Goal: Task Accomplishment & Management: Manage account settings

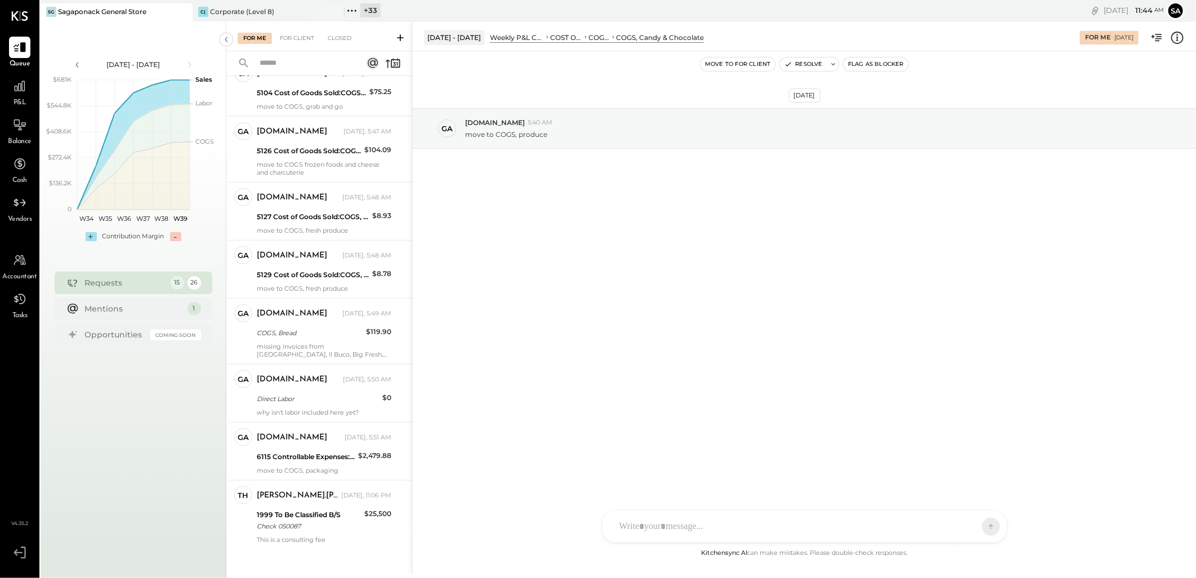
scroll to position [473, 0]
click at [289, 520] on div "[PERSON_NAME].[PERSON_NAME] [DATE], 11:06 PM 1999 To Be Classified B/S Check 05…" at bounding box center [324, 513] width 135 height 57
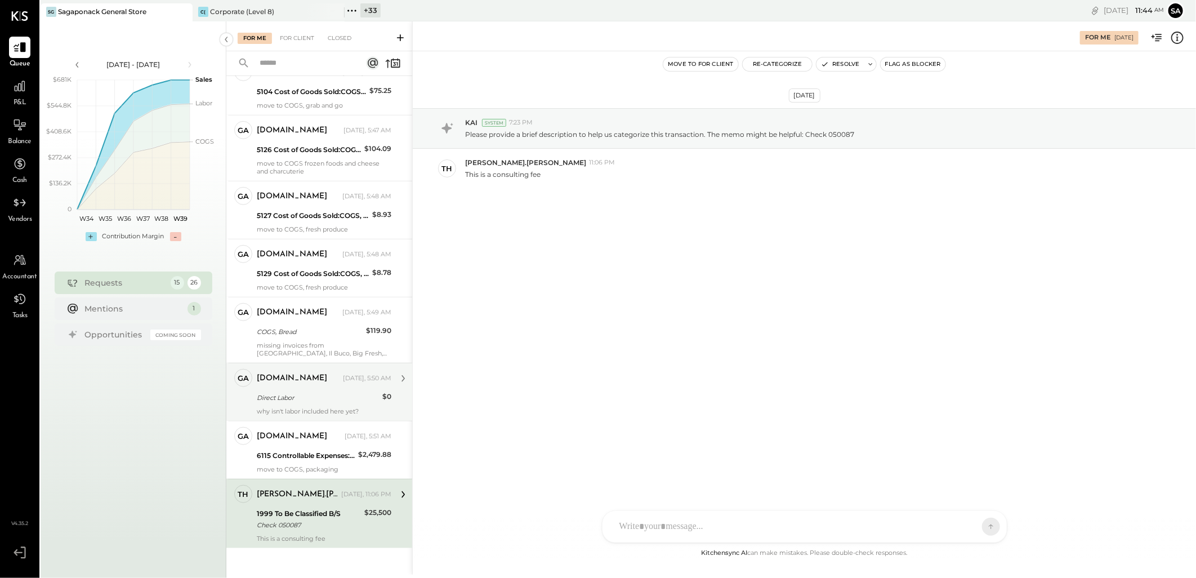
click at [309, 396] on div "Direct Labor" at bounding box center [318, 398] width 122 height 14
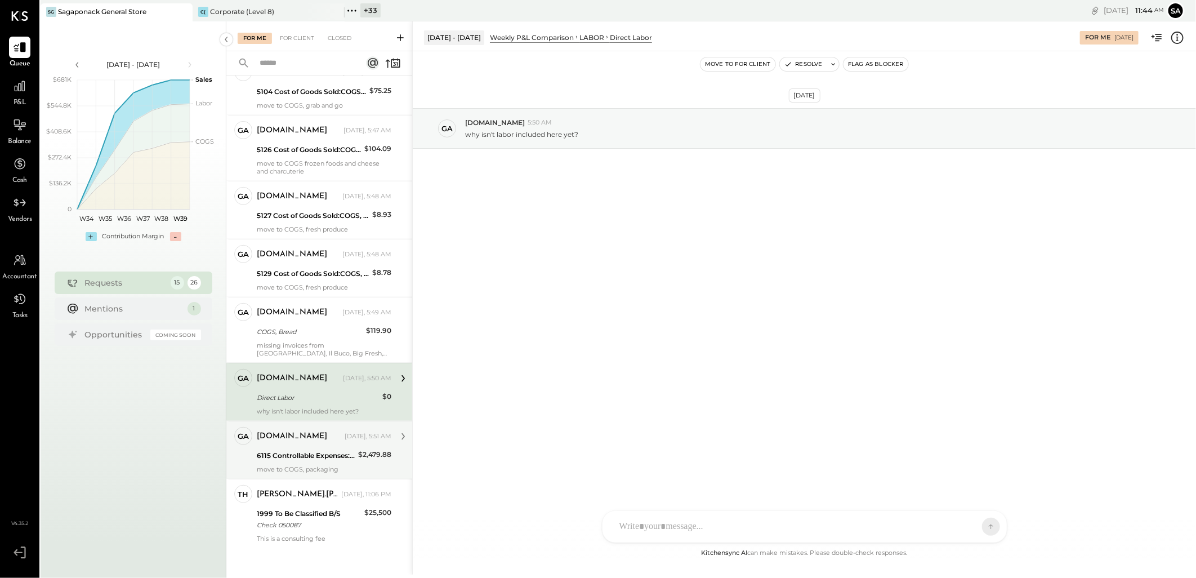
click at [306, 450] on div "6115 Controllable Expenses:Direct Operating Expenses:Cleaning Supplies" at bounding box center [306, 455] width 98 height 11
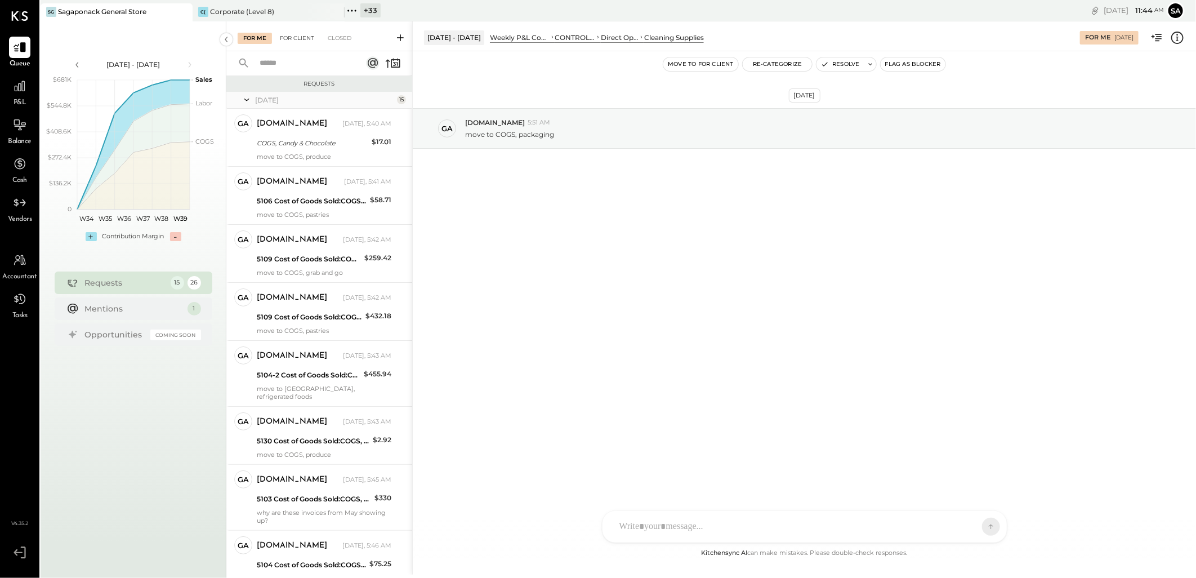
click at [296, 37] on div "For Client" at bounding box center [297, 38] width 46 height 11
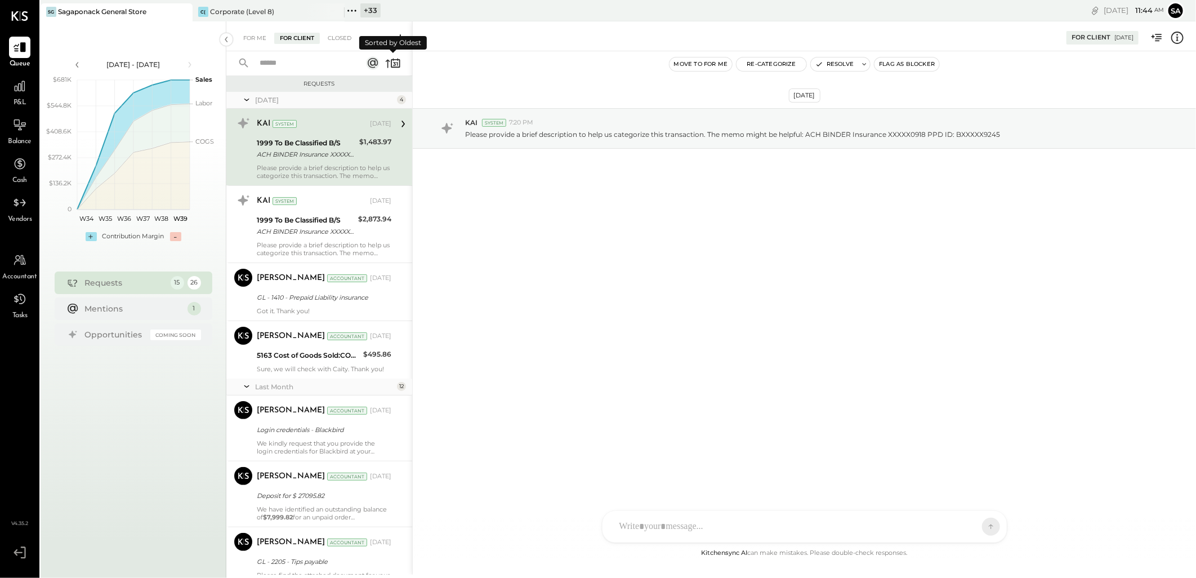
click at [386, 68] on icon at bounding box center [393, 63] width 16 height 16
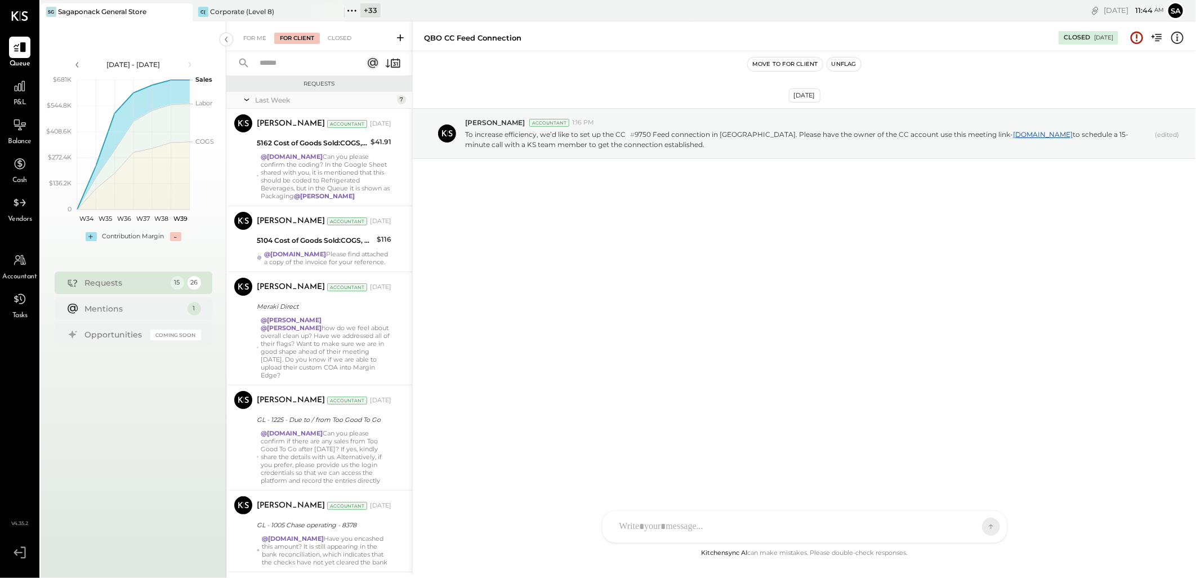
click at [289, 66] on input "text" at bounding box center [304, 63] width 102 height 19
click at [369, 65] on rect at bounding box center [373, 63] width 14 height 14
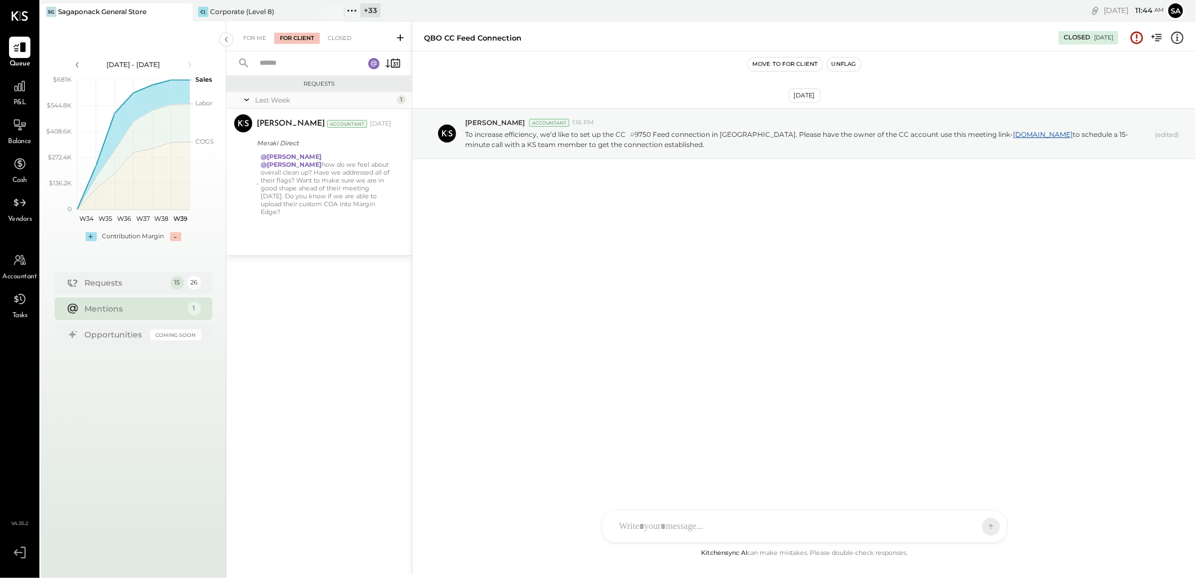
click at [373, 65] on icon at bounding box center [374, 63] width 6 height 6
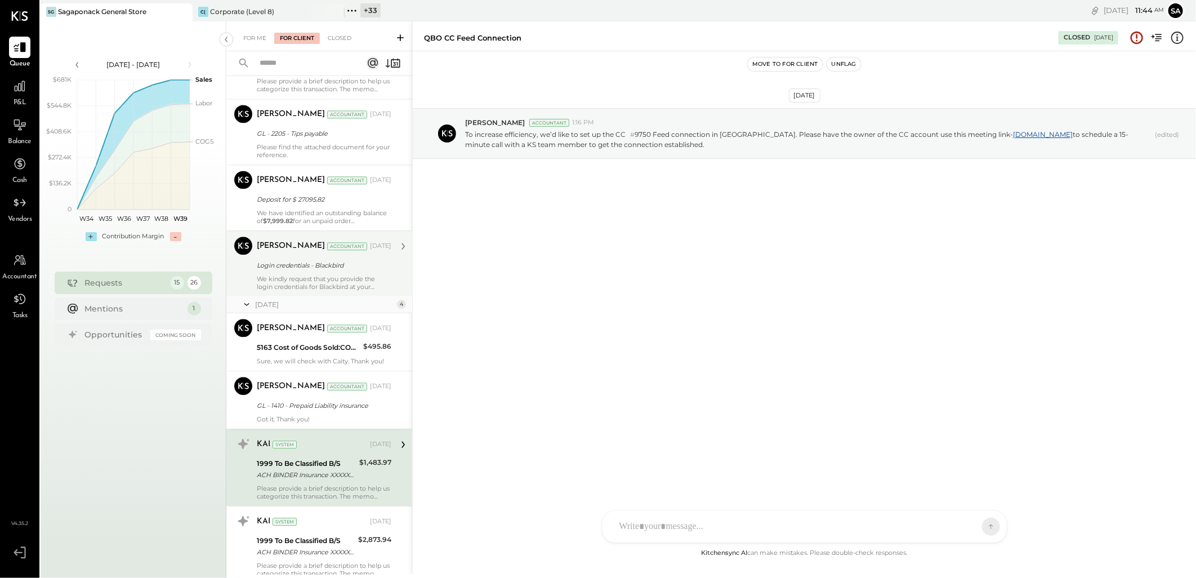
scroll to position [1619, 0]
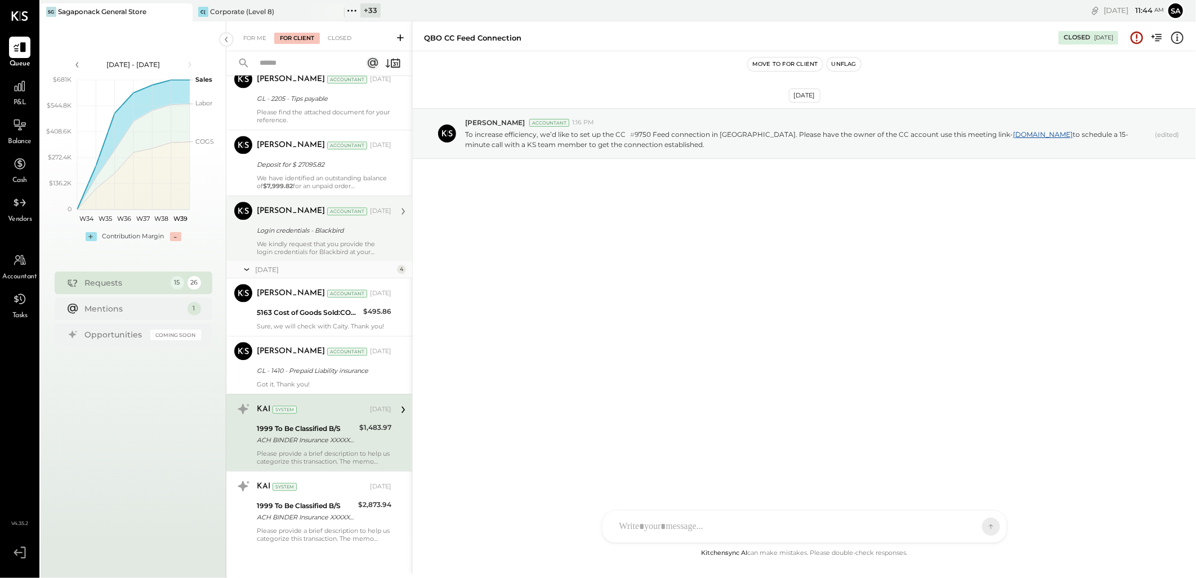
click at [305, 244] on div "We kindly request that you provide the login credentials for Blackbird at your …" at bounding box center [324, 248] width 135 height 16
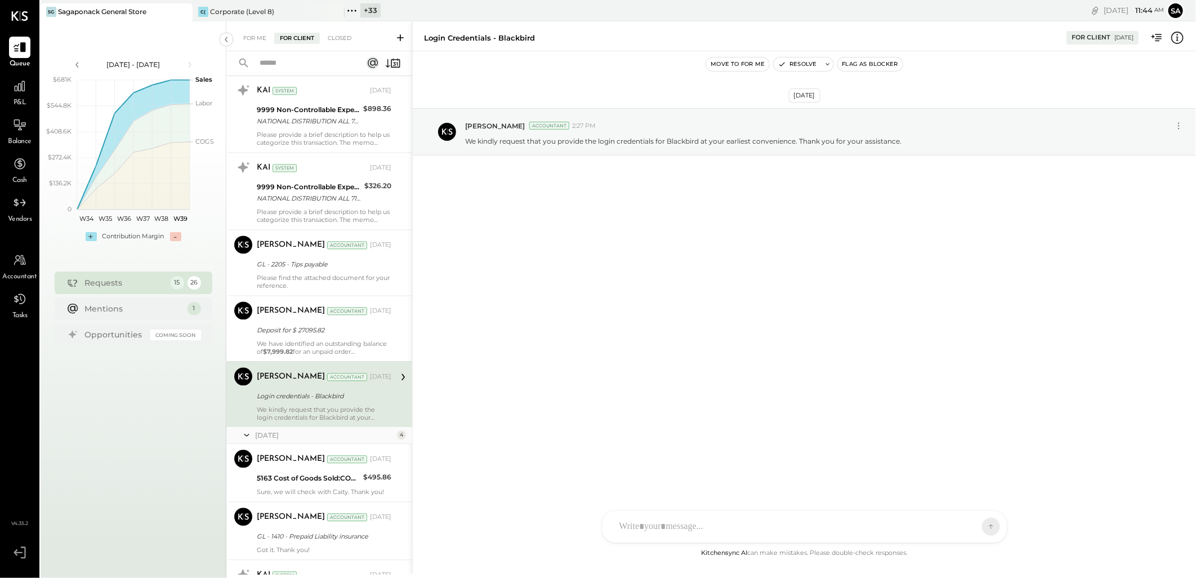
scroll to position [1431, 0]
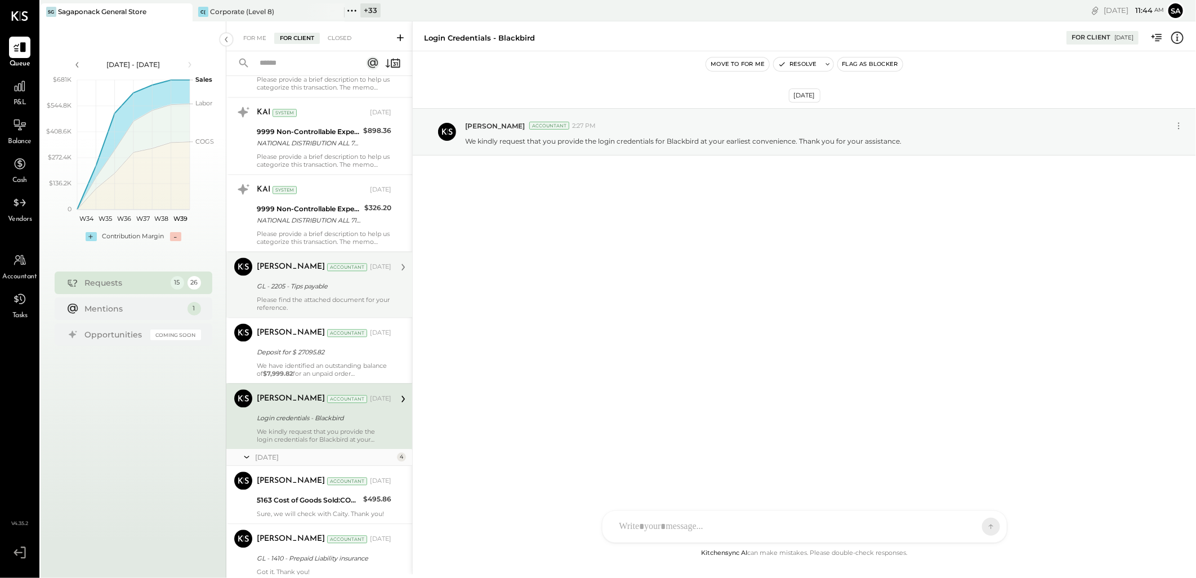
click at [291, 296] on div "Please find the attached document for your reference." at bounding box center [324, 304] width 135 height 16
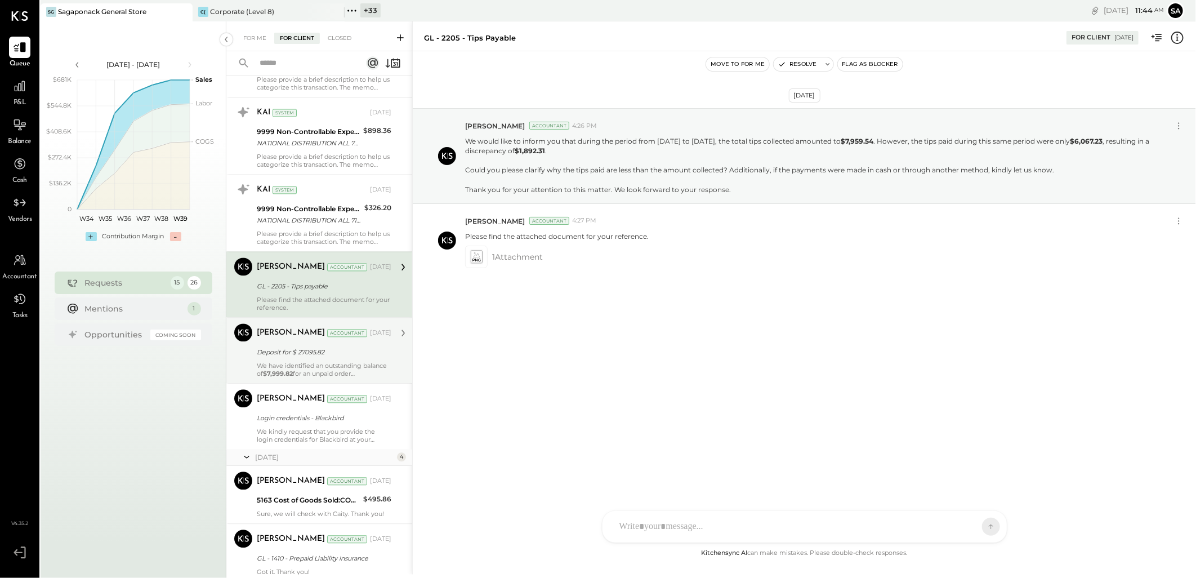
click at [296, 346] on div "Deposit for $ 27095.82" at bounding box center [322, 351] width 131 height 11
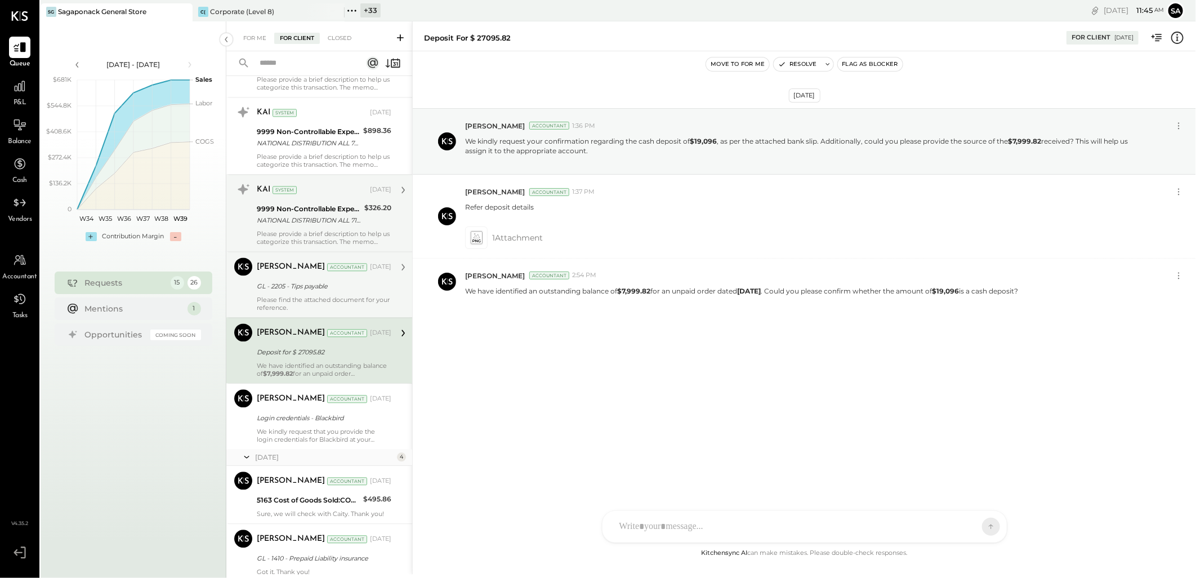
click at [306, 202] on div "9999 Non-Controllable Expenses:Other Income and Expenses:To Be Classified P&L N…" at bounding box center [309, 214] width 104 height 25
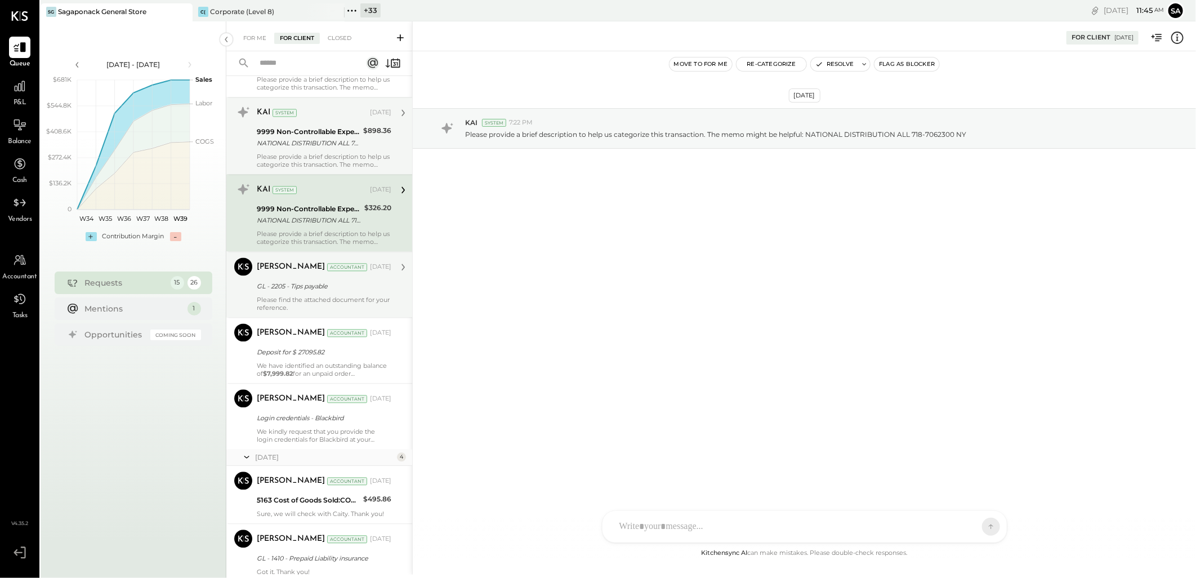
click at [318, 126] on div "9999 Non-Controllable Expenses:Other Income and Expenses:To Be Classified P&L" at bounding box center [308, 131] width 103 height 11
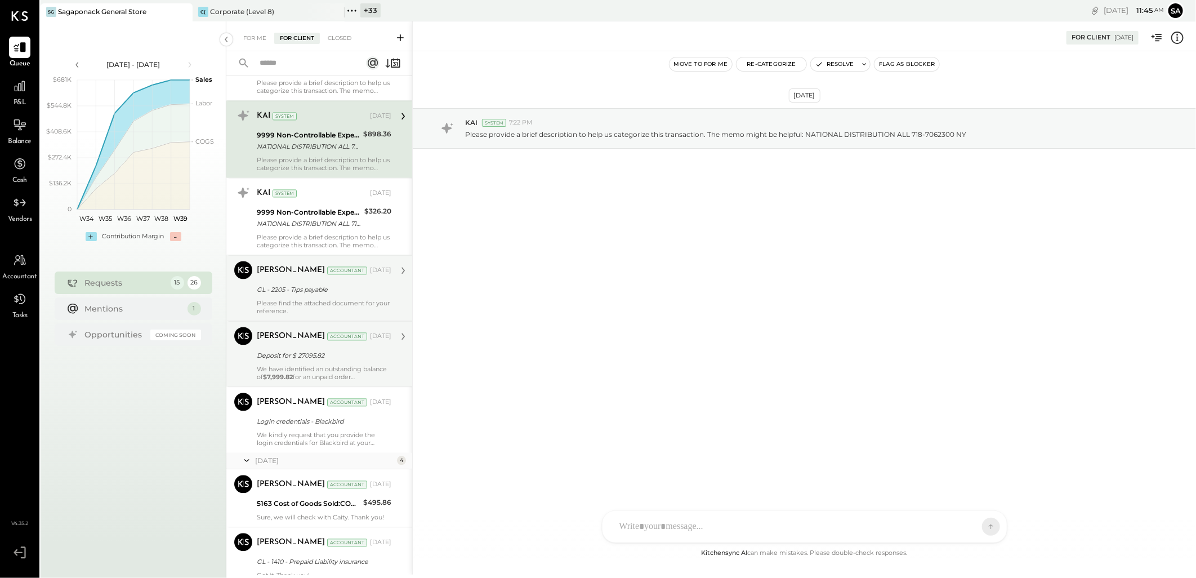
scroll to position [1431, 0]
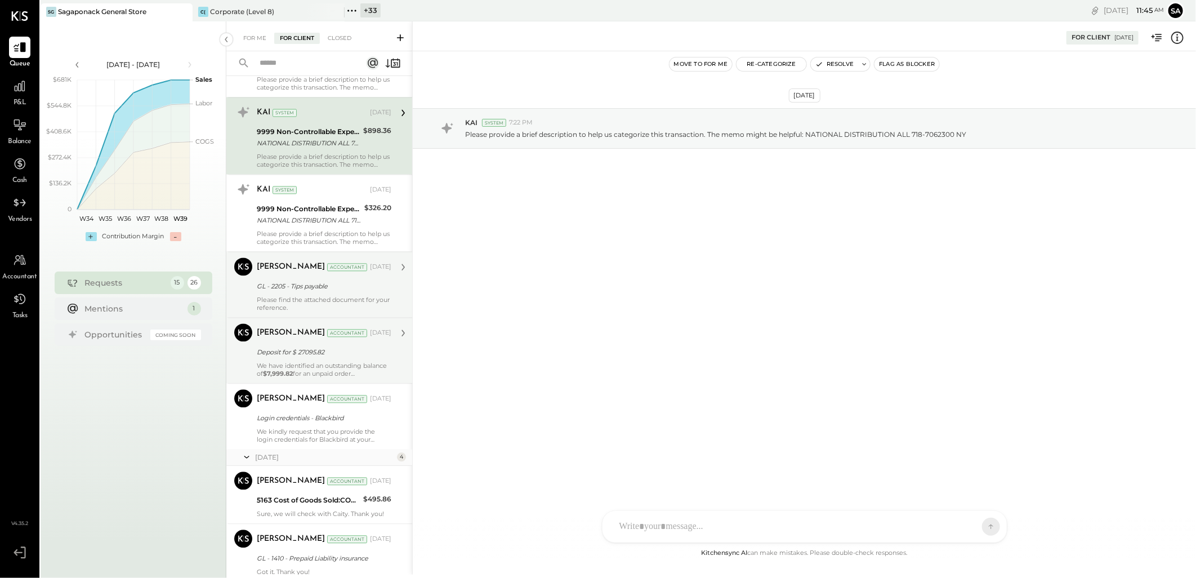
click at [296, 362] on div "We have identified an outstanding balance of $7,999.82 for an unpaid order date…" at bounding box center [324, 370] width 135 height 16
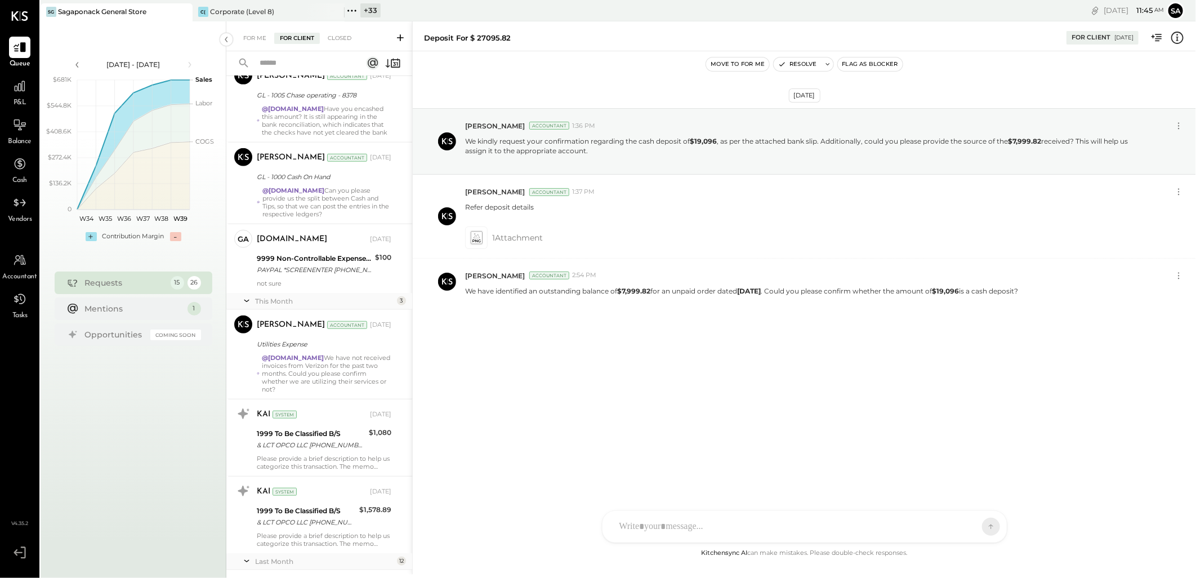
scroll to position [367, 0]
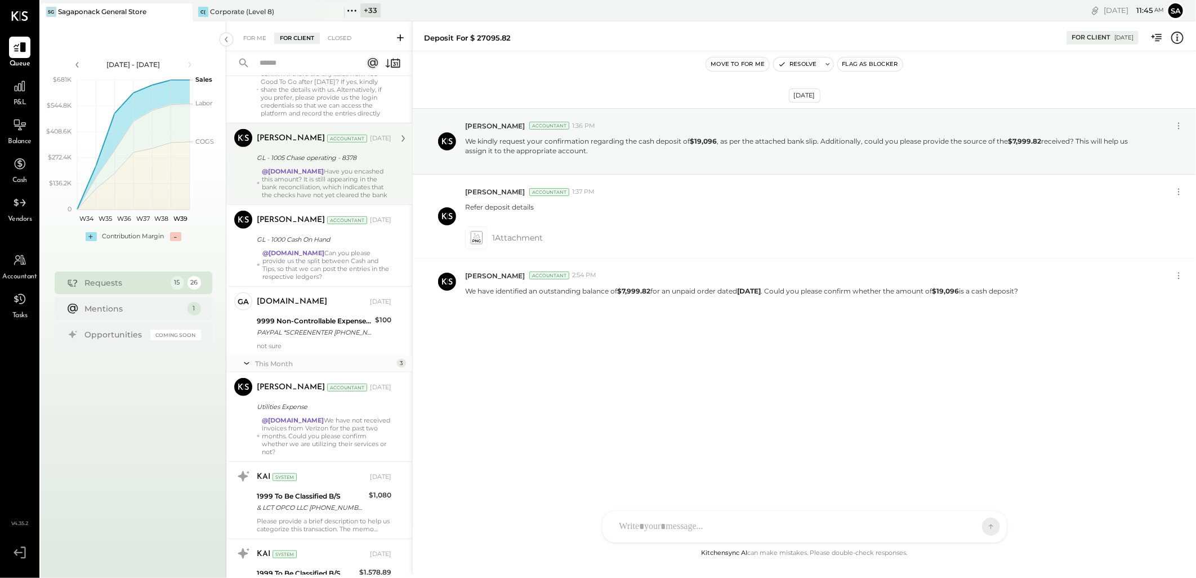
click at [295, 176] on div "@[DOMAIN_NAME] Have you encashed this amount? It is still appearing in the bank…" at bounding box center [327, 183] width 130 height 32
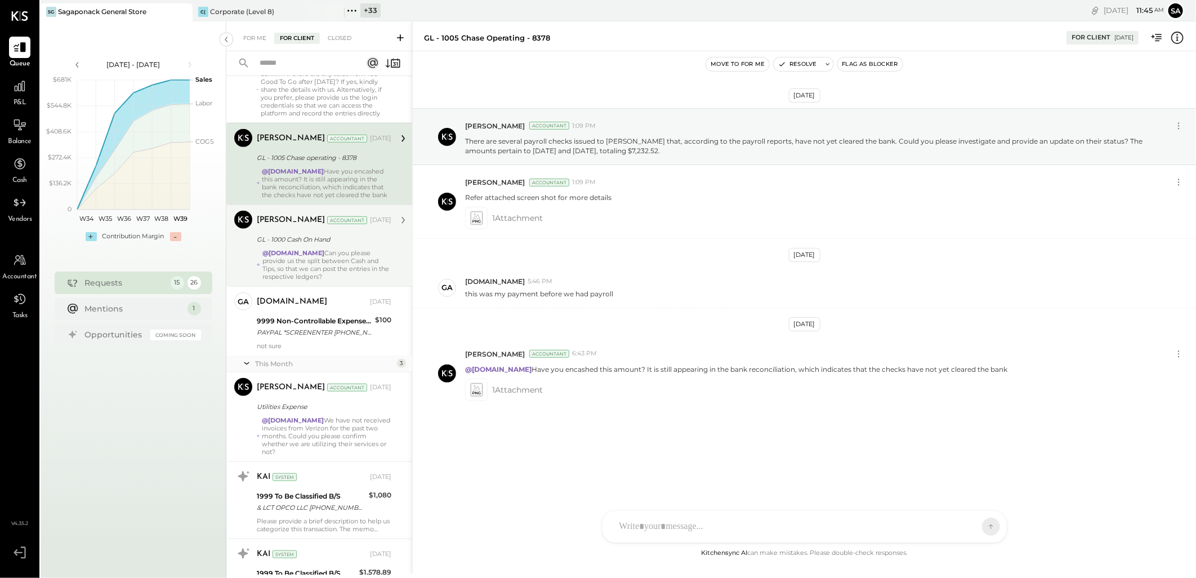
click at [313, 255] on div "@[DOMAIN_NAME] Can you please provide us the split between Cash and Tips, so th…" at bounding box center [326, 265] width 129 height 32
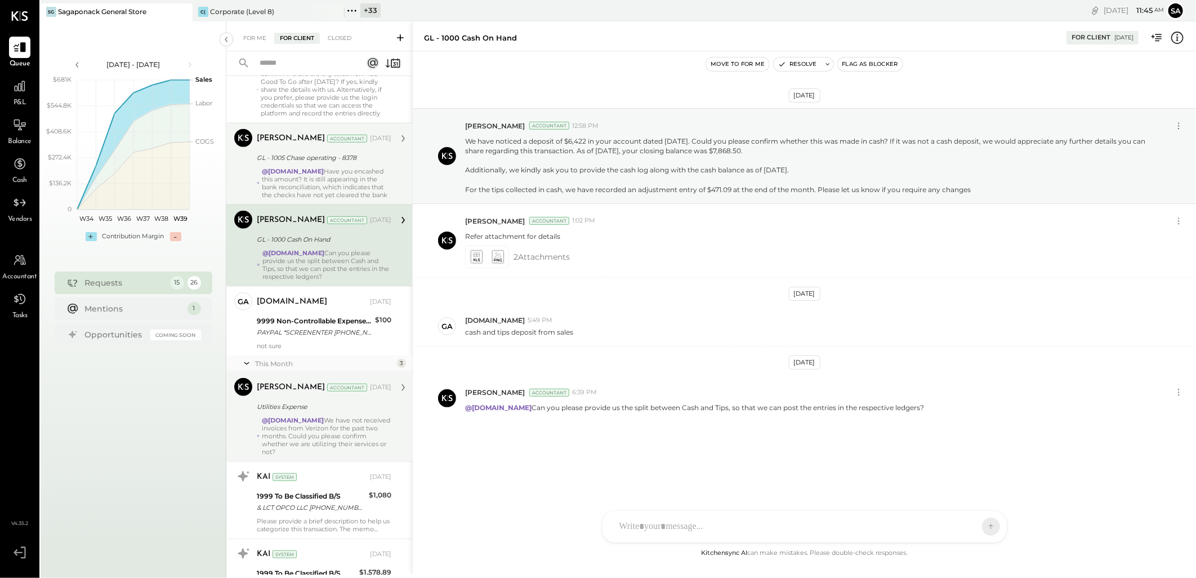
click at [316, 424] on div "@[DOMAIN_NAME] We have not received invoices from Verizon for the past two mont…" at bounding box center [327, 435] width 130 height 39
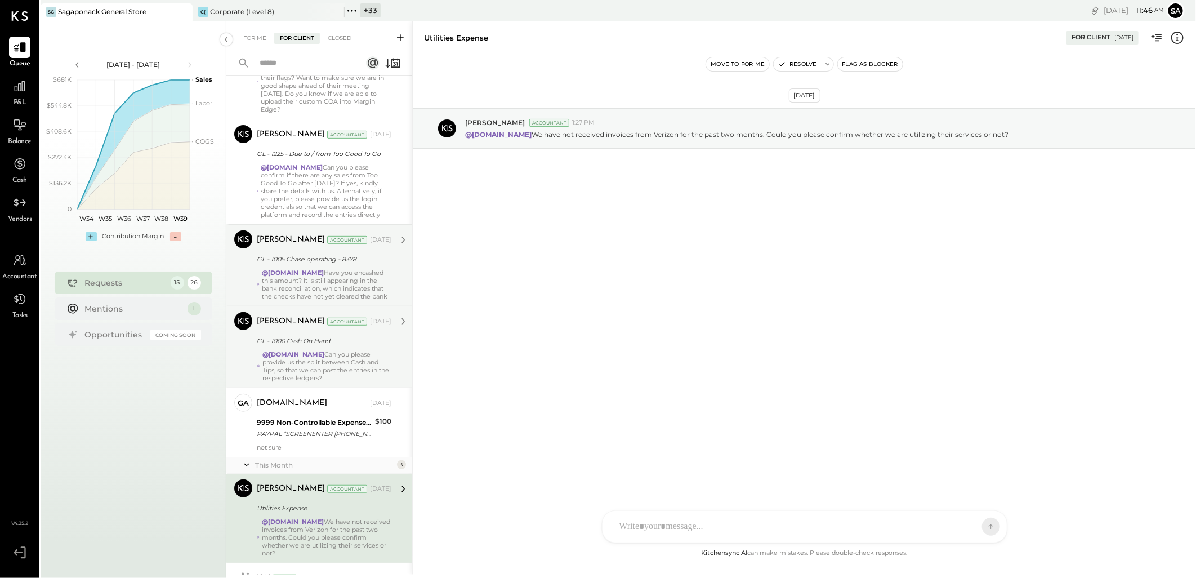
scroll to position [179, 0]
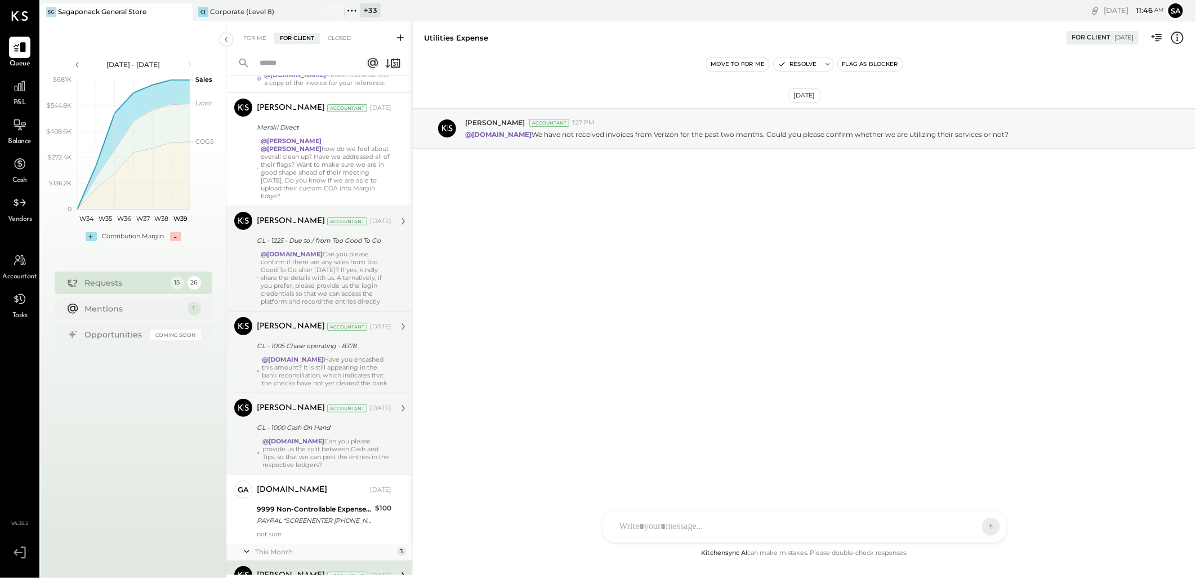
click at [295, 262] on div "@[DOMAIN_NAME] Can you please confirm if there are any sales from Too Good To G…" at bounding box center [326, 277] width 131 height 55
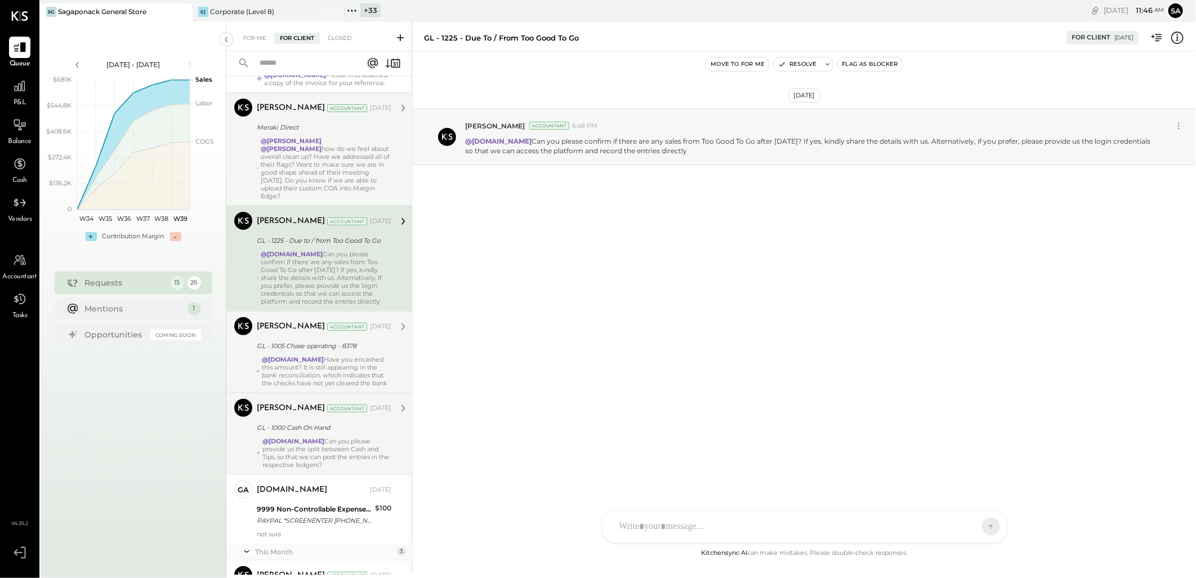
click at [335, 153] on div "@[PERSON_NAME] @[PERSON_NAME] how do we feel about overall clean up? Have we ad…" at bounding box center [326, 168] width 131 height 63
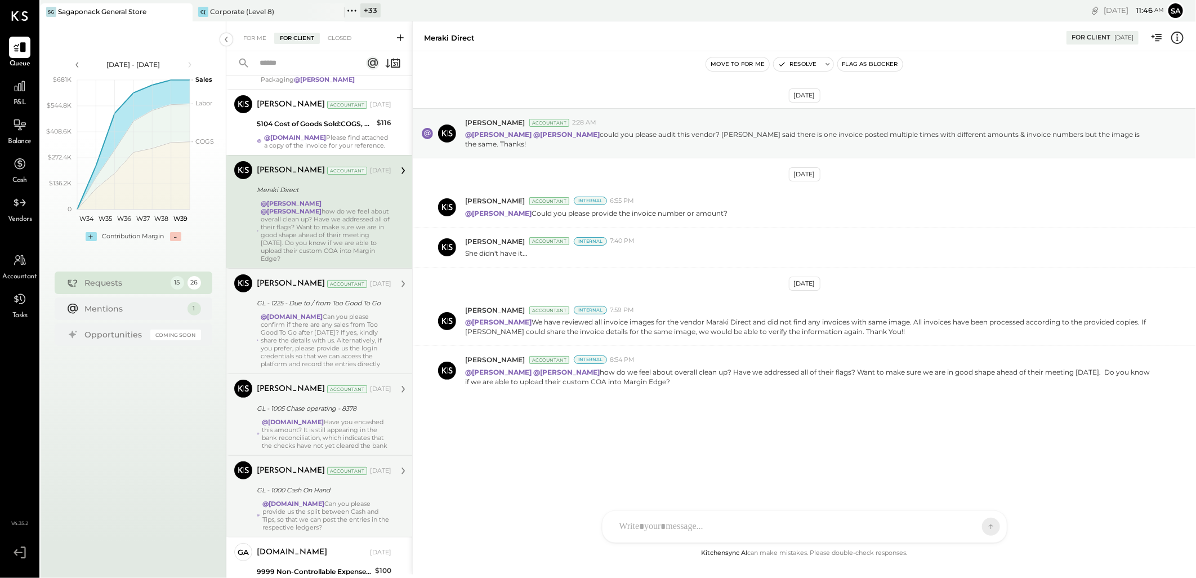
scroll to position [54, 0]
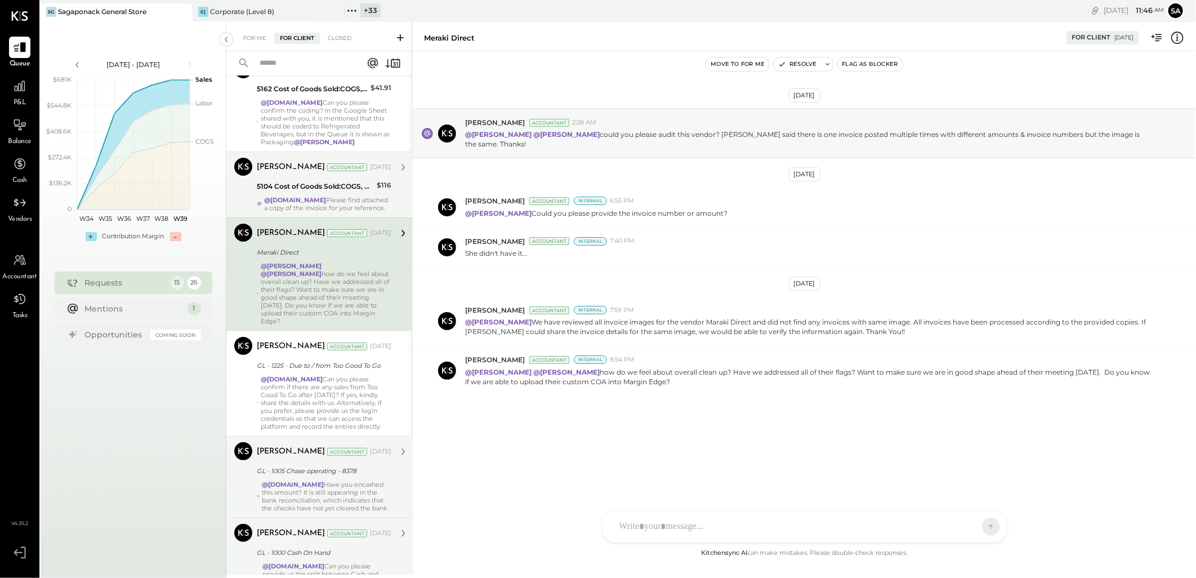
click at [284, 184] on div "5104 Cost of Goods Sold:COGS, Fresh Produce & Flowers:COGS, Fresh Produce" at bounding box center [315, 186] width 117 height 11
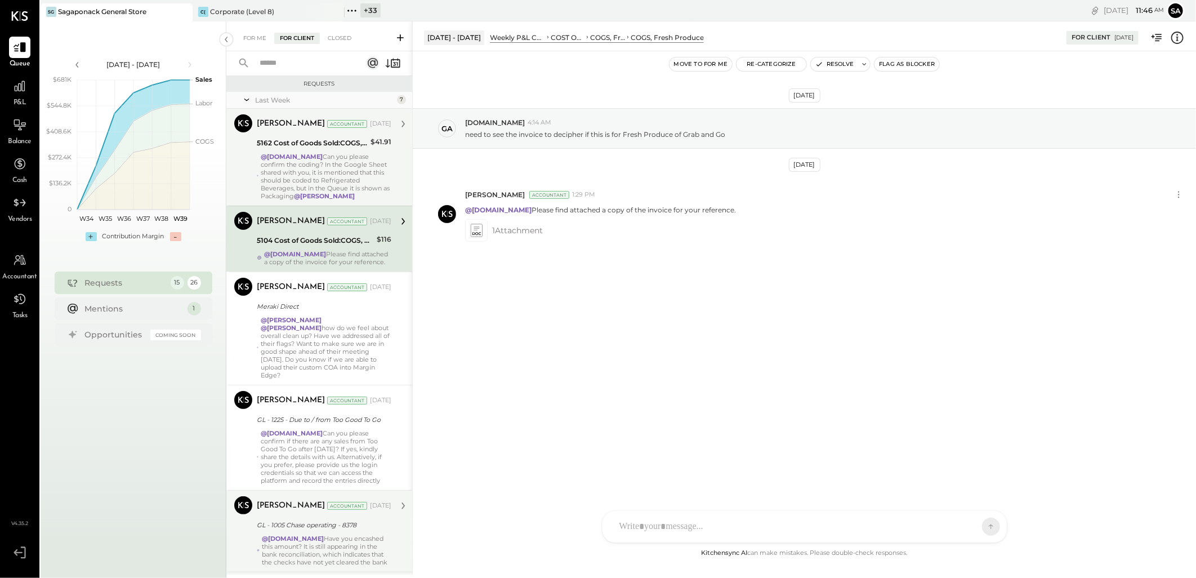
click at [321, 183] on div "@gabby.green Can you please confirm the coding? In the Google Sheet shared with…" at bounding box center [326, 176] width 131 height 47
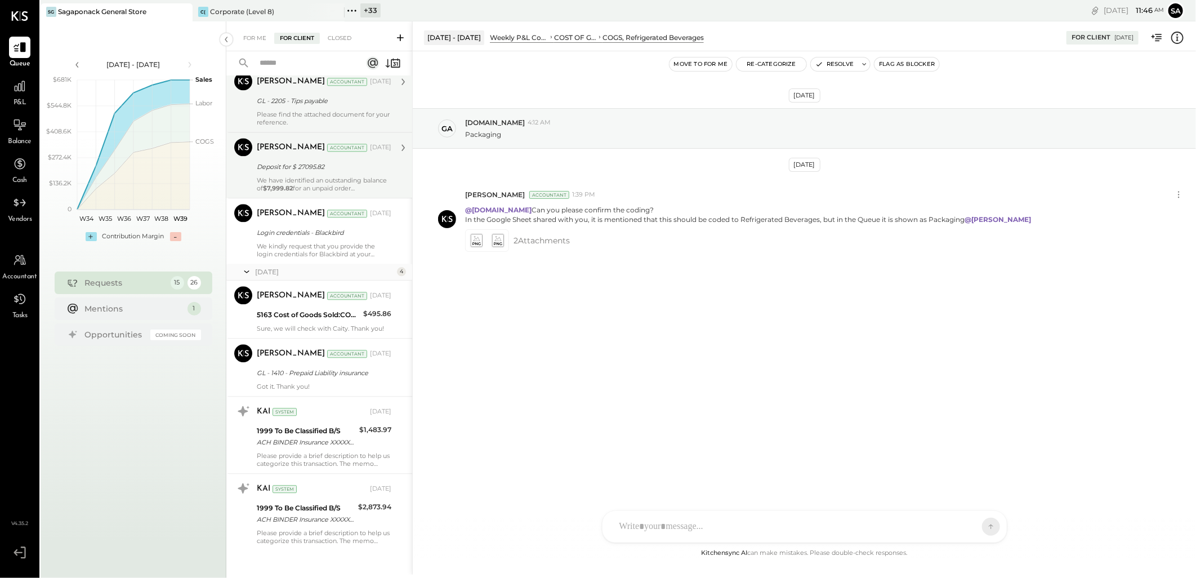
scroll to position [1619, 0]
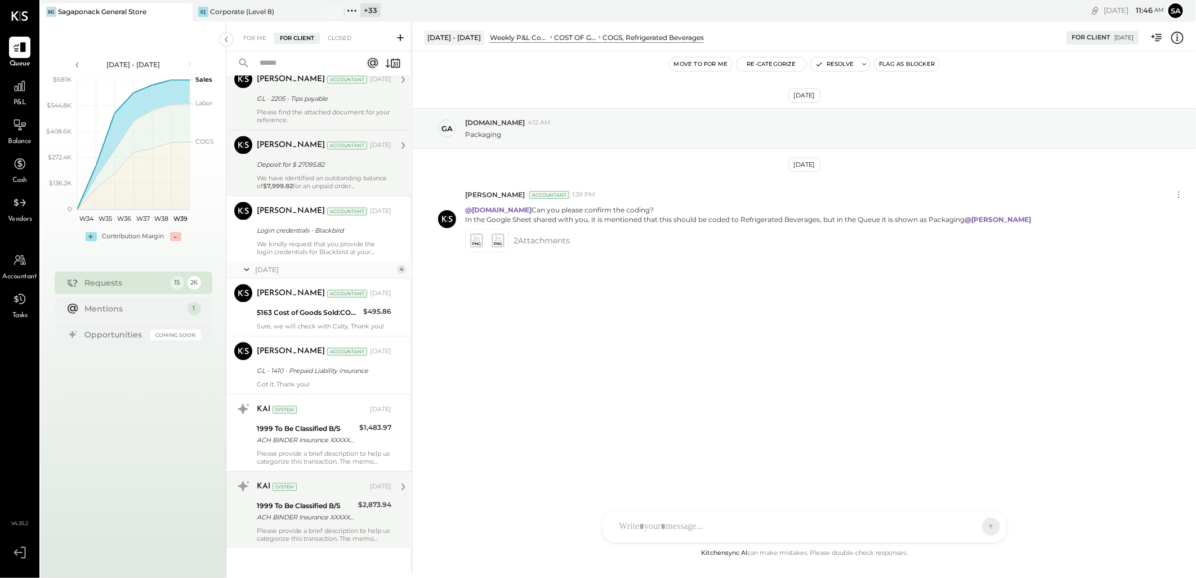
click at [328, 520] on div "Please provide a brief description to help us categorize this transaction. The …" at bounding box center [324, 535] width 135 height 16
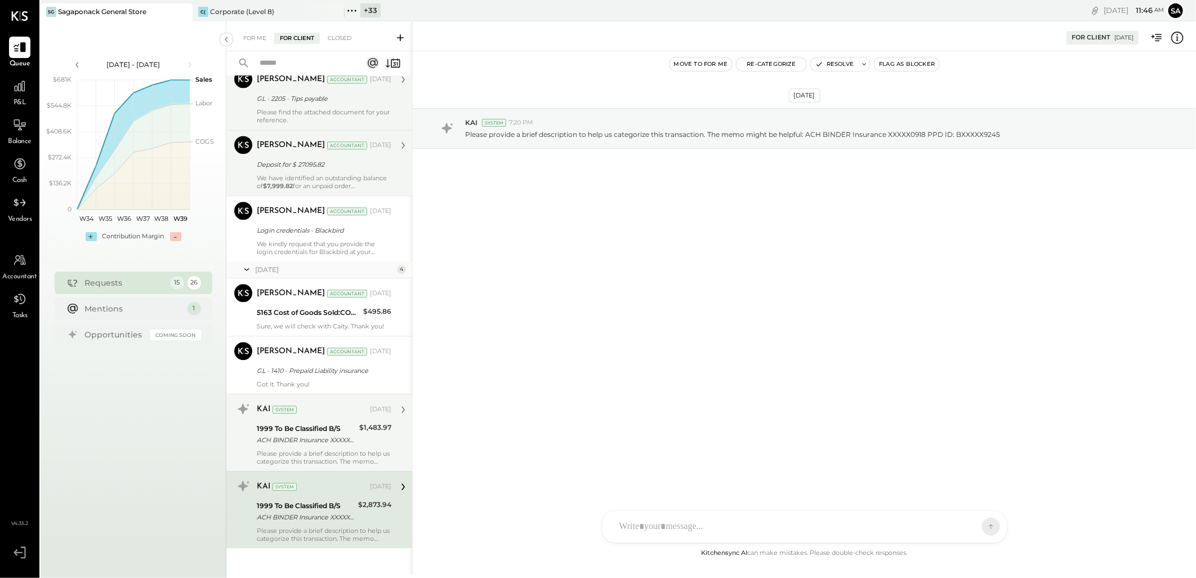
click at [305, 434] on div "ACH BINDER Insurance XXXXX0918 PPD ID: BXXXXX9245" at bounding box center [306, 439] width 99 height 11
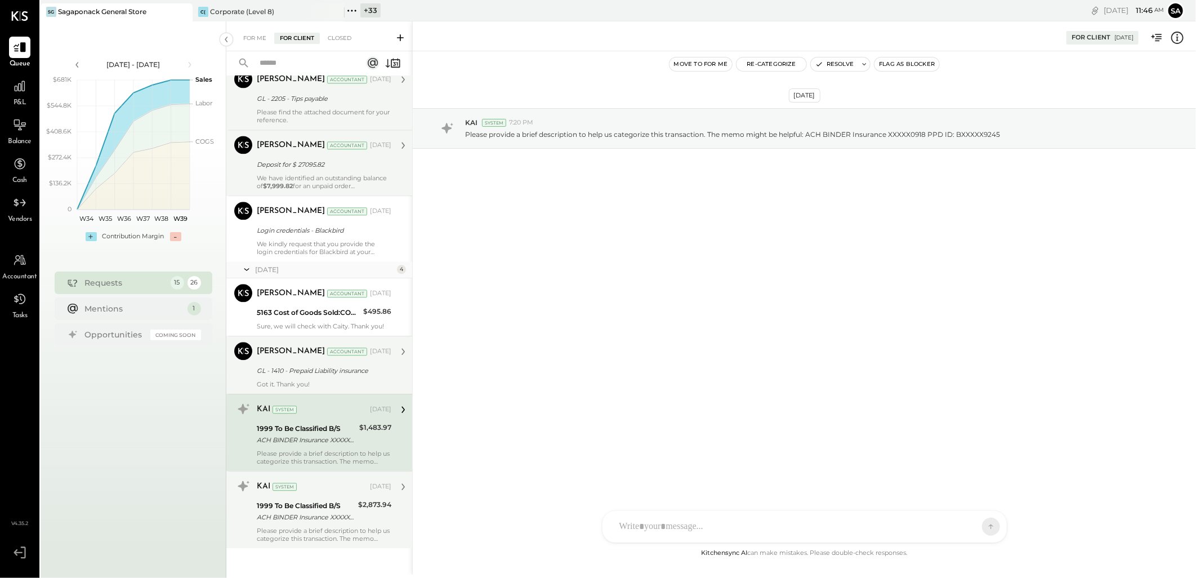
click at [305, 364] on div "GL - 1410 - Prepaid Liability insurance" at bounding box center [322, 371] width 131 height 14
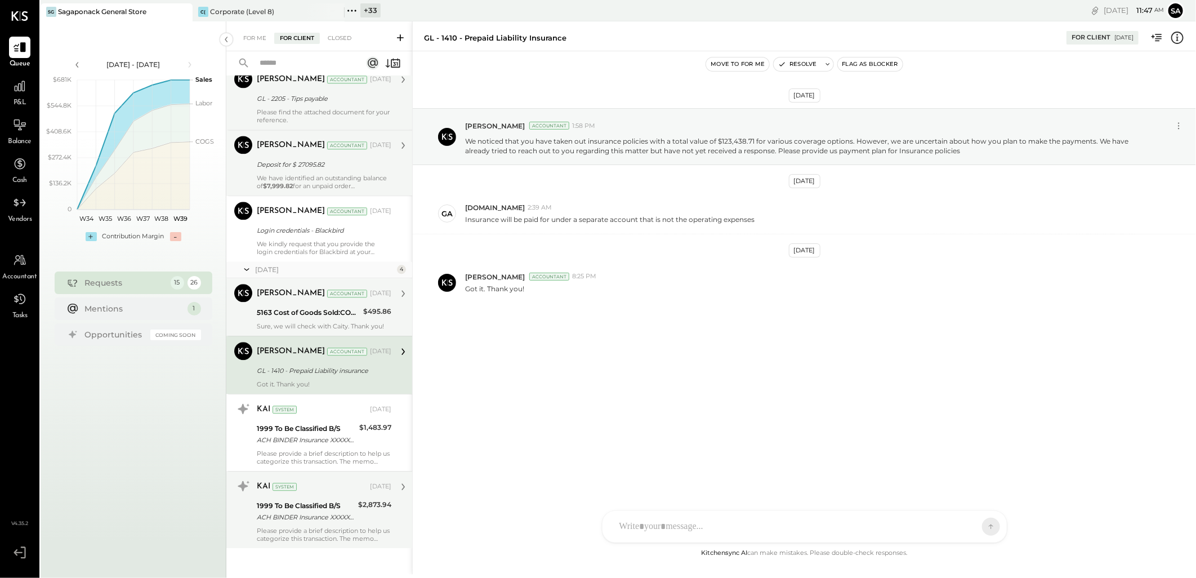
click at [322, 307] on div "5163 Cost of Goods Sold:COGS, Beverage:COGS, Coffee Bar" at bounding box center [308, 312] width 103 height 11
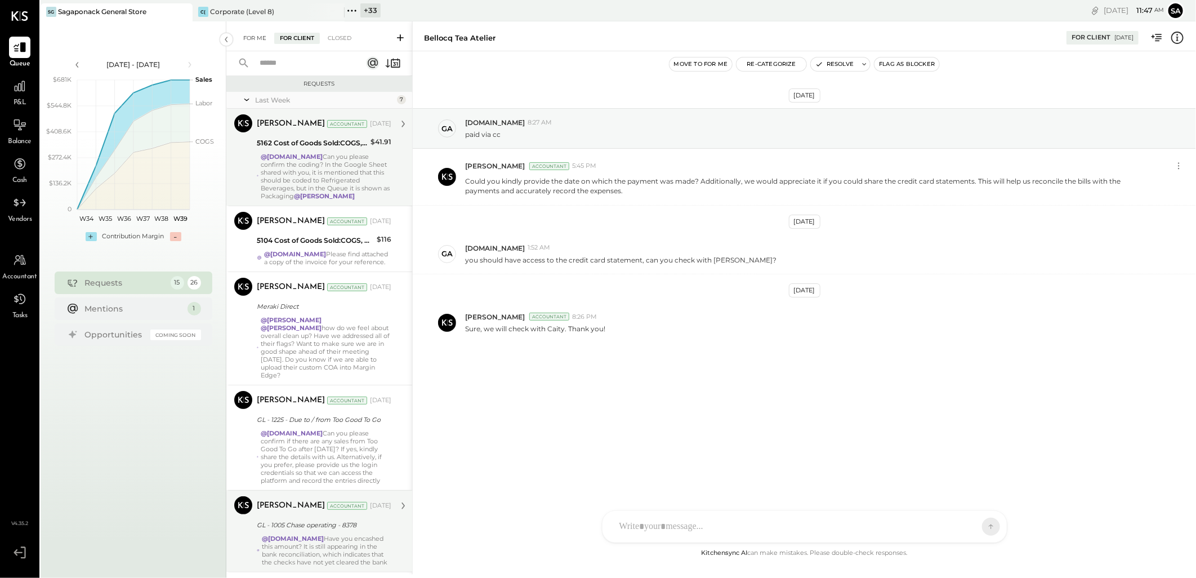
click at [250, 39] on div "For Me" at bounding box center [255, 38] width 34 height 11
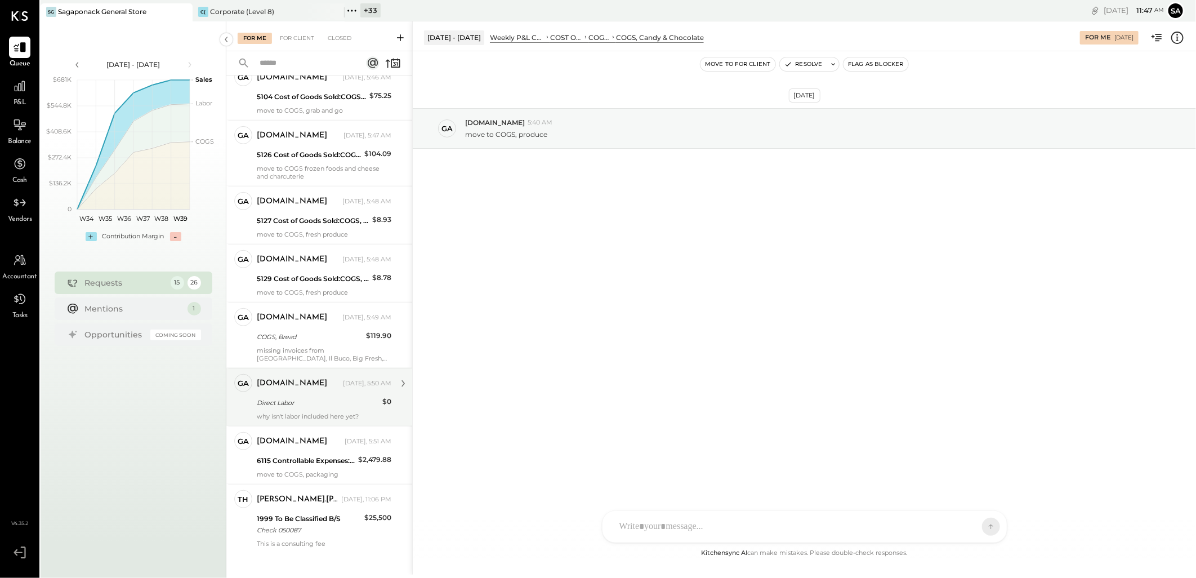
scroll to position [473, 0]
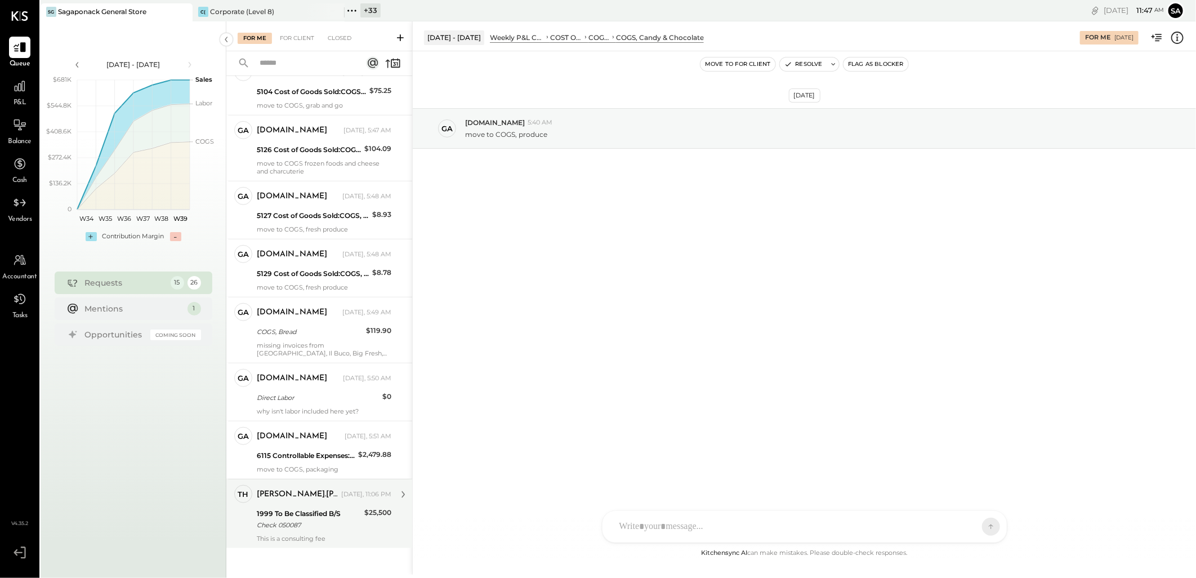
click at [305, 508] on div "1999 To Be Classified B/S" at bounding box center [309, 513] width 104 height 11
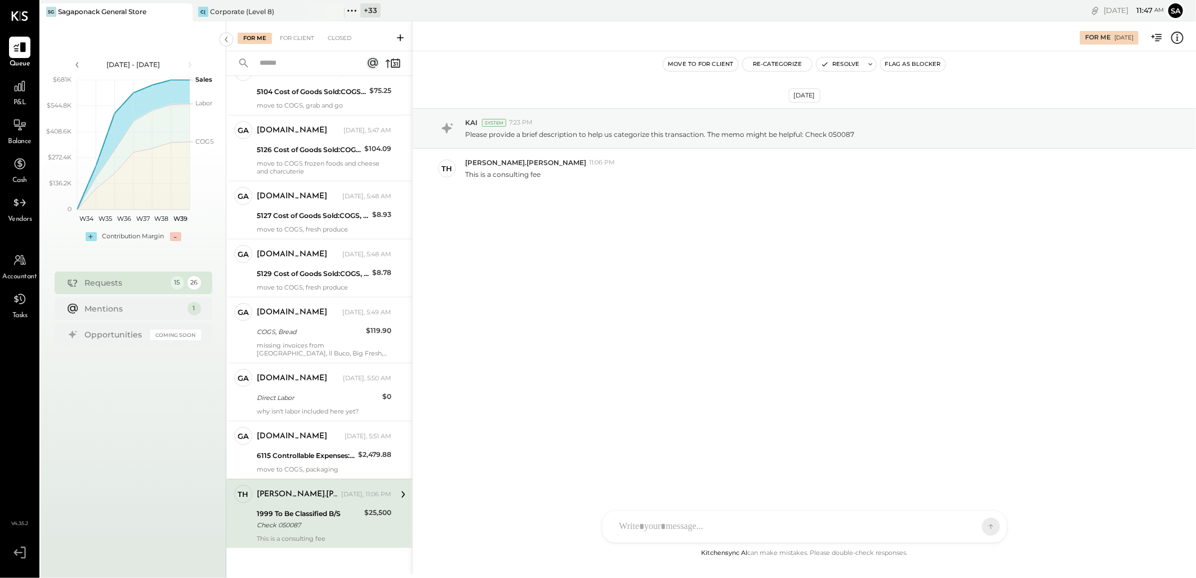
drag, startPoint x: 310, startPoint y: 509, endPoint x: 349, endPoint y: 491, distance: 43.4
click at [310, 509] on div "1999 To Be Classified B/S" at bounding box center [309, 513] width 104 height 11
click at [290, 520] on div "1999 To Be Classified B/S Check 050087" at bounding box center [309, 519] width 104 height 25
click at [331, 496] on div "Thomas.Murphy Yesterday, 11:06 PM" at bounding box center [324, 494] width 135 height 19
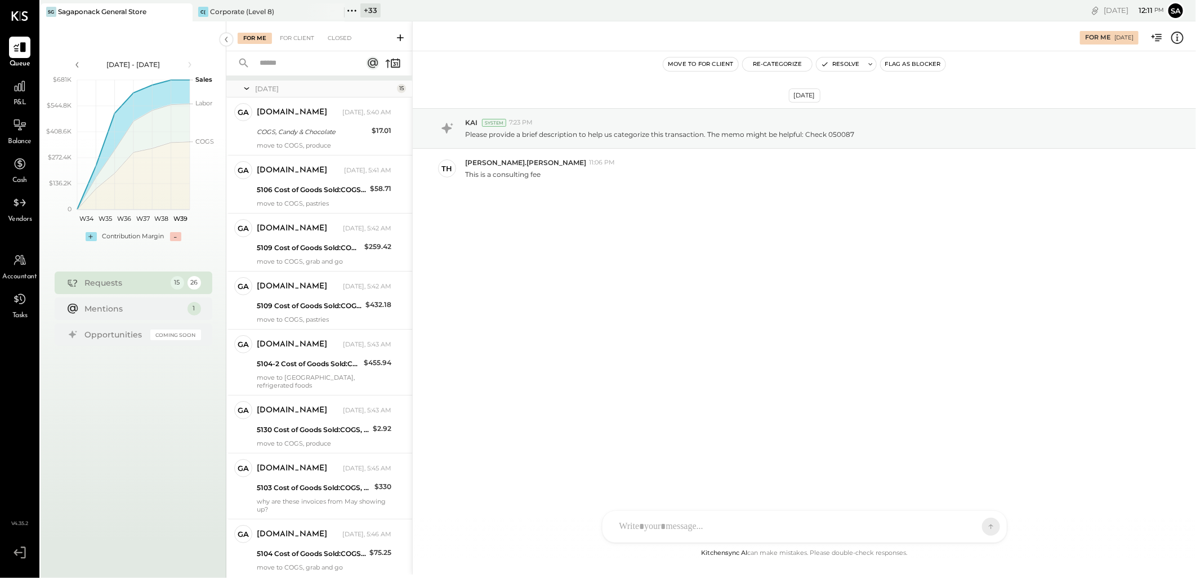
scroll to position [0, 0]
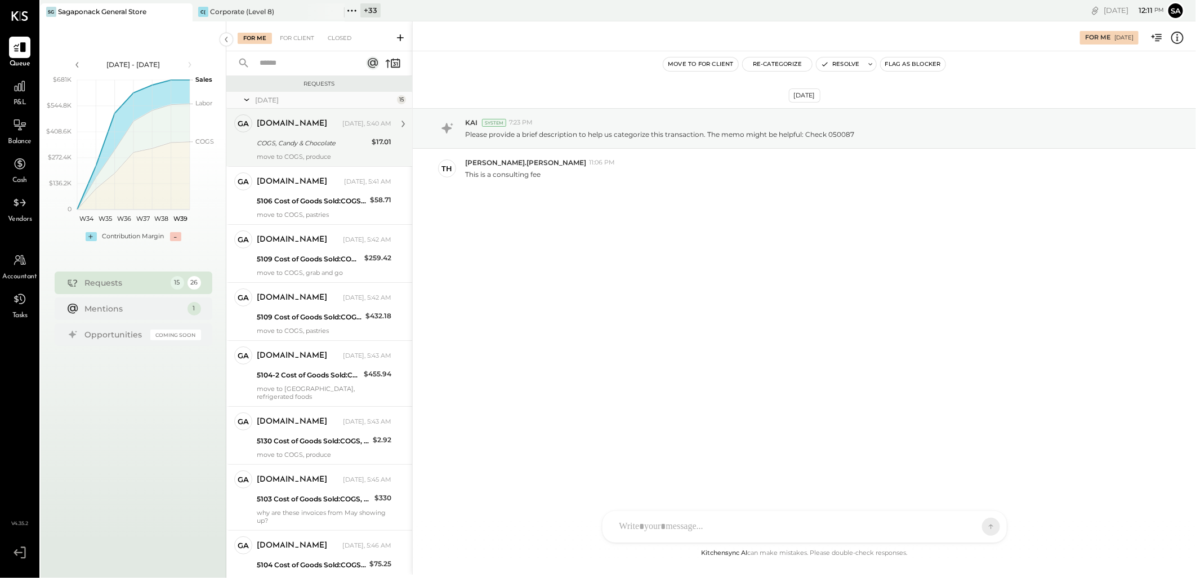
click at [309, 144] on div "COGS, Candy & Chocolate" at bounding box center [313, 142] width 112 height 11
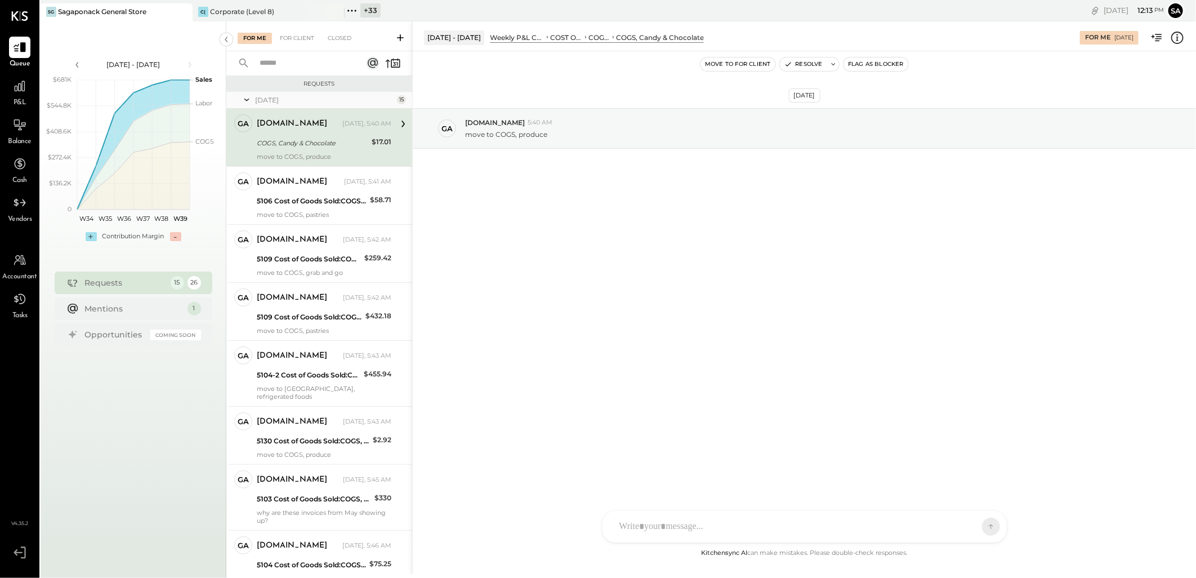
click at [309, 139] on div "COGS, Candy & Chocolate" at bounding box center [313, 142] width 112 height 11
click at [1076, 41] on icon at bounding box center [1177, 37] width 15 height 15
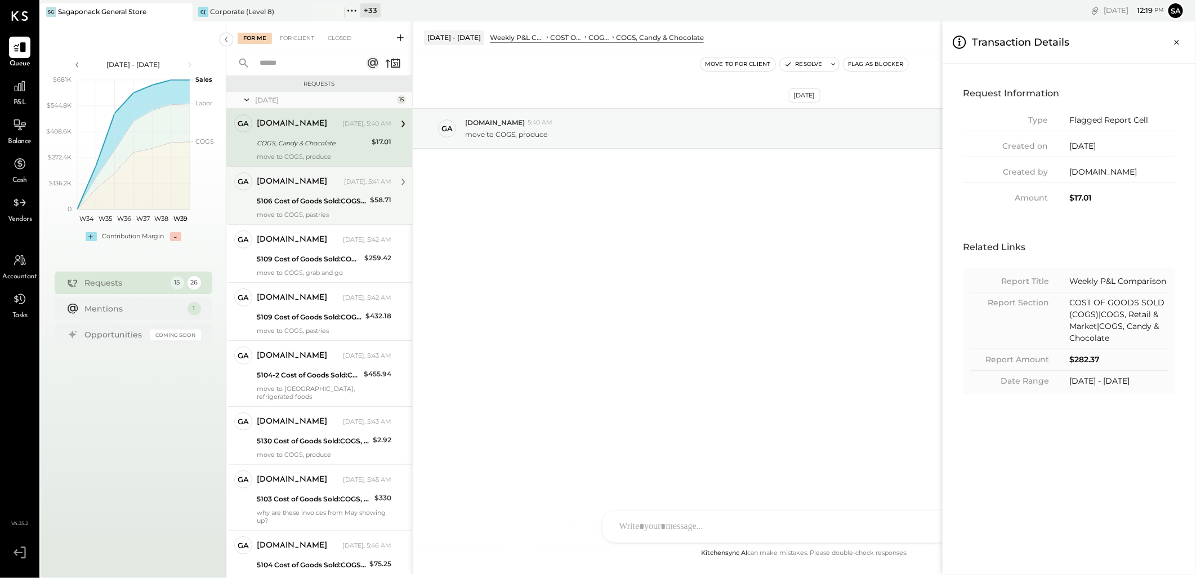
click at [314, 199] on div "For Me For Client Closed Requests Yesterday 15 ga gabby.green Owner gabby.green…" at bounding box center [711, 297] width 970 height 553
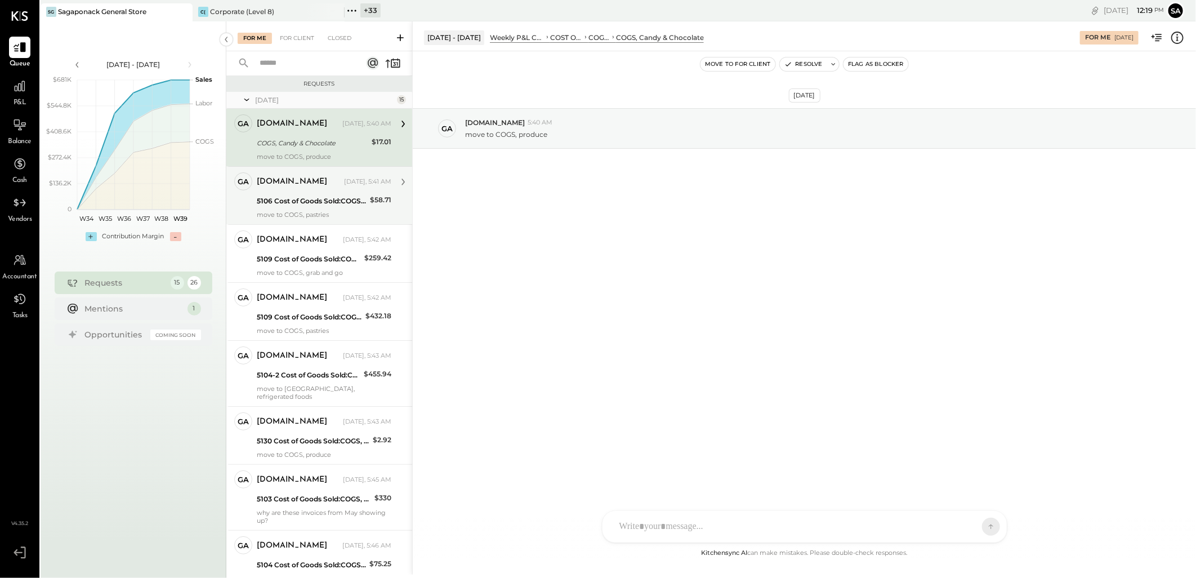
click at [310, 194] on div "5106 Cost of Goods Sold:COGS, Retail & Market:COGS, Refrigerated Food" at bounding box center [312, 201] width 110 height 14
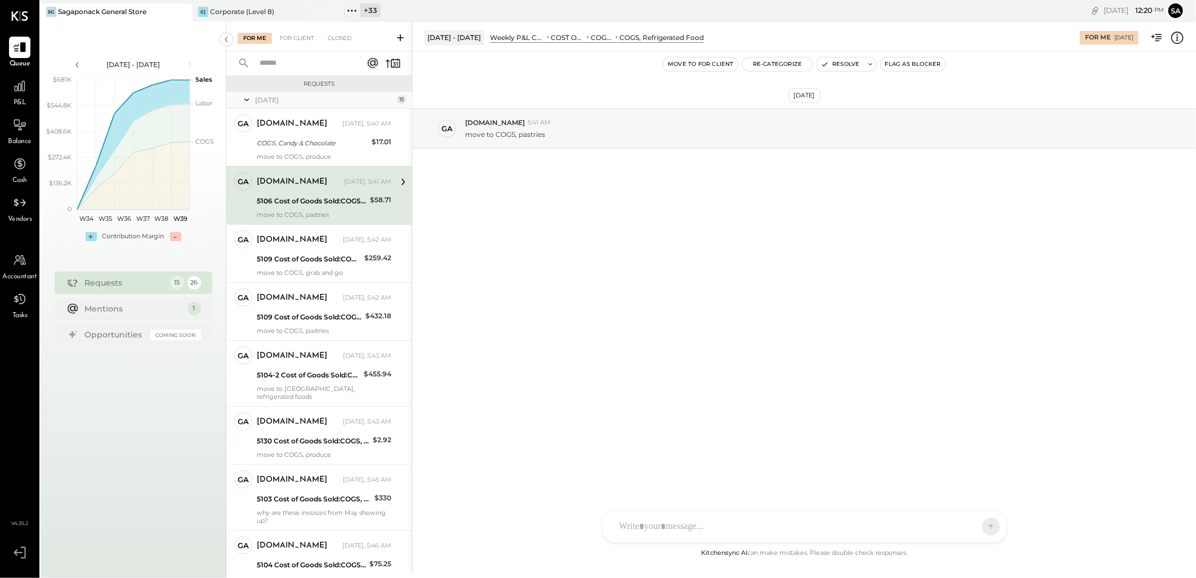
click at [1076, 32] on icon at bounding box center [1178, 38] width 12 height 12
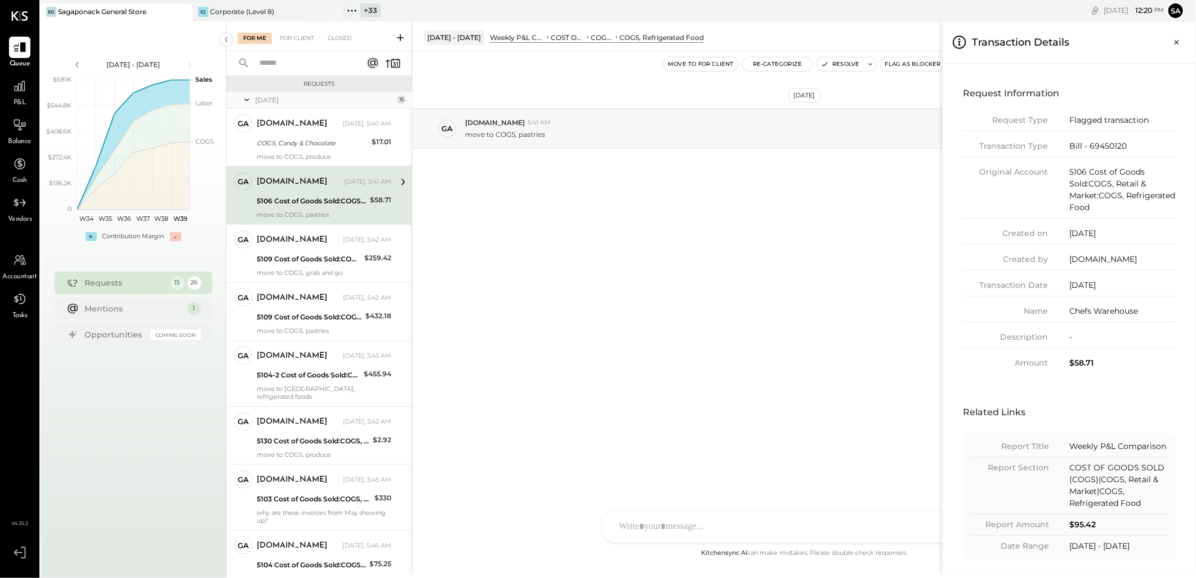
scroll to position [5, 0]
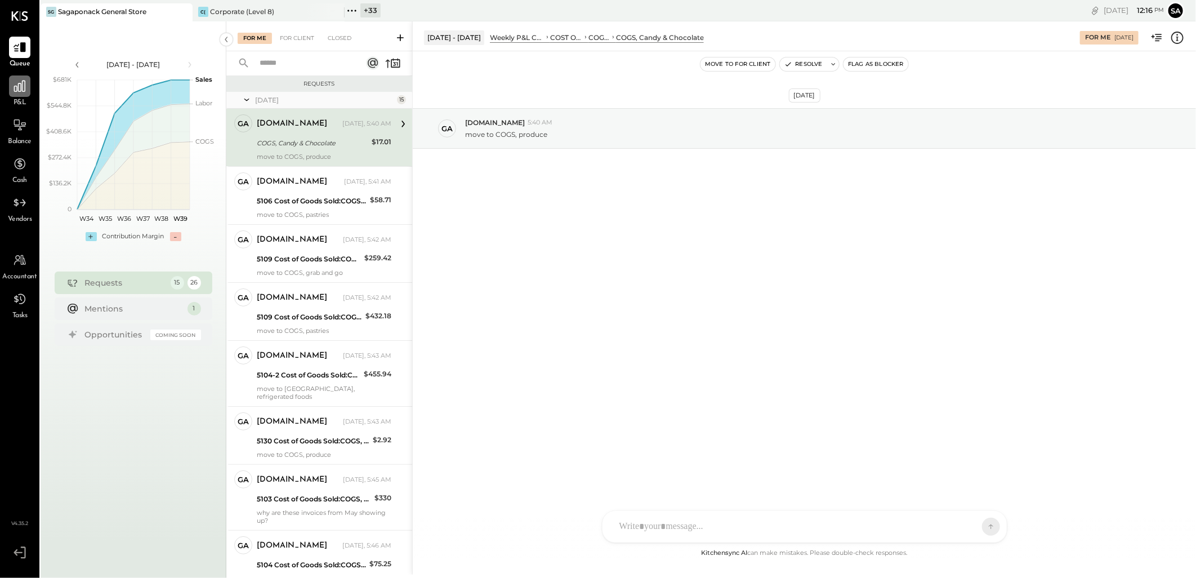
click at [26, 90] on icon at bounding box center [19, 86] width 15 height 15
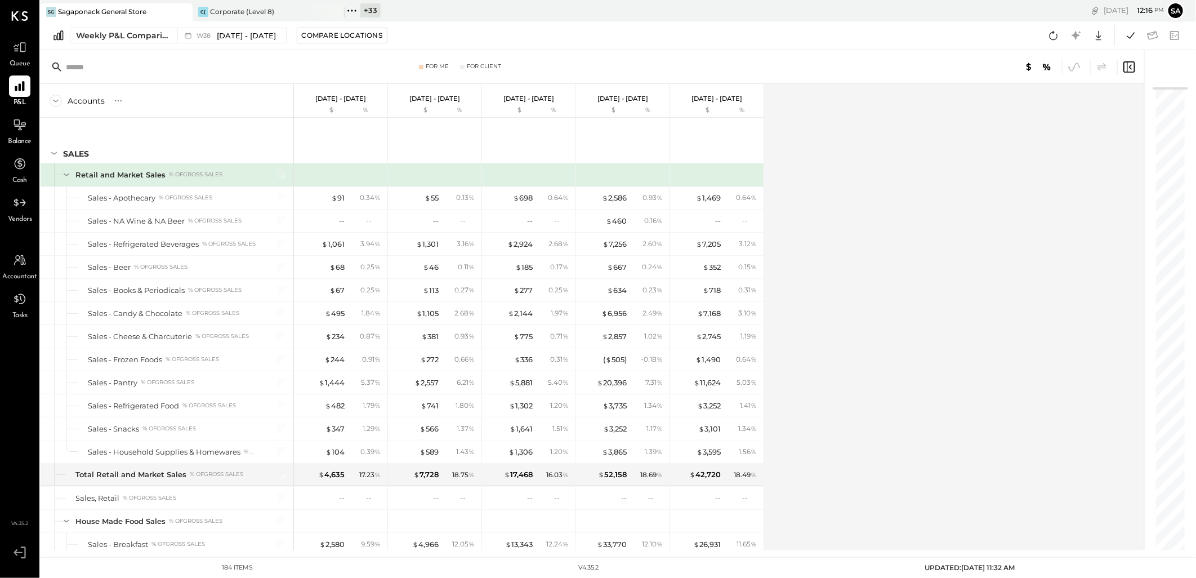
click at [878, 235] on div "Accounts S % GL Sep 15 - 21, 2025 $ % Sep 8 - 14, 2025 $ % Sep 1 - 7, 2025 $ % …" at bounding box center [594, 317] width 1106 height 466
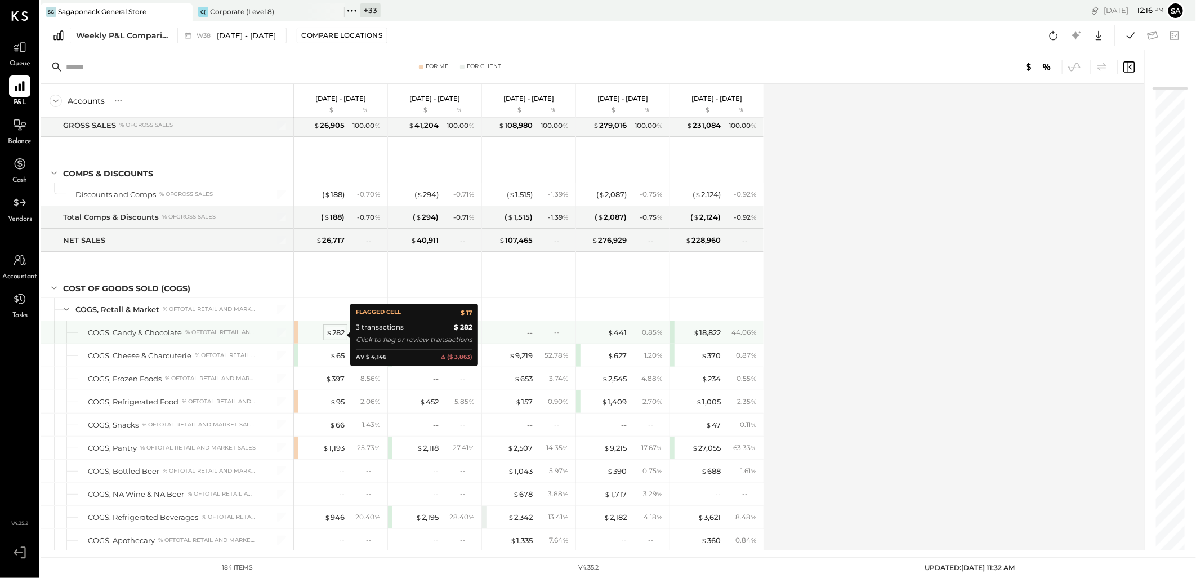
click at [336, 336] on div "$ 282" at bounding box center [335, 332] width 19 height 11
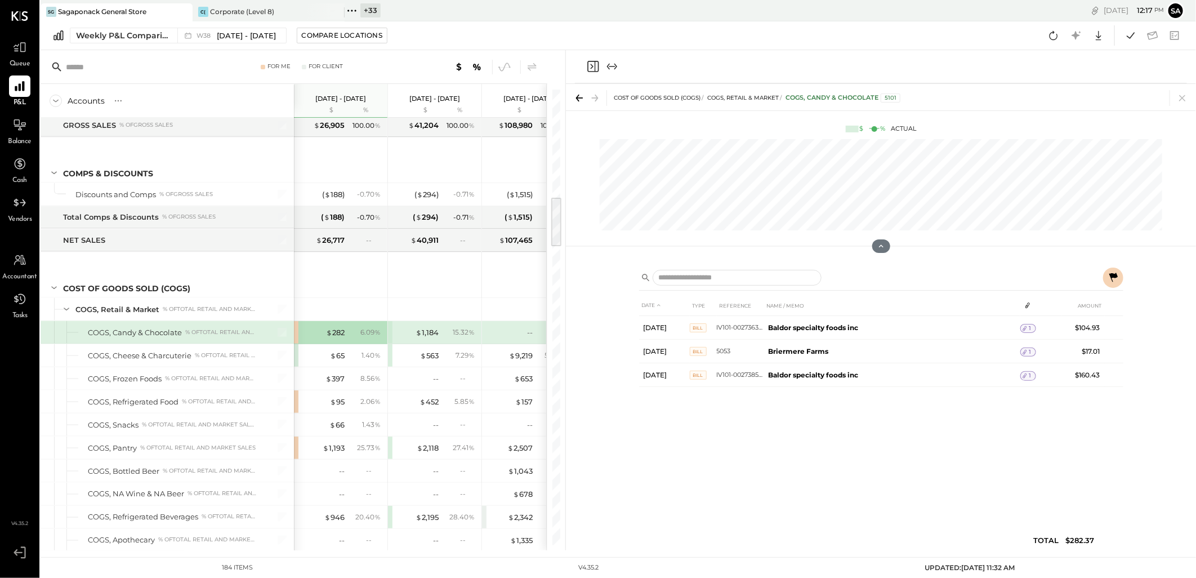
drag, startPoint x: 1108, startPoint y: 282, endPoint x: 902, endPoint y: 396, distance: 235.2
click at [1108, 282] on icon at bounding box center [1114, 278] width 14 height 14
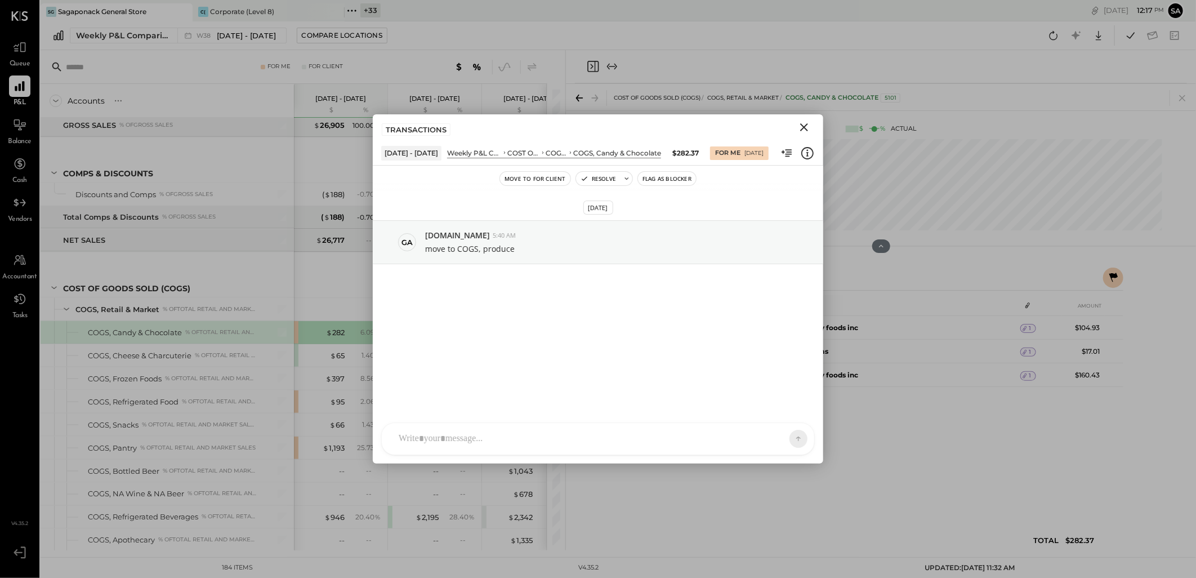
click at [805, 127] on icon "Close" at bounding box center [804, 127] width 8 height 8
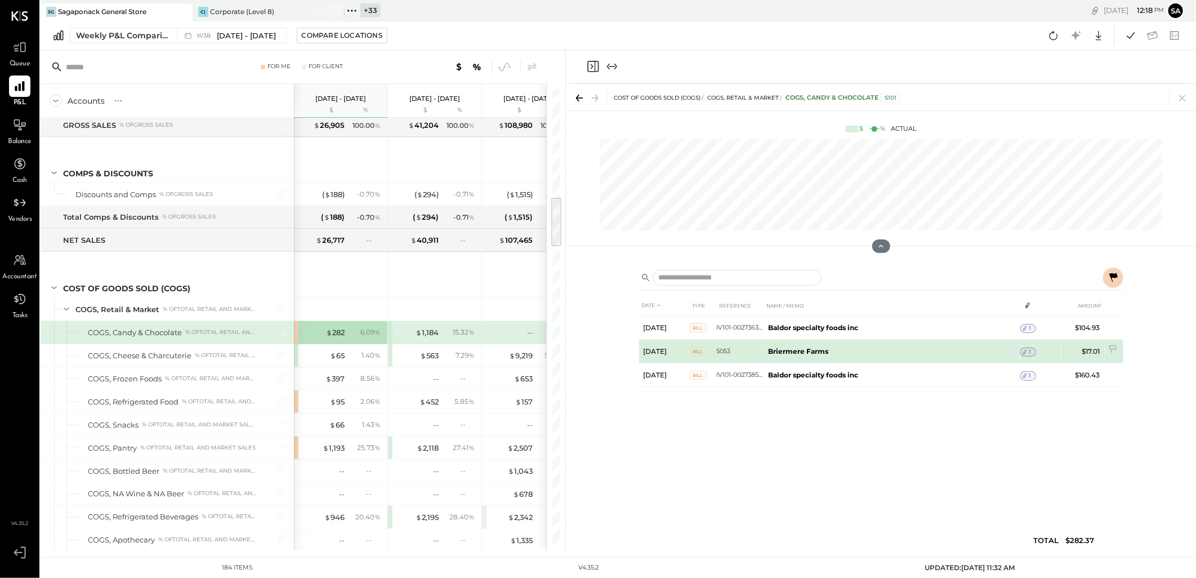
click at [1027, 353] on icon at bounding box center [1025, 352] width 8 height 8
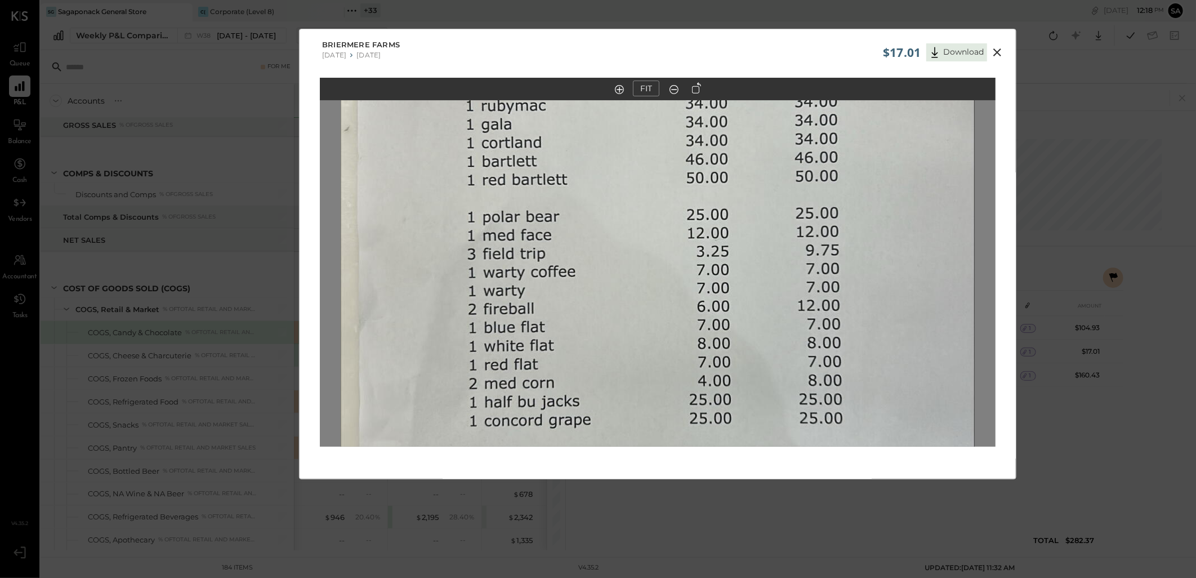
click at [996, 53] on icon at bounding box center [998, 52] width 8 height 8
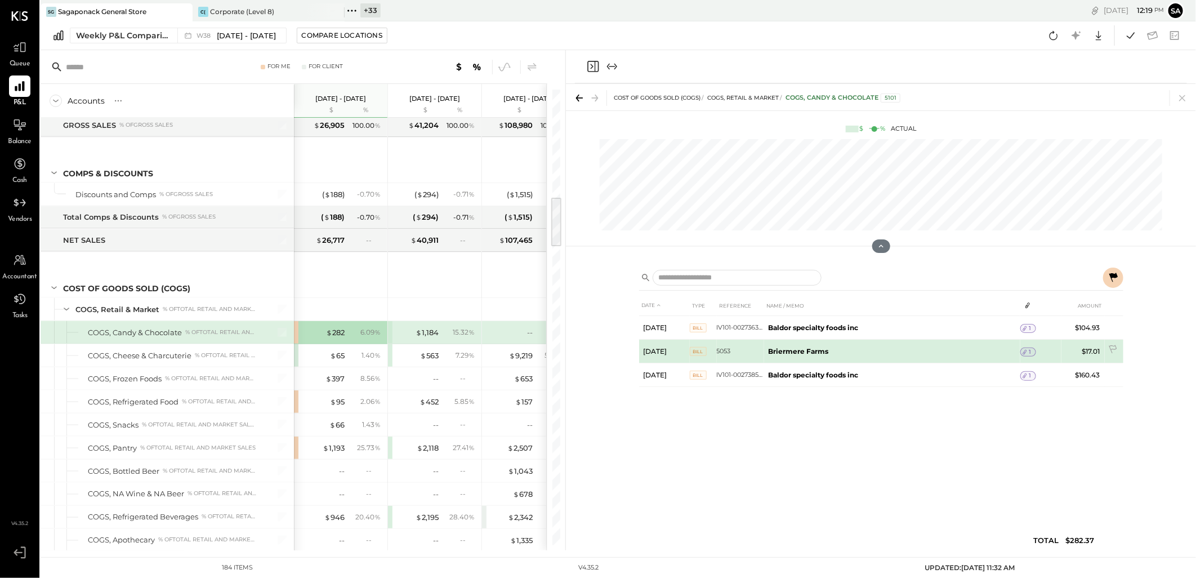
click at [1083, 354] on td "$17.01" at bounding box center [1083, 352] width 43 height 24
click at [1113, 351] on icon at bounding box center [1113, 350] width 11 height 11
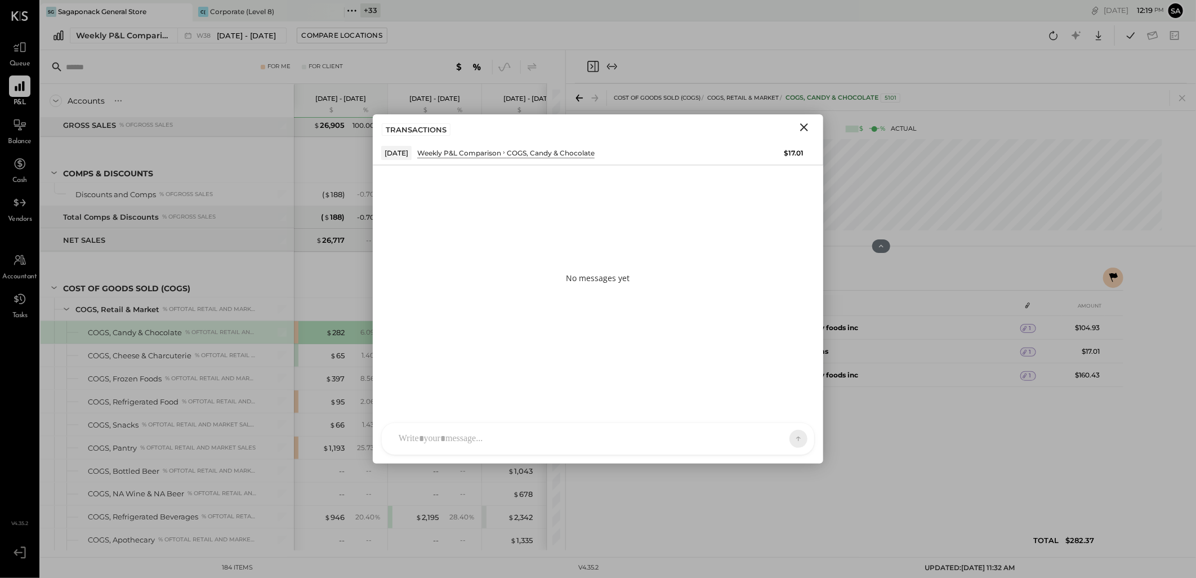
click at [805, 126] on icon "Close" at bounding box center [804, 127] width 8 height 8
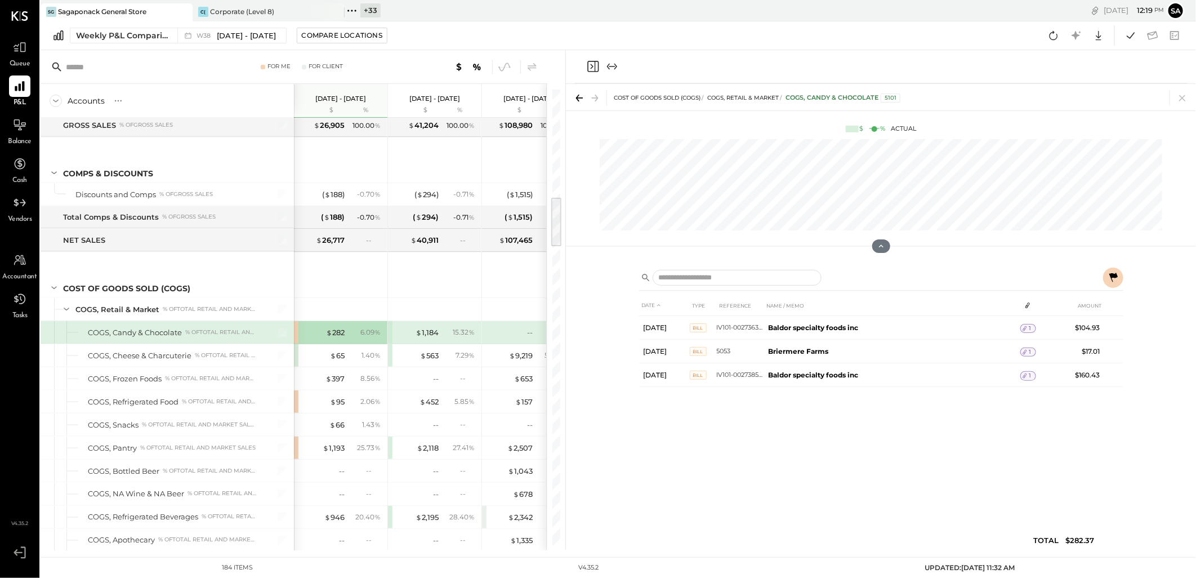
click at [1111, 277] on icon at bounding box center [1114, 277] width 8 height 9
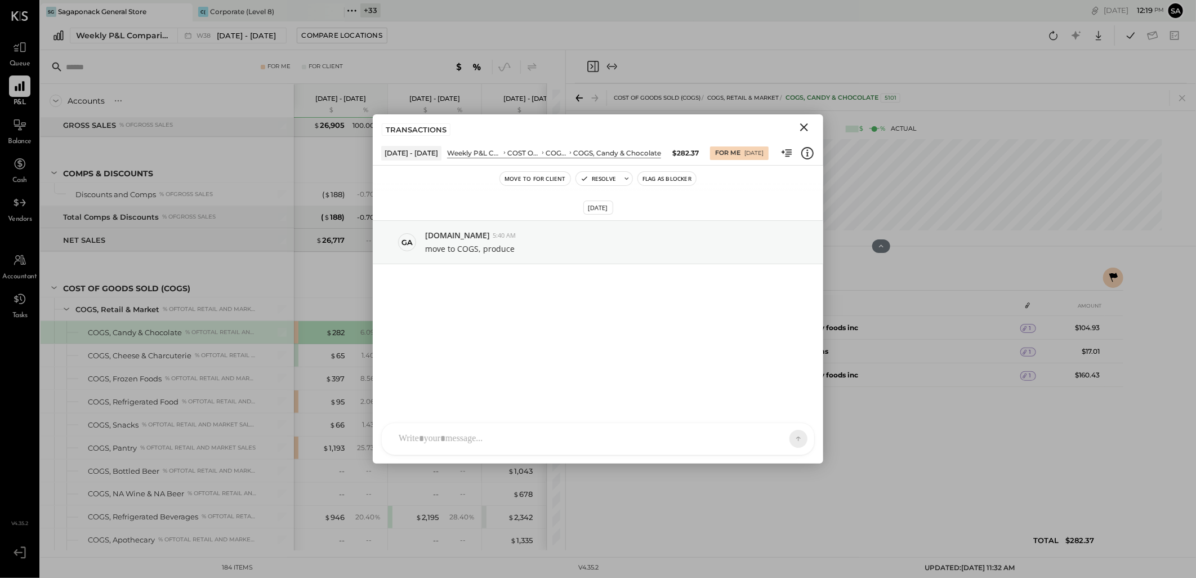
click at [802, 128] on icon "Close" at bounding box center [805, 128] width 14 height 14
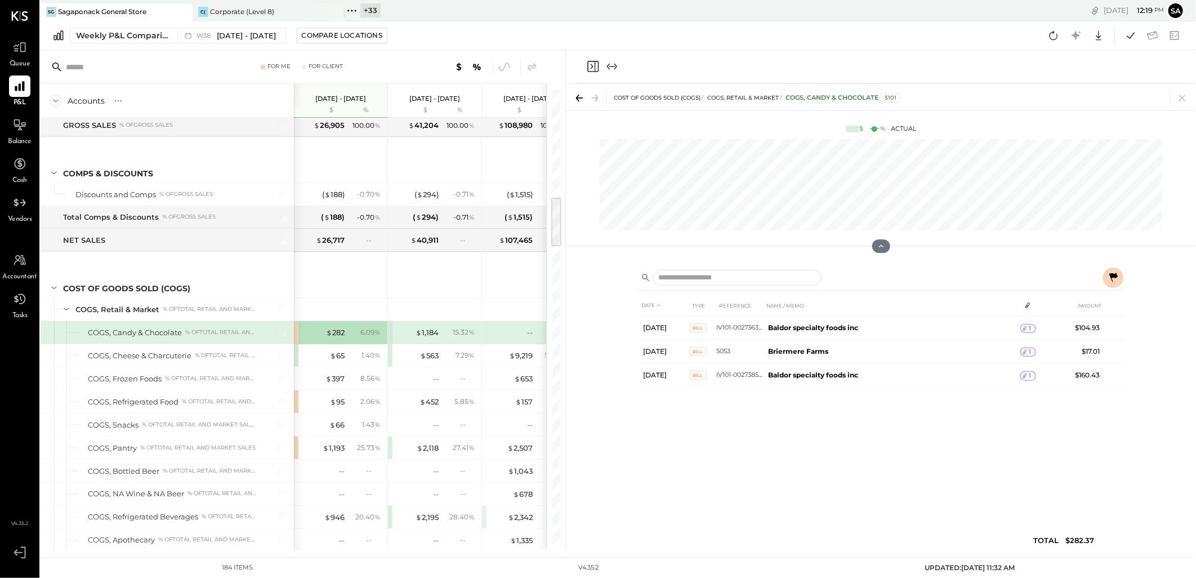
click at [1184, 100] on icon at bounding box center [1183, 98] width 16 height 16
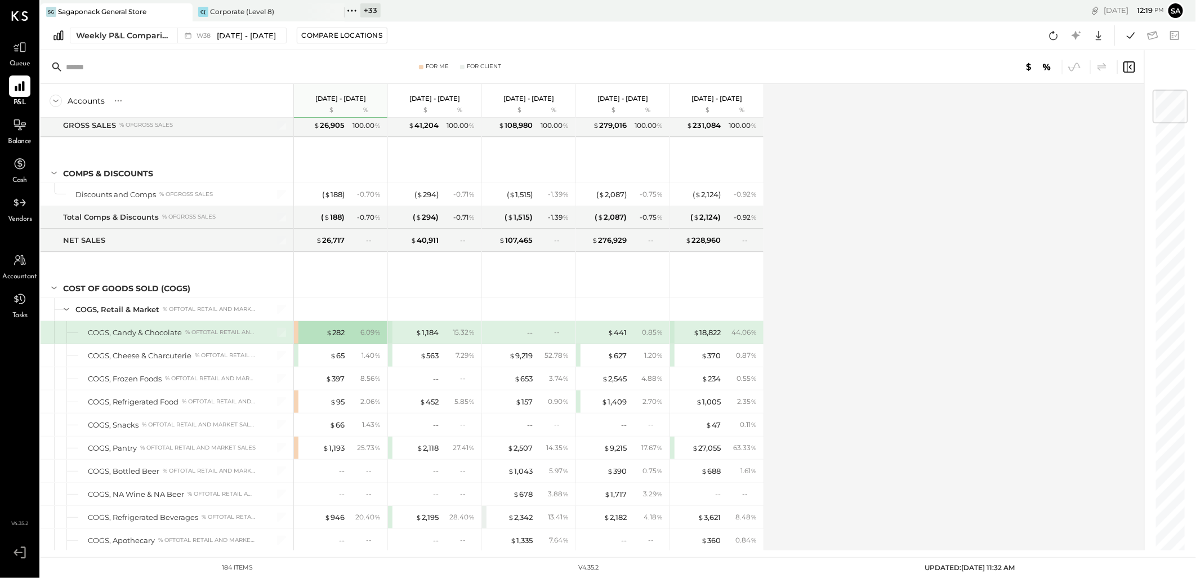
click at [667, 50] on div "For Me For Client" at bounding box center [593, 67] width 1104 height 34
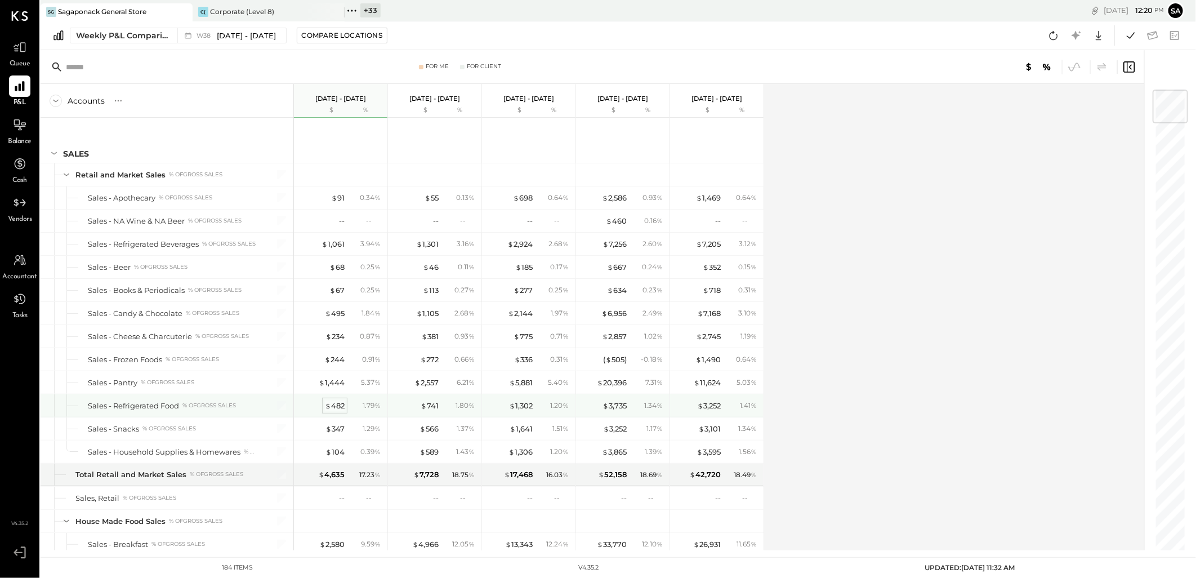
click at [336, 408] on div "$ 482" at bounding box center [335, 405] width 20 height 11
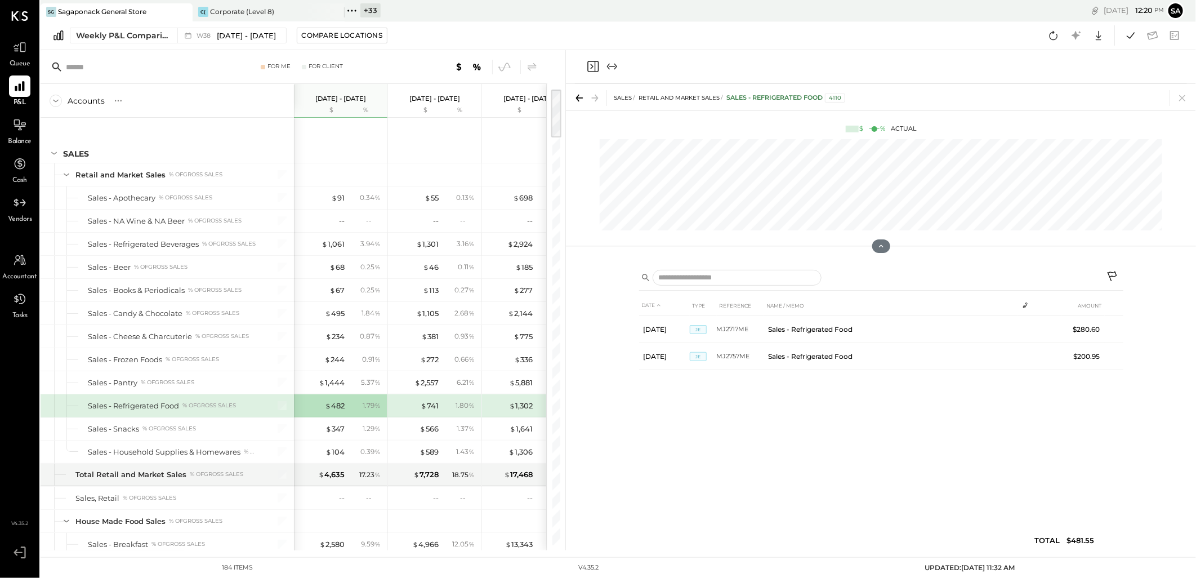
drag, startPoint x: 1187, startPoint y: 100, endPoint x: 974, endPoint y: 11, distance: 230.2
click at [1187, 100] on icon at bounding box center [1183, 98] width 16 height 16
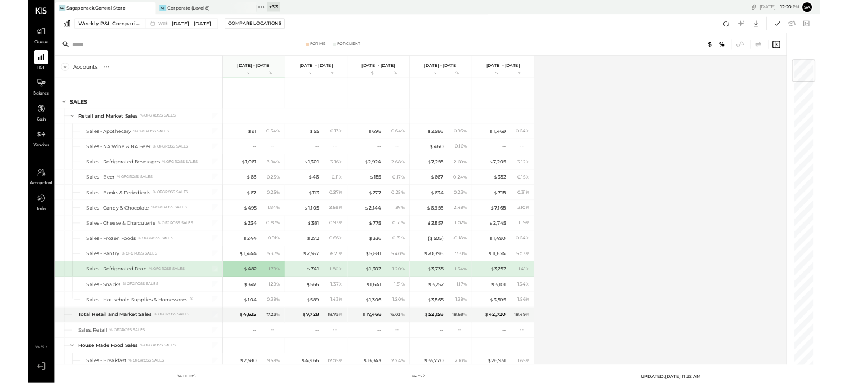
scroll to position [1043, 0]
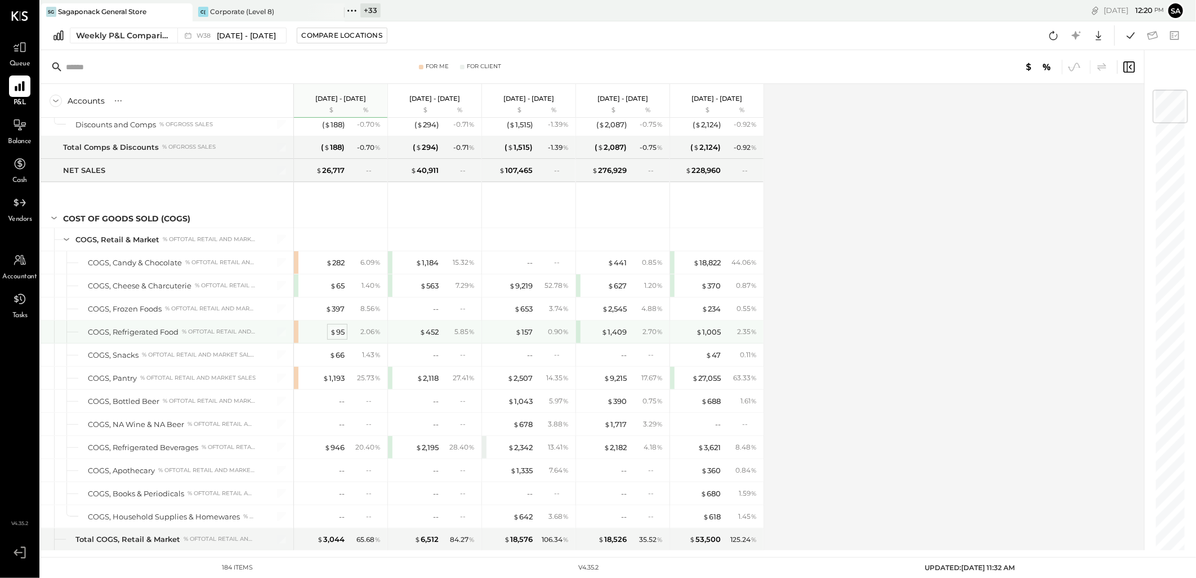
click at [342, 336] on div "$ 95" at bounding box center [337, 332] width 15 height 11
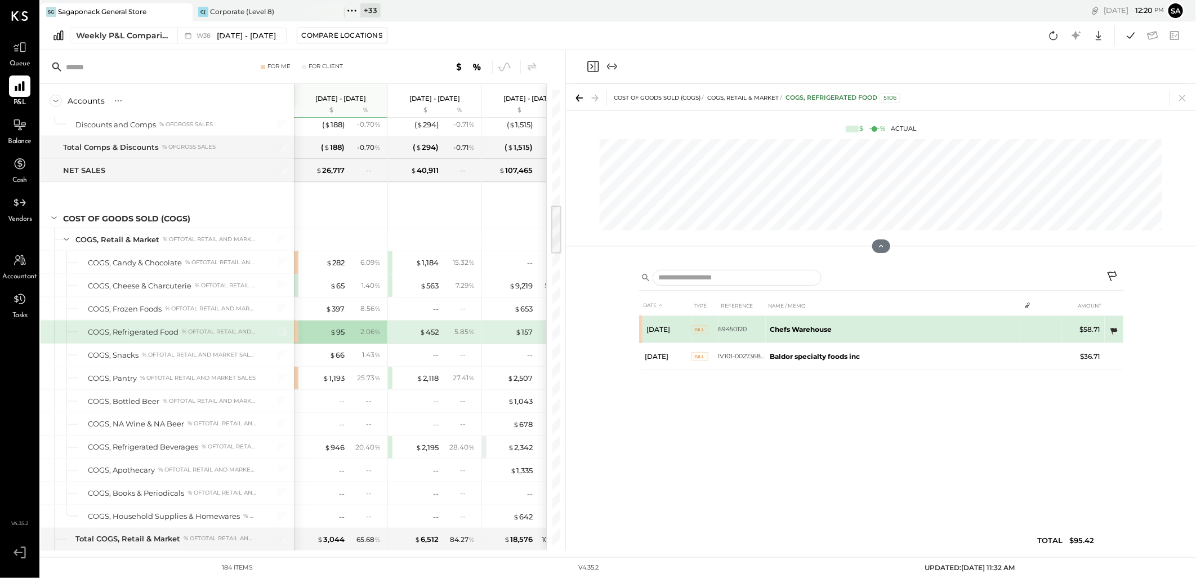
click at [1114, 330] on icon at bounding box center [1113, 331] width 11 height 11
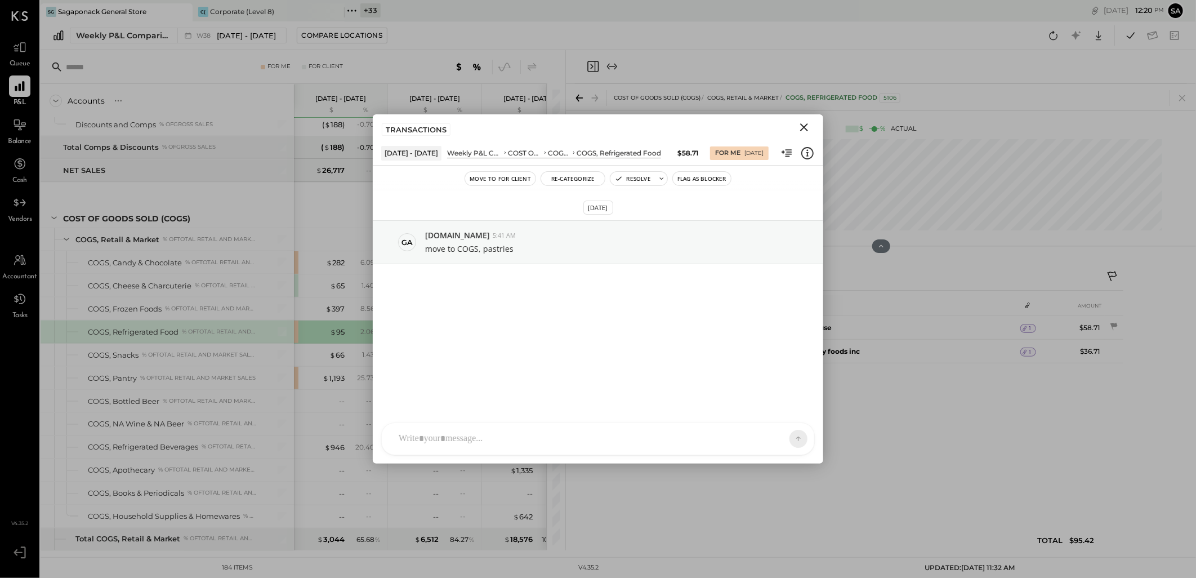
click at [805, 124] on icon "Close" at bounding box center [805, 128] width 14 height 14
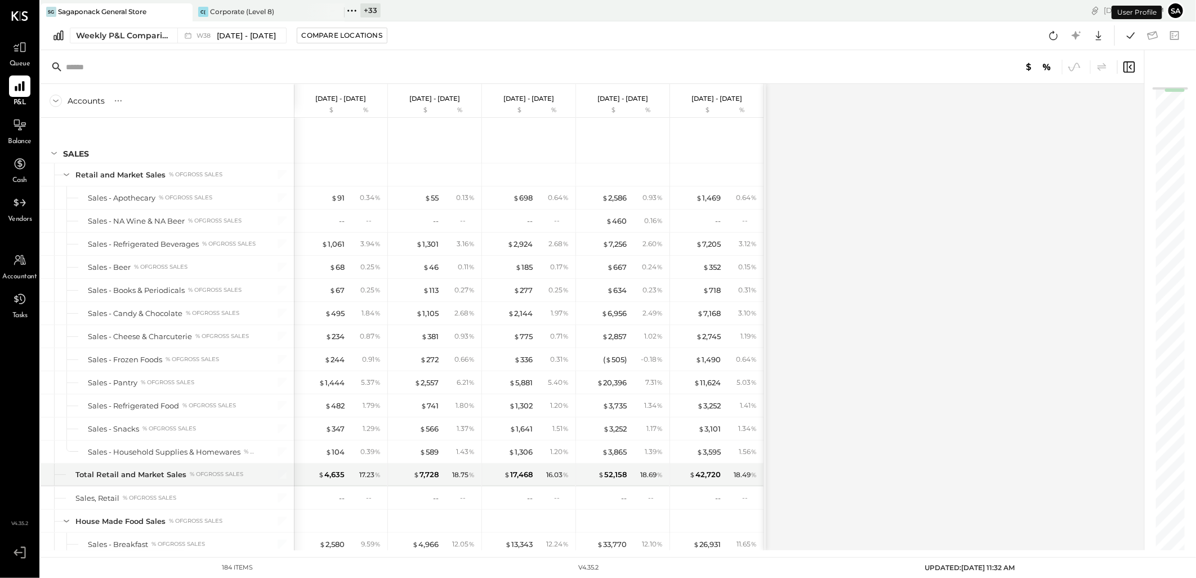
scroll to position [962, 0]
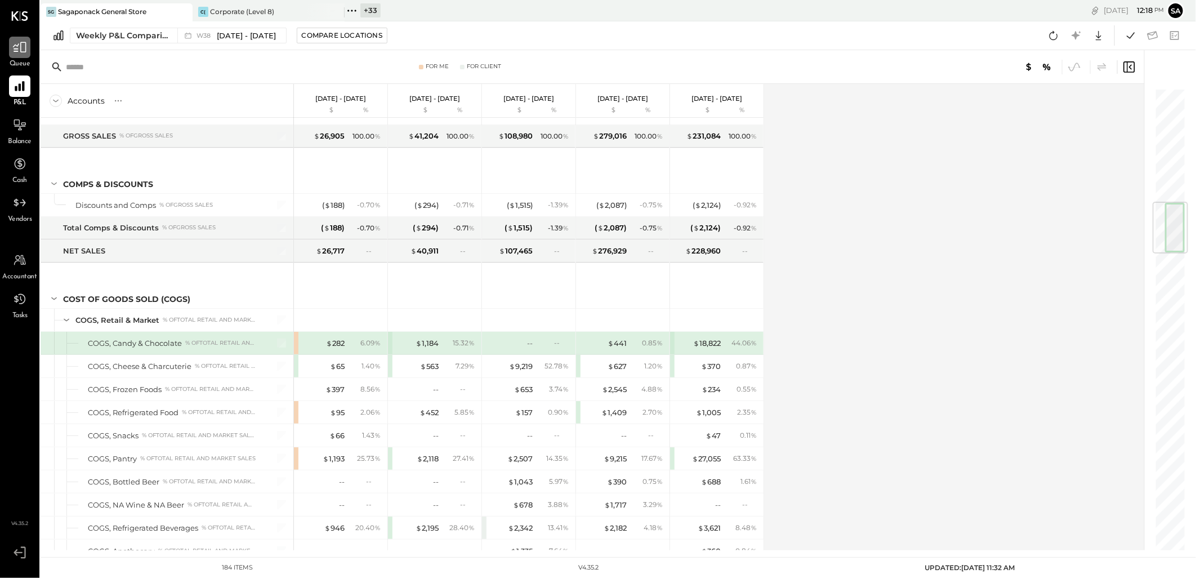
click at [19, 54] on icon at bounding box center [19, 47] width 15 height 15
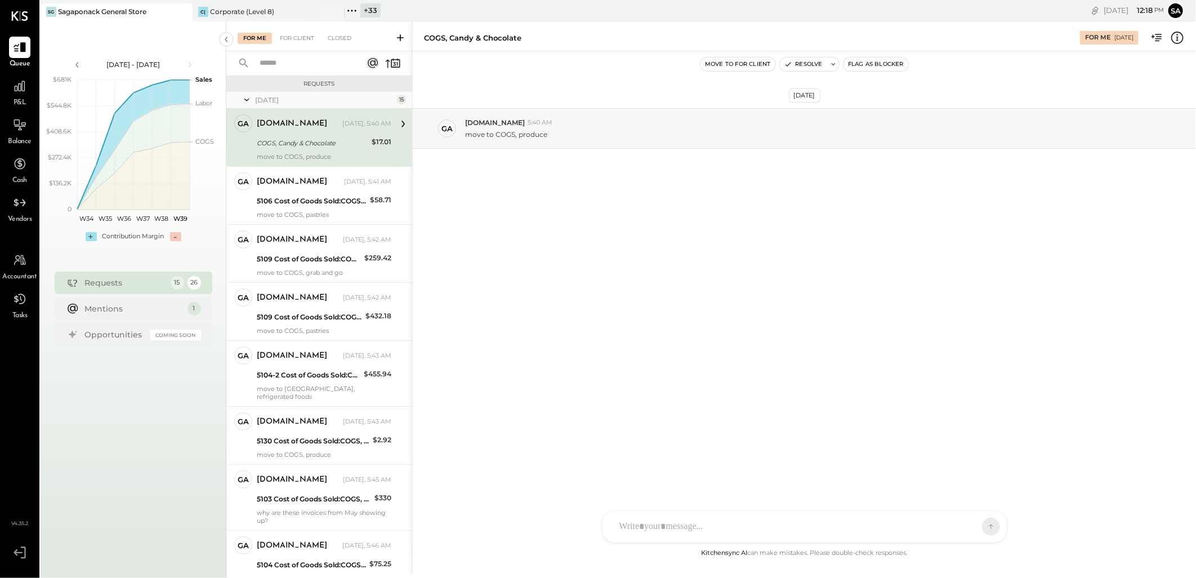
click at [334, 138] on div "COGS, Candy & Chocolate" at bounding box center [313, 142] width 112 height 11
click at [493, 133] on p "move to COGS, produce" at bounding box center [506, 135] width 82 height 10
click at [322, 131] on div "gabby.green Yesterday, 5:40 AM" at bounding box center [324, 124] width 135 height 16
click at [1173, 40] on icon at bounding box center [1178, 38] width 12 height 12
click at [330, 210] on div "For Me For Client Closed Requests [DATE] 15 ga [DOMAIN_NAME] Owner [DOMAIN_NAME…" at bounding box center [711, 297] width 970 height 553
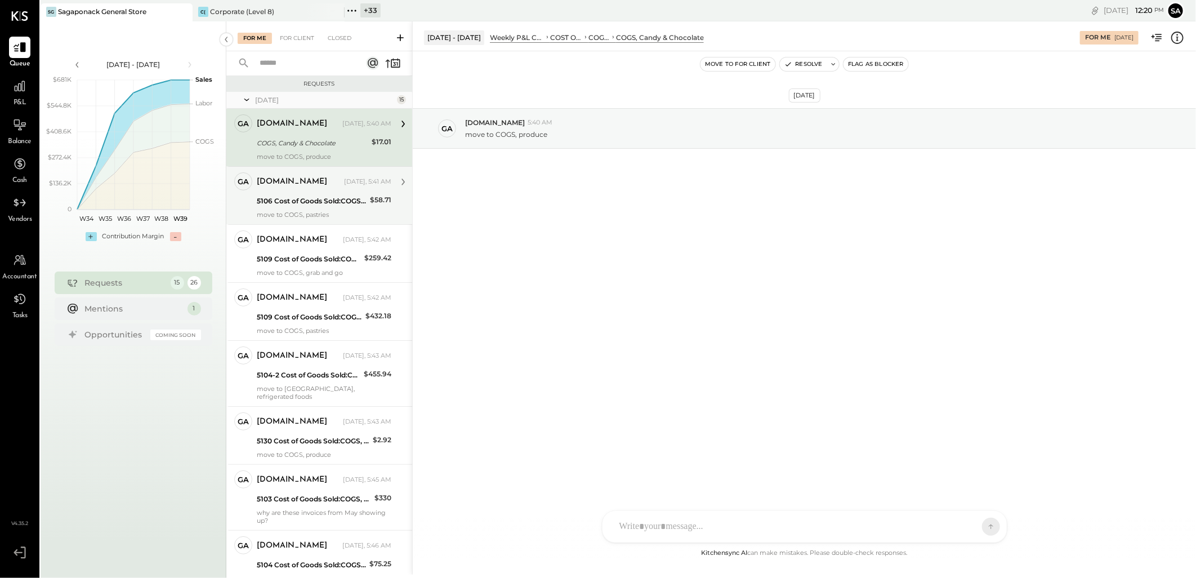
click at [331, 209] on div "gabby.green Yesterday, 5:41 AM 5106 Cost of Goods Sold:COGS, Retail & Market:CO…" at bounding box center [324, 195] width 135 height 46
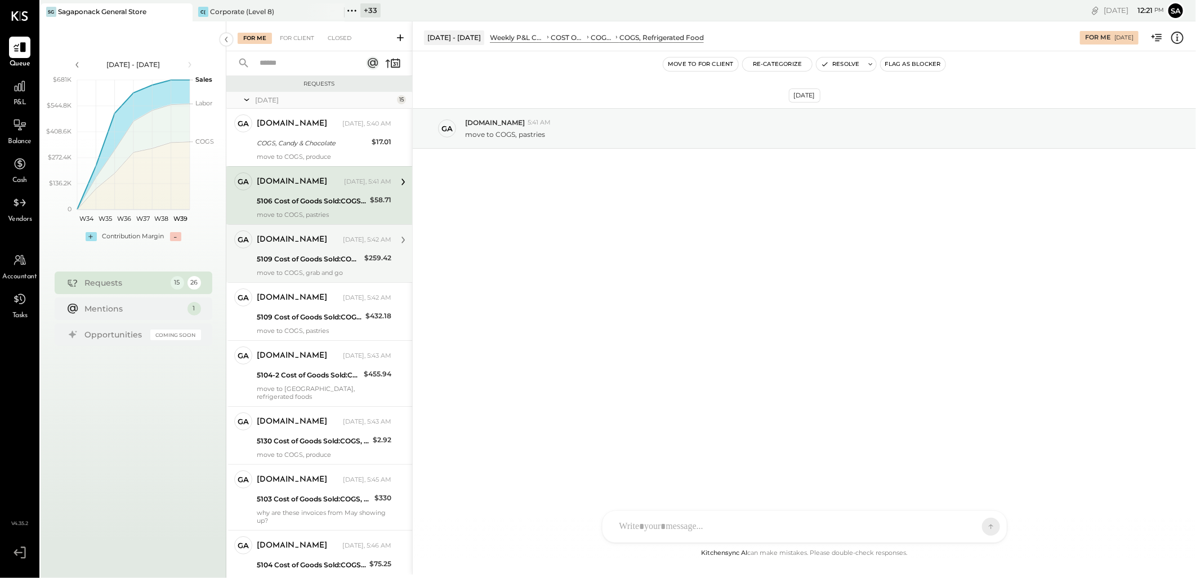
click at [318, 260] on div "5109 Cost of Goods Sold:COGS, Retail & Market:COGS, Pantry" at bounding box center [309, 258] width 104 height 11
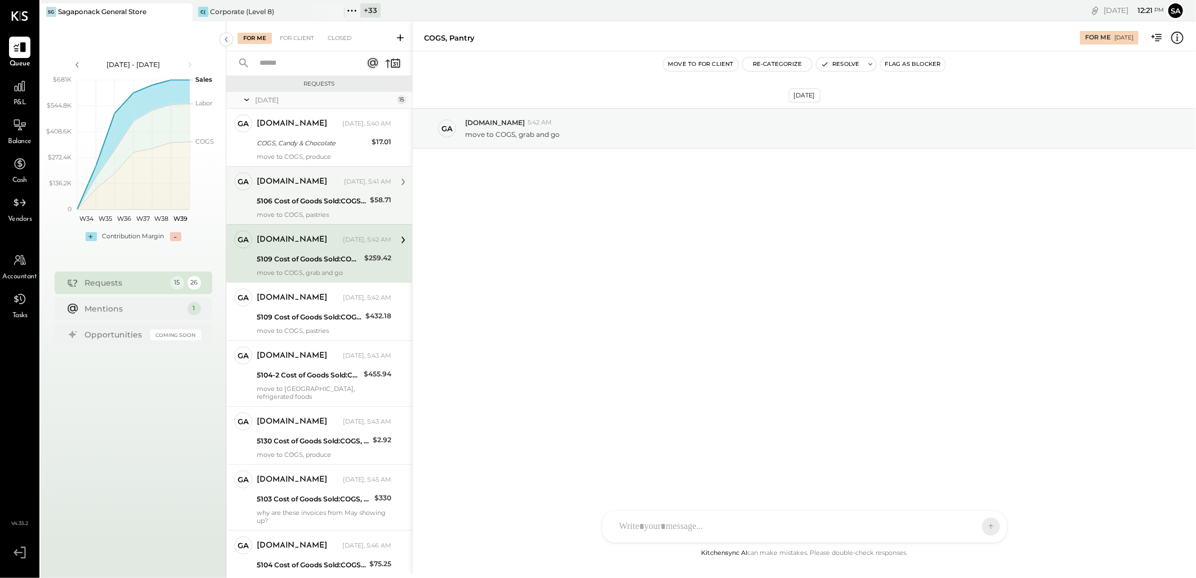
click at [319, 192] on div "gabby.green Yesterday, 5:41 AM 5106 Cost of Goods Sold:COGS, Retail & Market:CO…" at bounding box center [324, 195] width 135 height 46
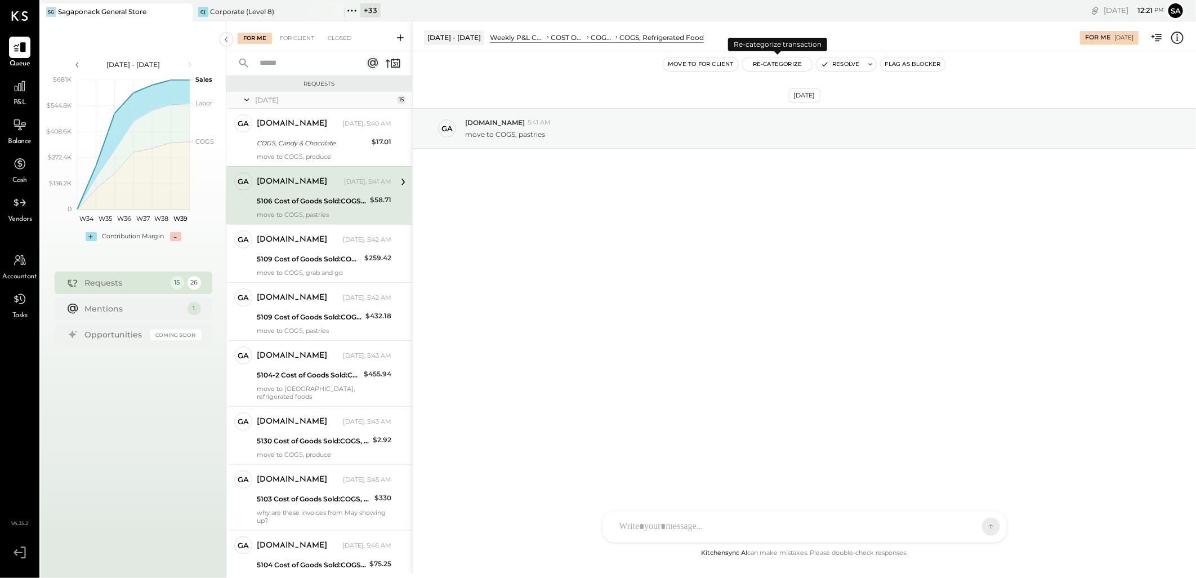
click at [785, 65] on button "Re-Categorize" at bounding box center [778, 64] width 70 height 14
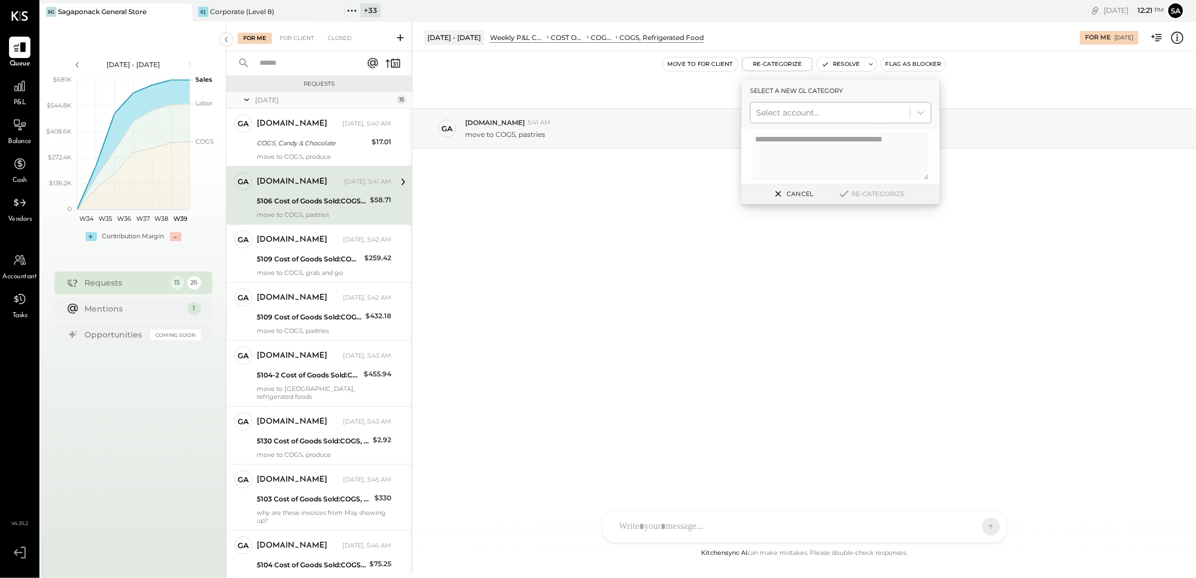
click at [815, 113] on div at bounding box center [830, 113] width 148 height 14
type input "*****"
click at [820, 142] on div "(5129) COGS, Pastries" at bounding box center [840, 140] width 181 height 20
click at [868, 192] on button "Re-Categorize" at bounding box center [871, 194] width 74 height 14
click at [869, 192] on button "Re-Categorize" at bounding box center [875, 194] width 74 height 14
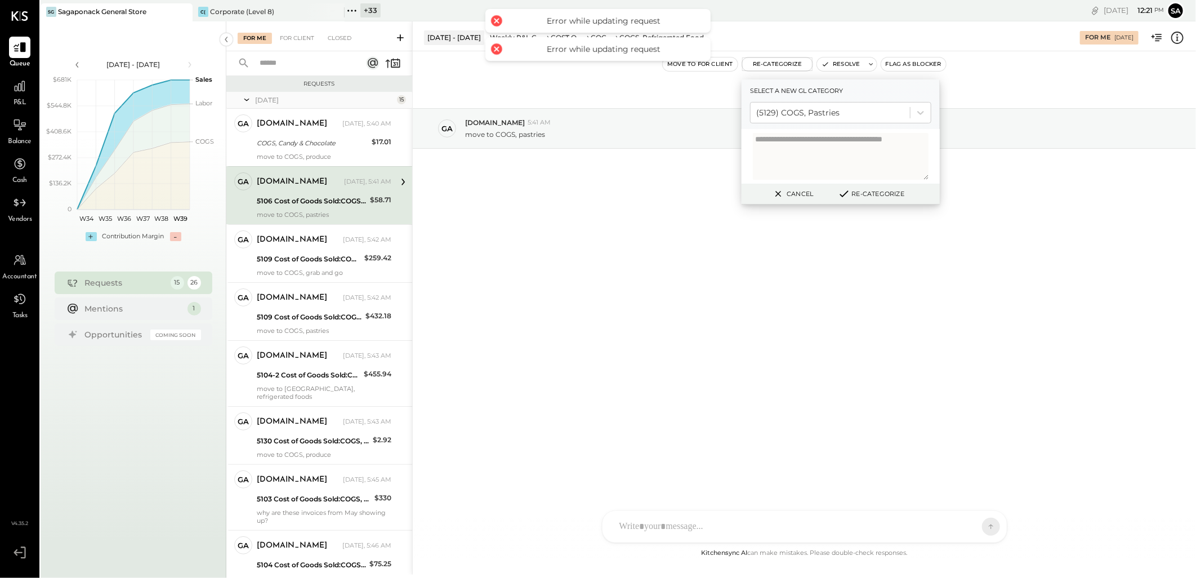
click at [876, 193] on button "Re-Categorize" at bounding box center [871, 194] width 74 height 14
click at [792, 311] on div "Sep 23rd, 2025 ga gabby.green 5:41 AM move to COGS, pastries" at bounding box center [804, 298] width 783 height 495
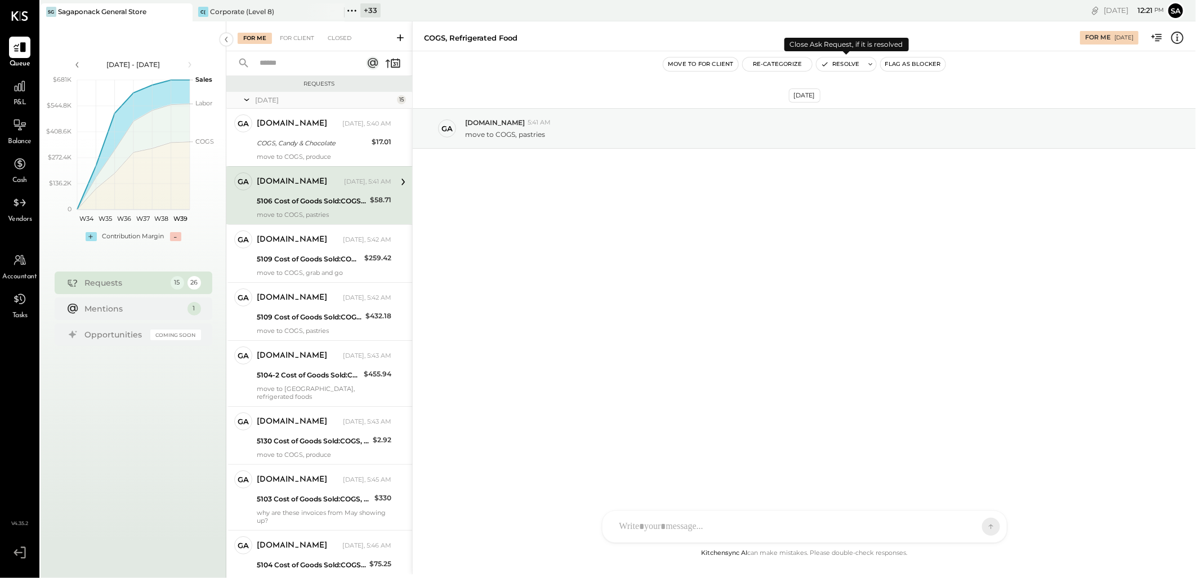
click at [844, 63] on button "Resolve" at bounding box center [840, 64] width 47 height 14
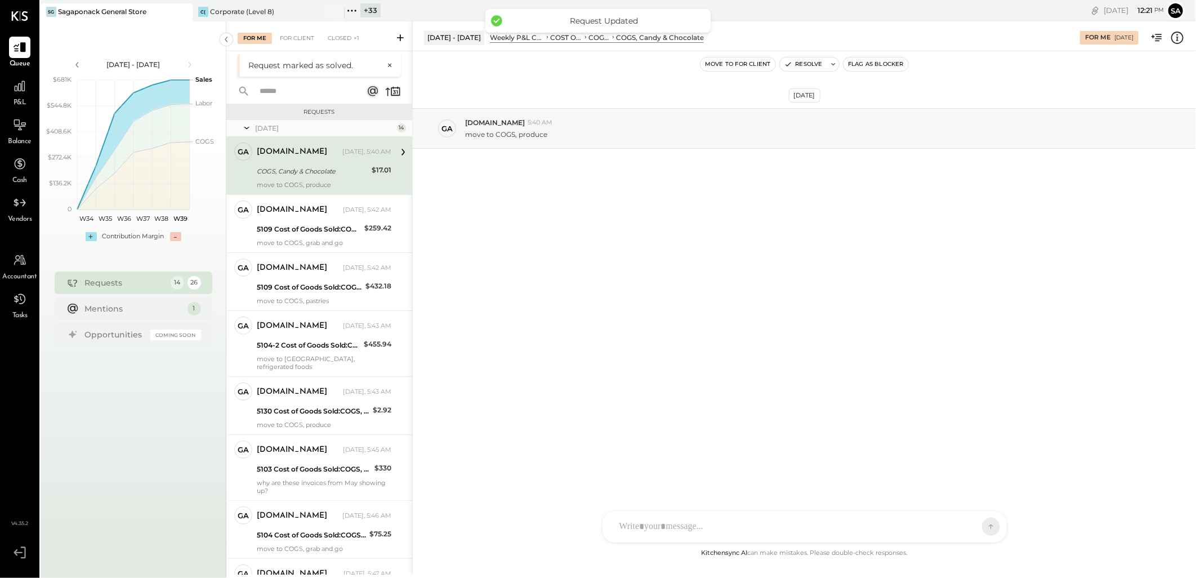
click at [296, 65] on div "Request marked as solved." at bounding box center [314, 65] width 133 height 11
click at [350, 35] on div "Closed +1" at bounding box center [343, 38] width 43 height 11
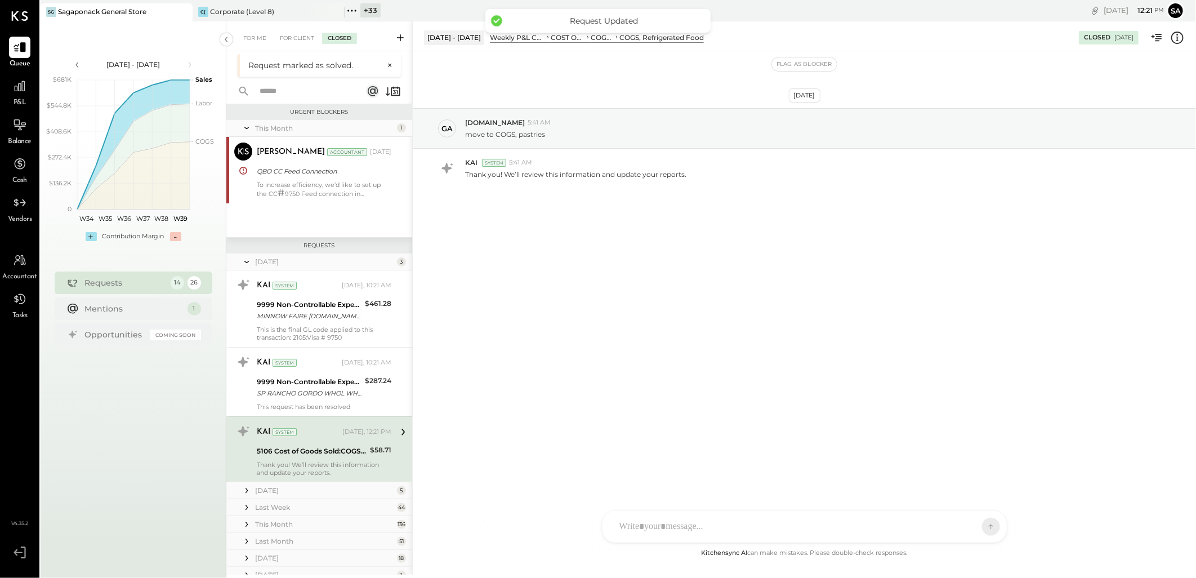
scroll to position [48, 0]
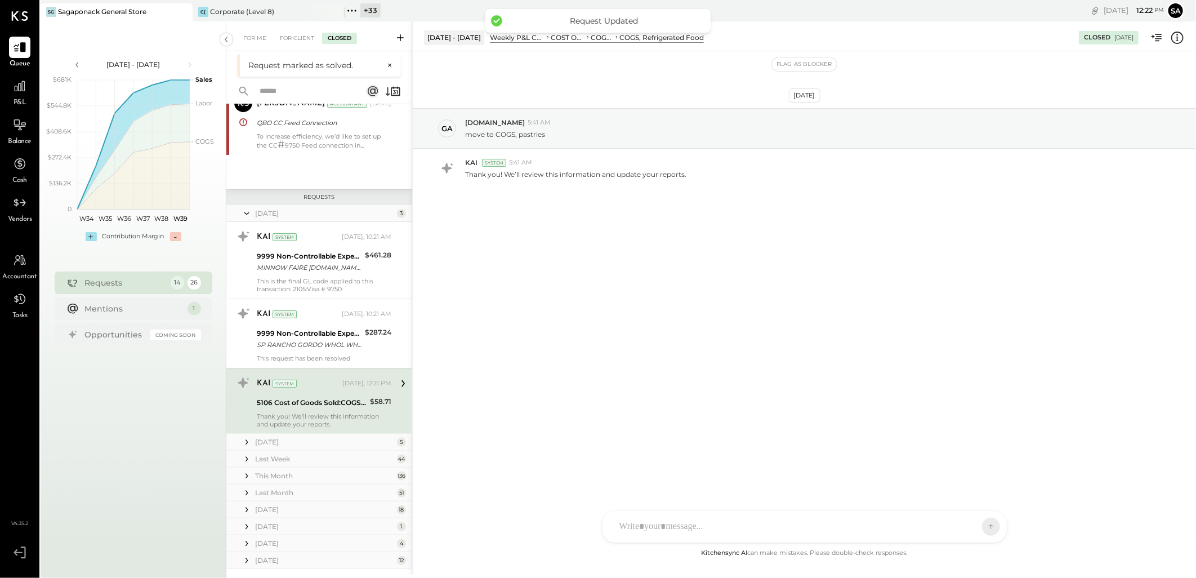
click at [317, 406] on div "5106 Cost of Goods Sold:COGS, Retail & Market:COGS, Refrigerated Food" at bounding box center [312, 402] width 110 height 11
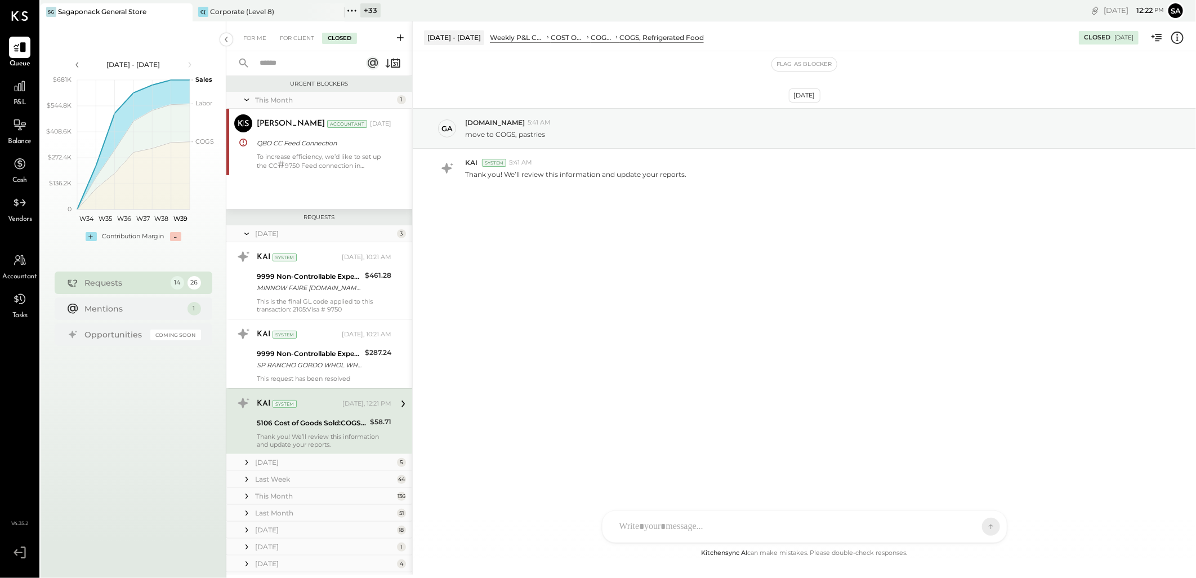
click at [250, 45] on div "For Me For Client Closed" at bounding box center [319, 36] width 186 height 30
click at [252, 37] on div "For Me" at bounding box center [255, 38] width 34 height 11
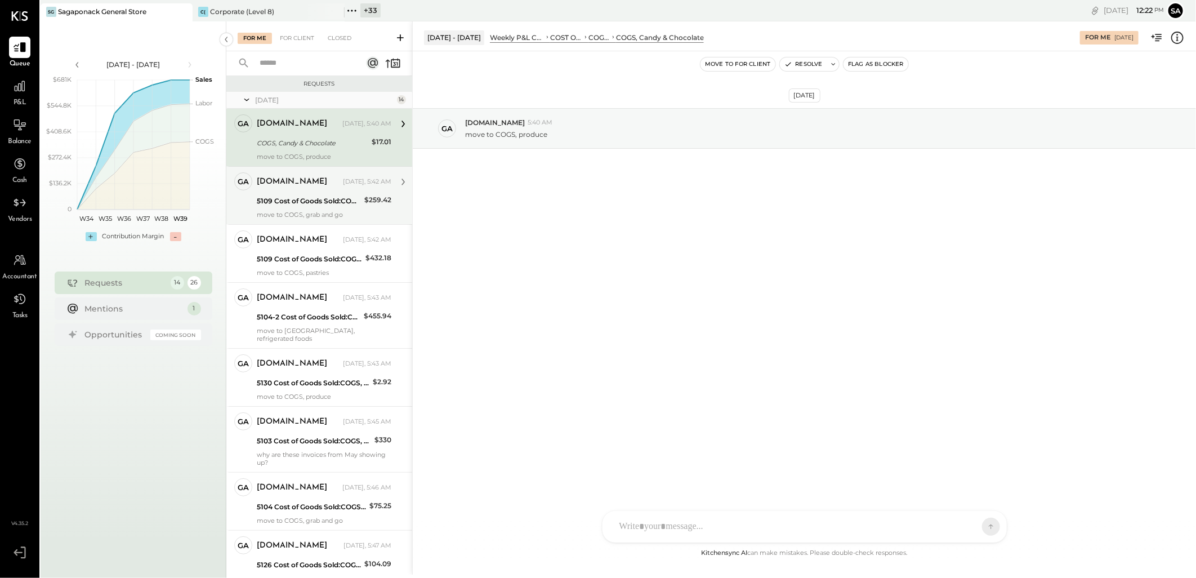
click at [317, 195] on div "5109 Cost of Goods Sold:COGS, Retail & Market:COGS, Pantry" at bounding box center [309, 200] width 104 height 11
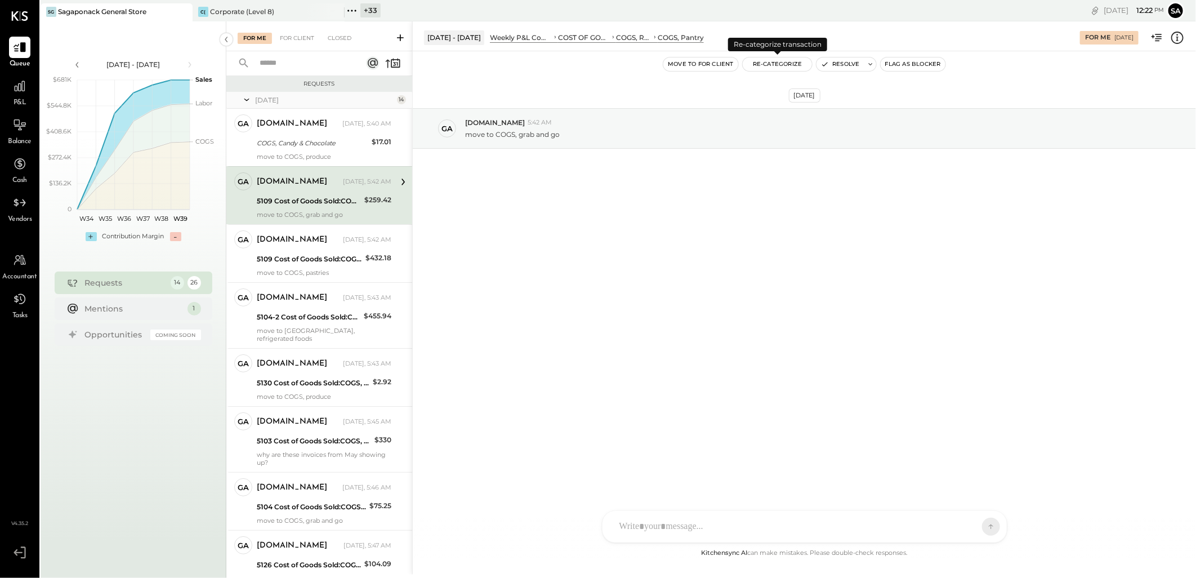
click at [779, 65] on button "Re-Categorize" at bounding box center [778, 64] width 70 height 14
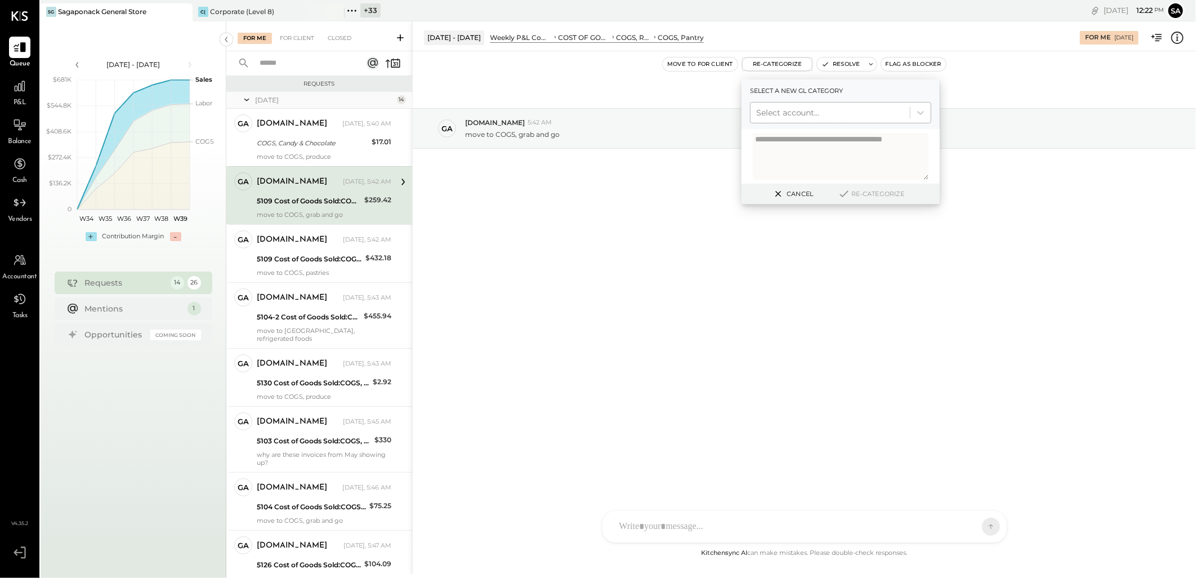
click at [803, 106] on div at bounding box center [830, 113] width 148 height 14
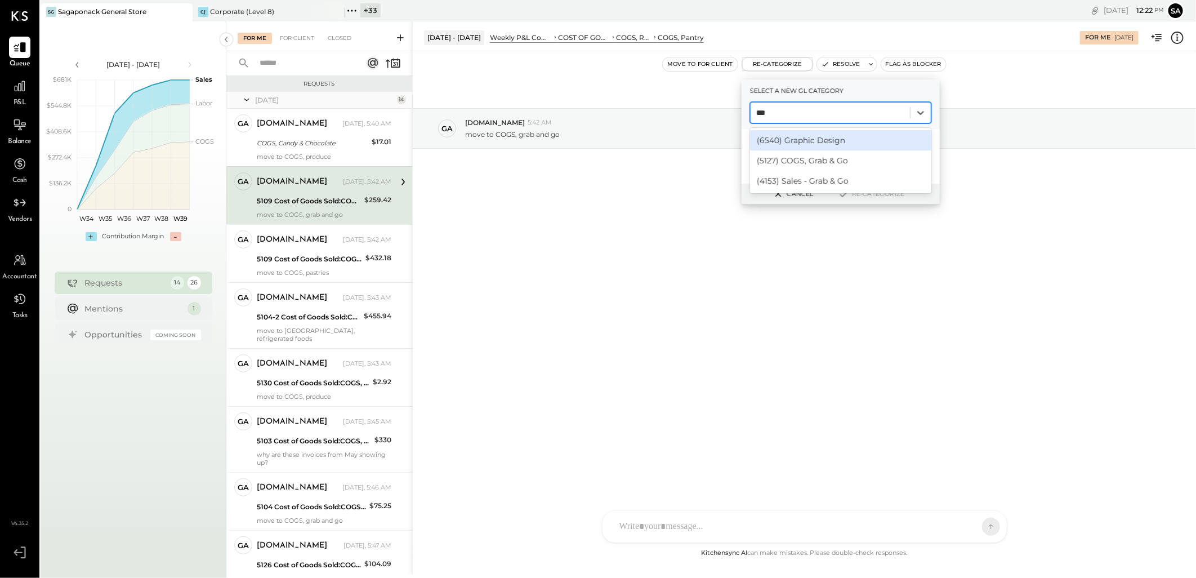
type input "****"
click at [817, 136] on div "(5127) COGS, Grab & Go" at bounding box center [840, 140] width 181 height 20
click at [871, 192] on button "Re-Categorize" at bounding box center [871, 194] width 74 height 14
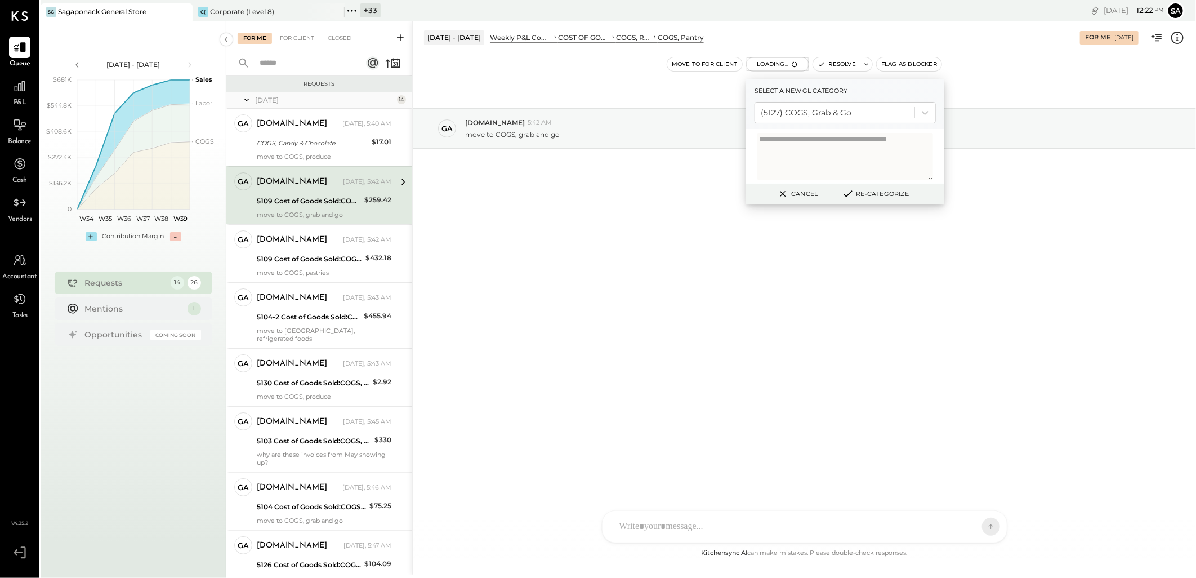
click at [871, 192] on button "Re-Categorize" at bounding box center [875, 194] width 74 height 14
click at [799, 190] on button "Cancel" at bounding box center [792, 193] width 48 height 15
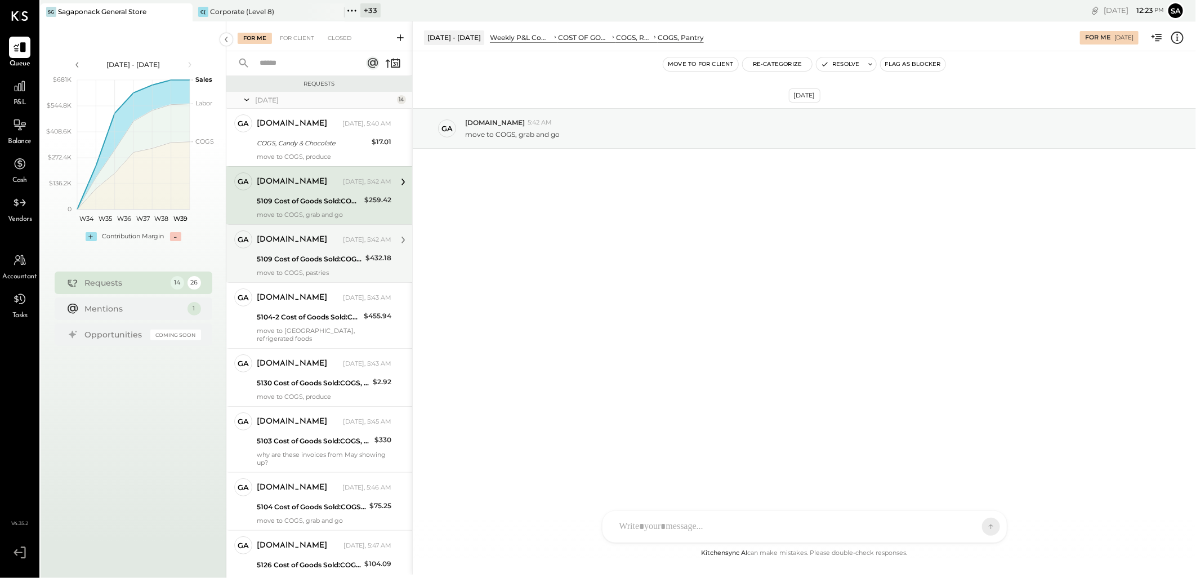
click at [314, 255] on div "5109 Cost of Goods Sold:COGS, Retail & Market:COGS, Pantry" at bounding box center [309, 258] width 105 height 11
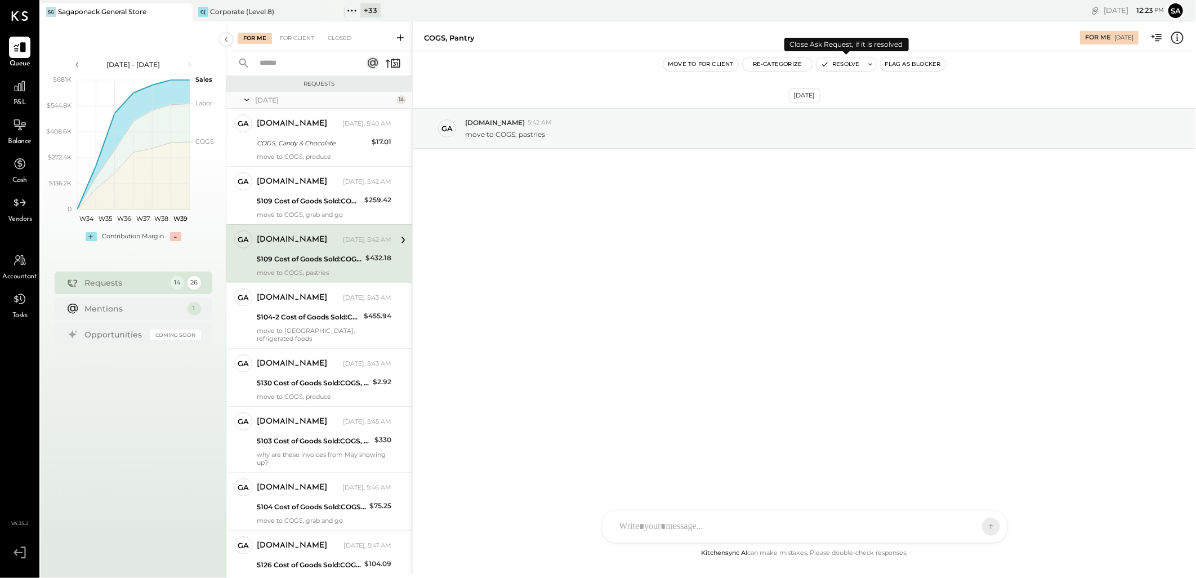
click at [849, 68] on button "Resolve" at bounding box center [840, 64] width 47 height 14
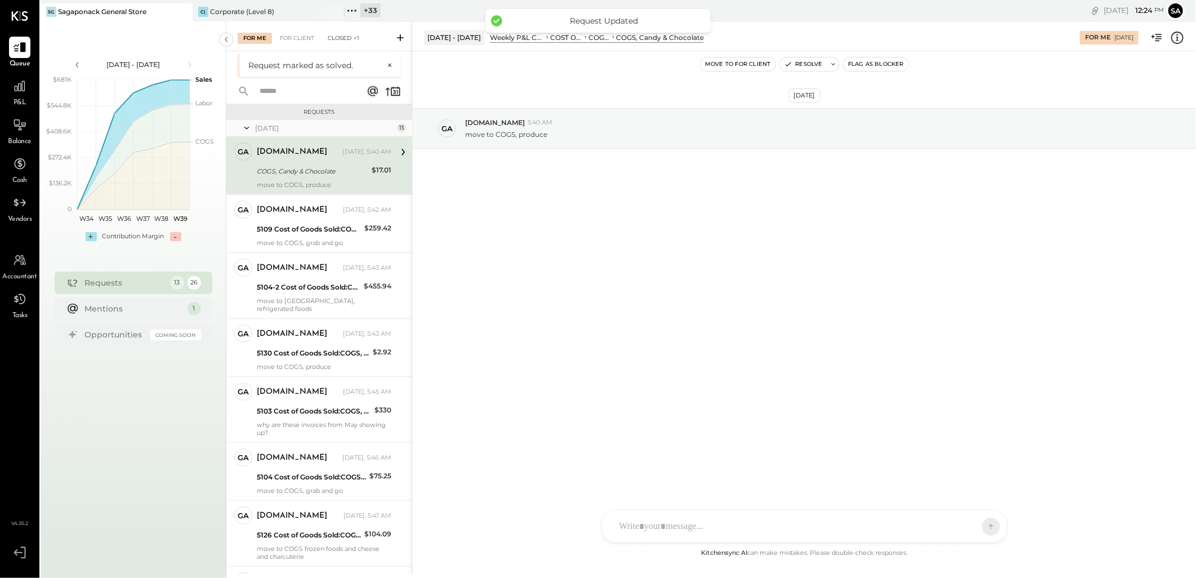
click at [346, 35] on div "Closed +1" at bounding box center [343, 38] width 43 height 11
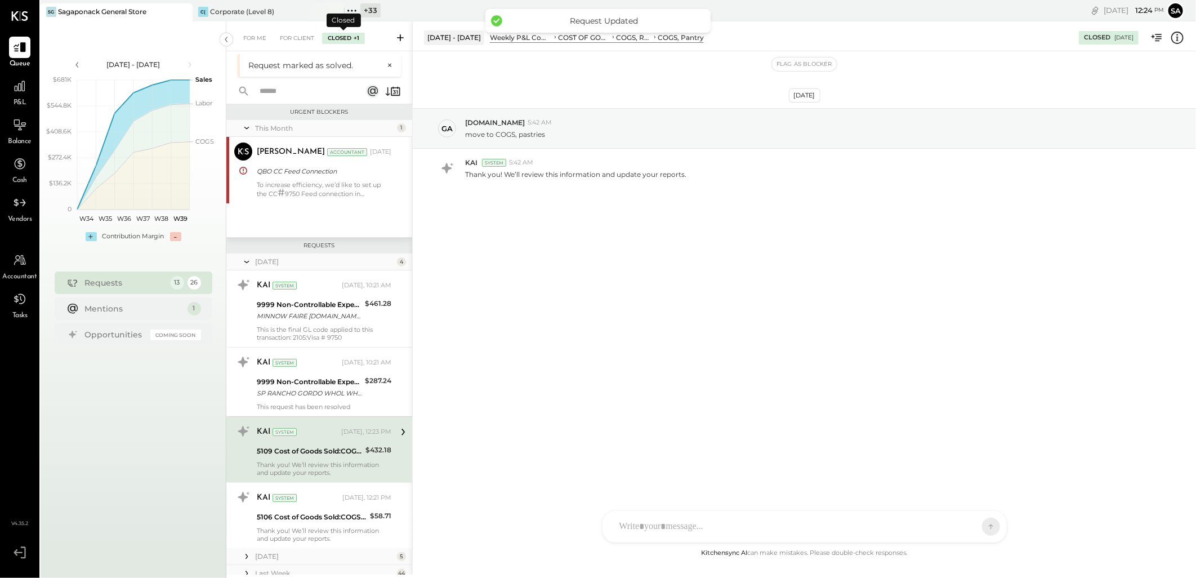
scroll to position [96, 0]
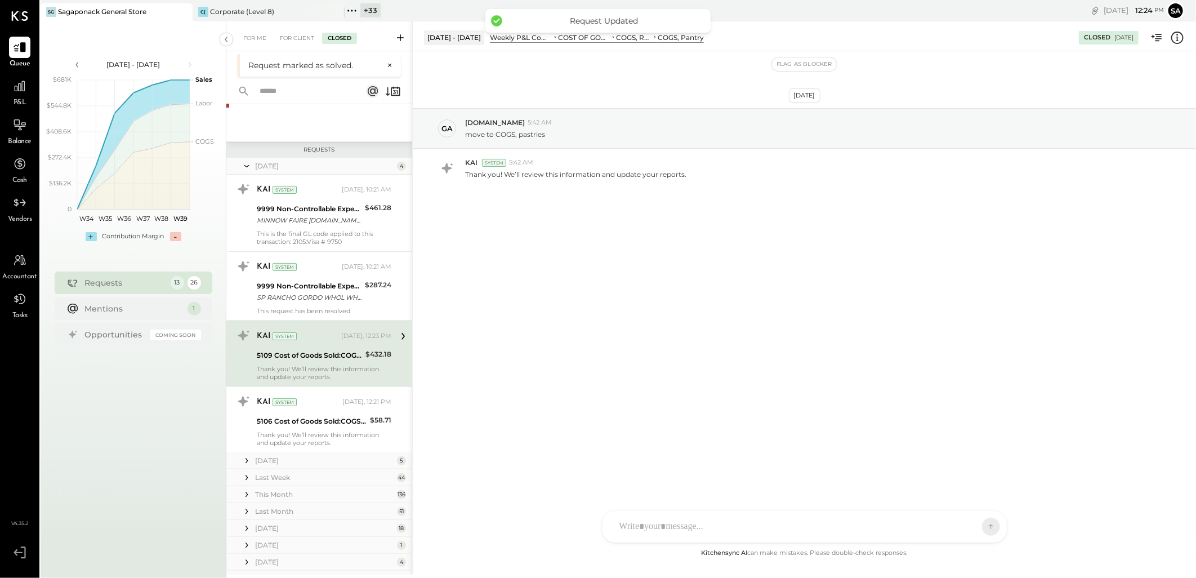
click at [313, 364] on div "KAI System Today, 12:23 PM 5109 Cost of Goods Sold:COGS, Retail & Market:COGS, …" at bounding box center [324, 354] width 135 height 54
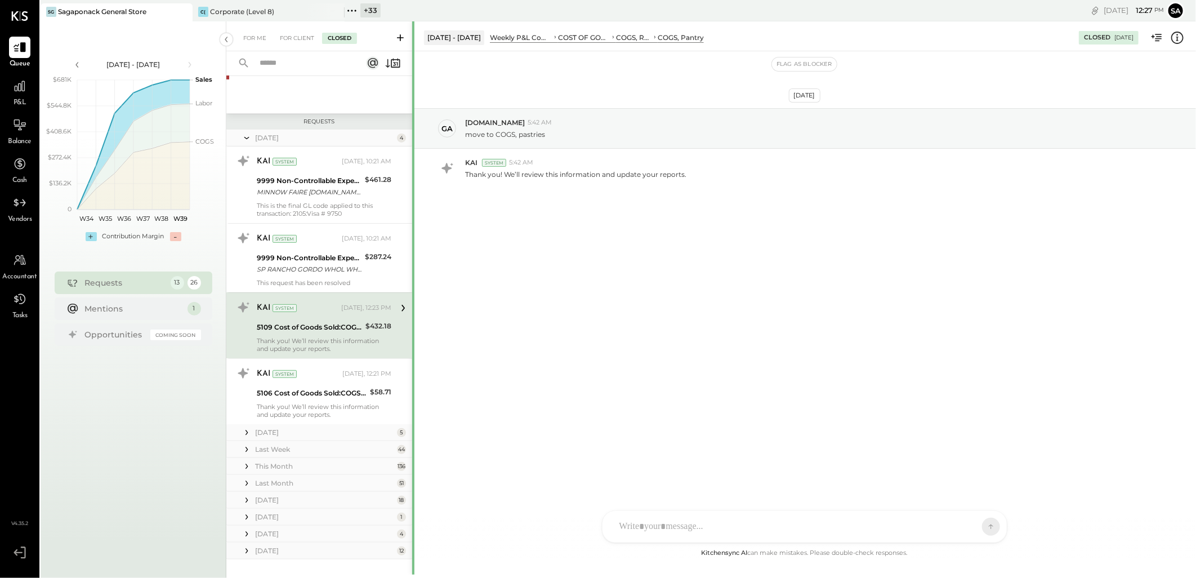
click at [252, 37] on div "For Me" at bounding box center [255, 38] width 34 height 11
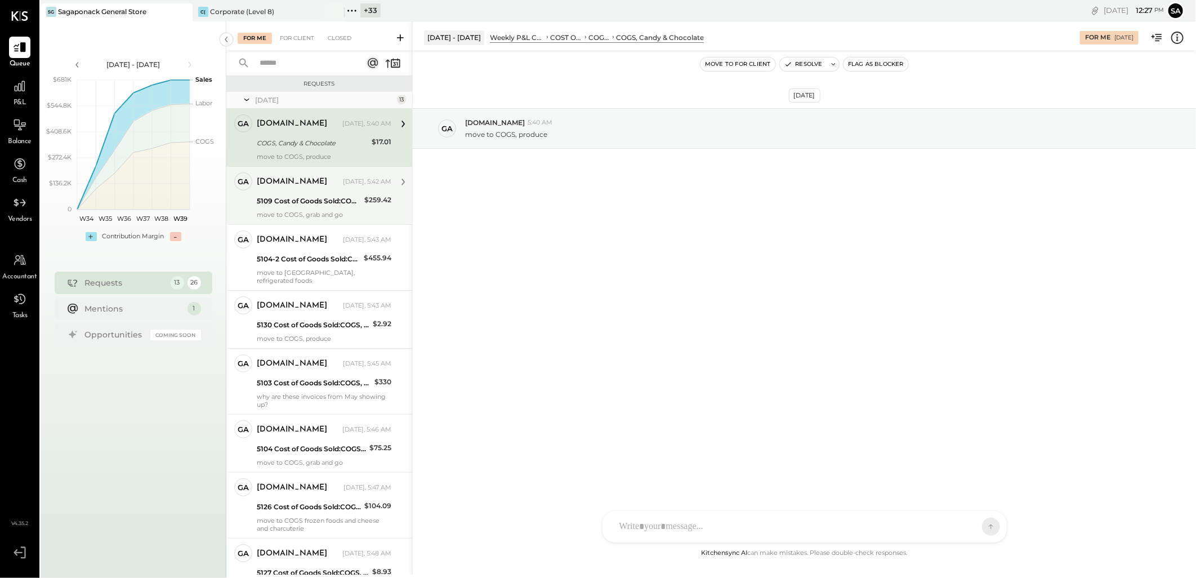
click at [317, 205] on div "5109 Cost of Goods Sold:COGS, Retail & Market:COGS, Pantry" at bounding box center [309, 200] width 104 height 11
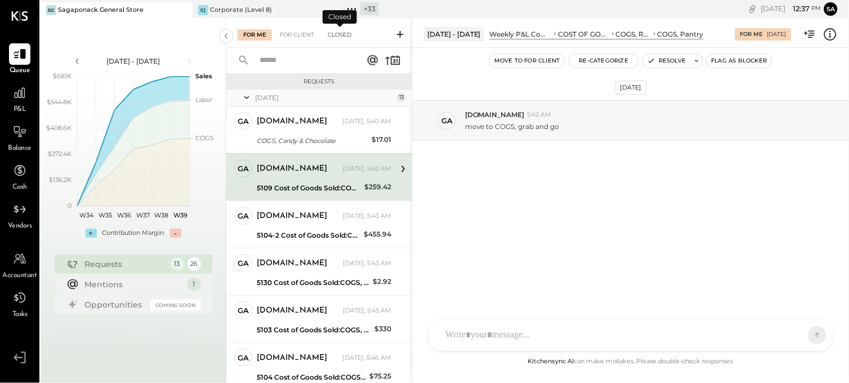
click at [340, 30] on div "Closed" at bounding box center [339, 34] width 35 height 11
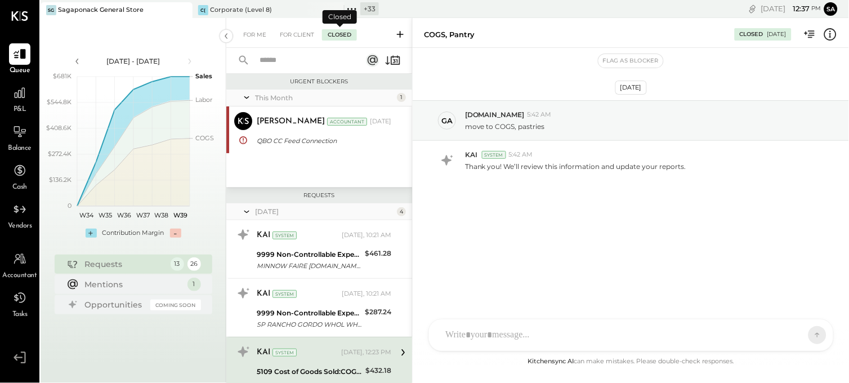
scroll to position [132, 0]
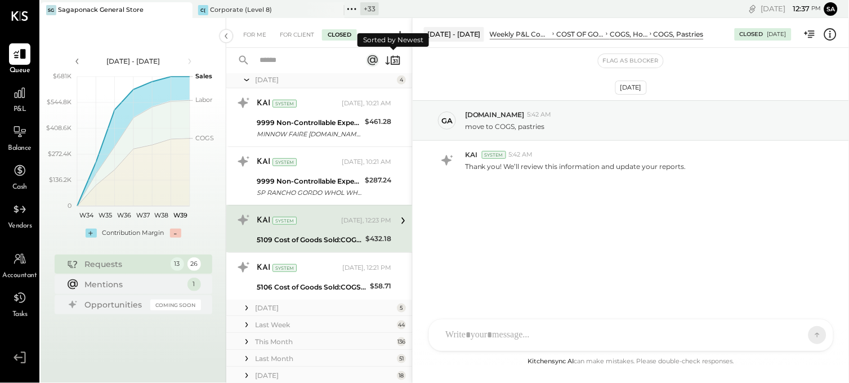
click at [386, 59] on icon at bounding box center [393, 60] width 16 height 16
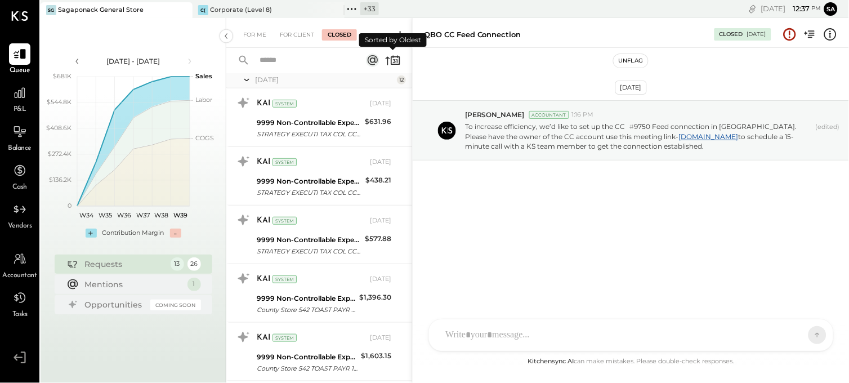
scroll to position [624, 0]
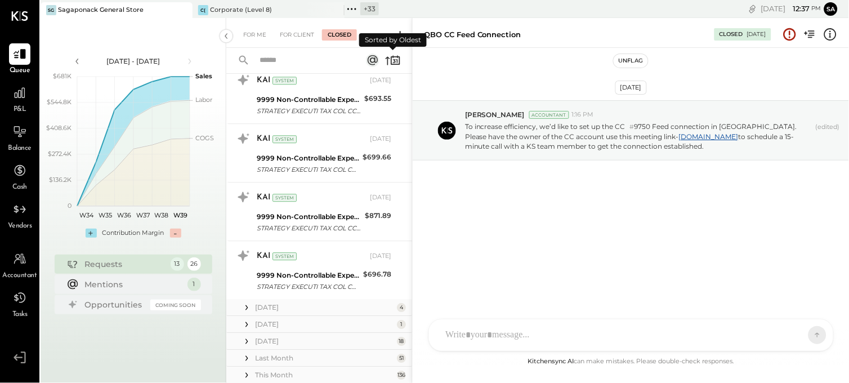
click at [386, 59] on icon at bounding box center [388, 61] width 5 height 8
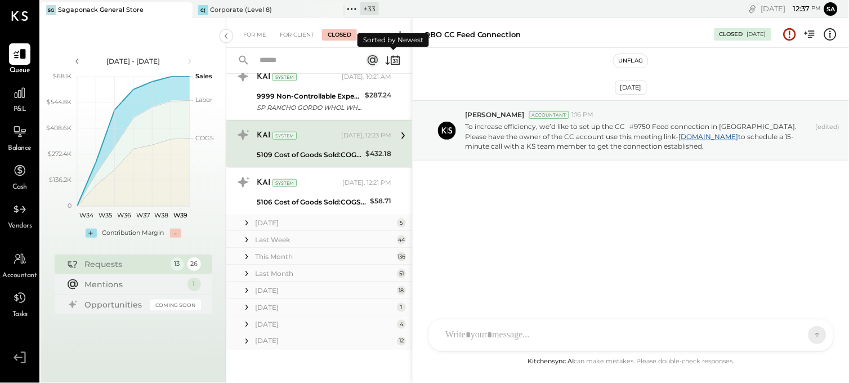
scroll to position [132, 0]
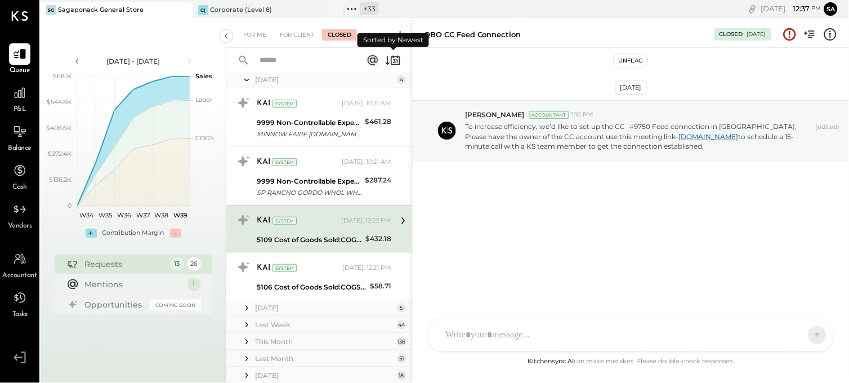
click at [386, 59] on icon at bounding box center [393, 60] width 16 height 16
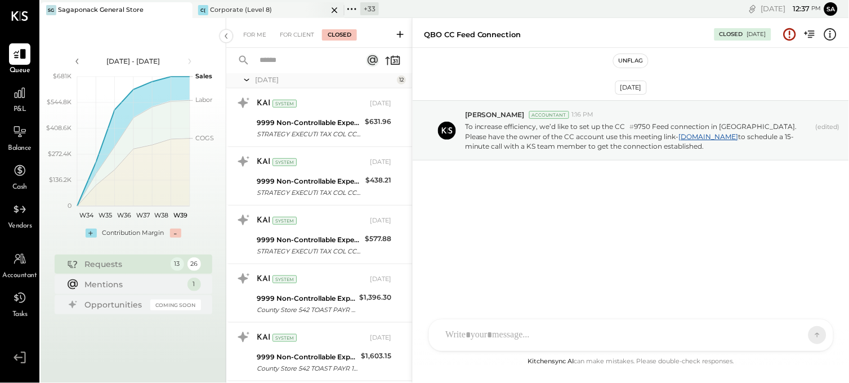
scroll to position [624, 0]
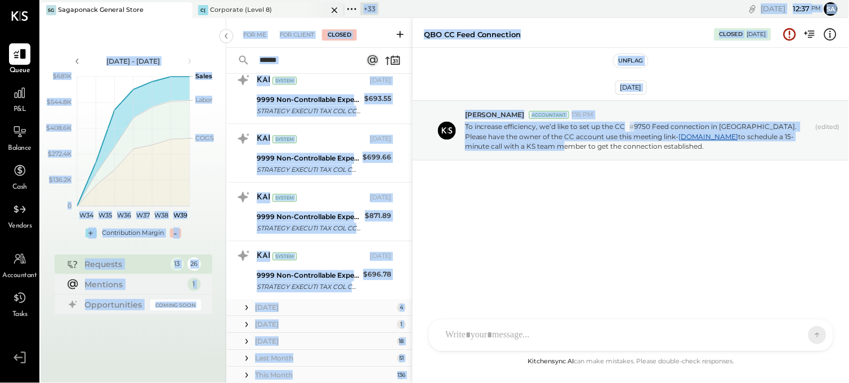
drag, startPoint x: 329, startPoint y: 1, endPoint x: 336, endPoint y: 10, distance: 11.2
click at [336, 10] on div "SG Sagaponack General Store C( Corporate (Level 8) + 33 Pinned Locations ( 2 ) …" at bounding box center [445, 191] width 809 height 383
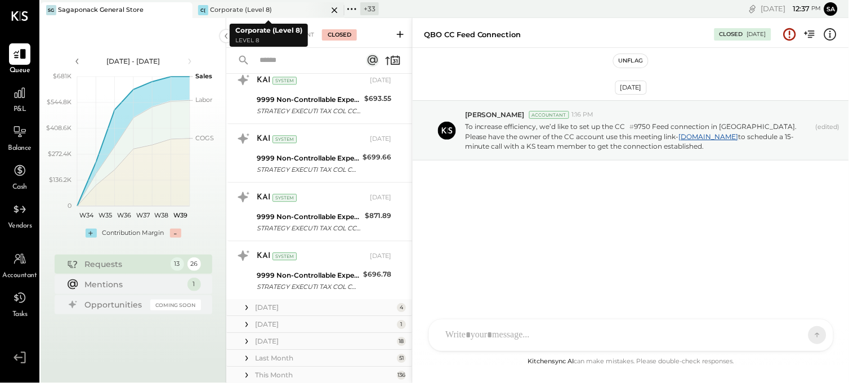
click at [336, 10] on icon at bounding box center [335, 10] width 14 height 14
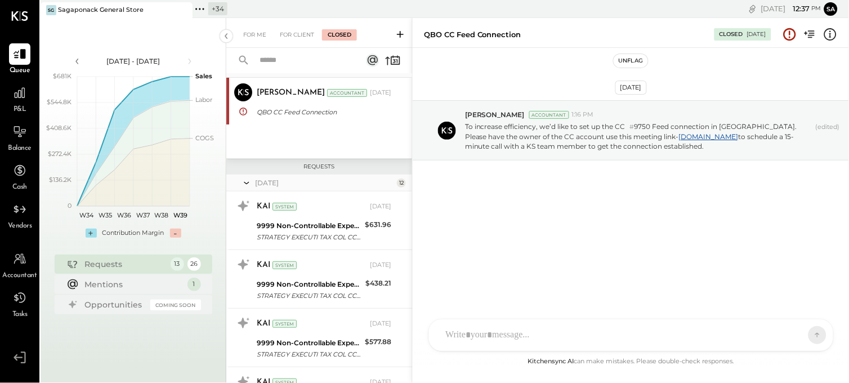
scroll to position [0, 0]
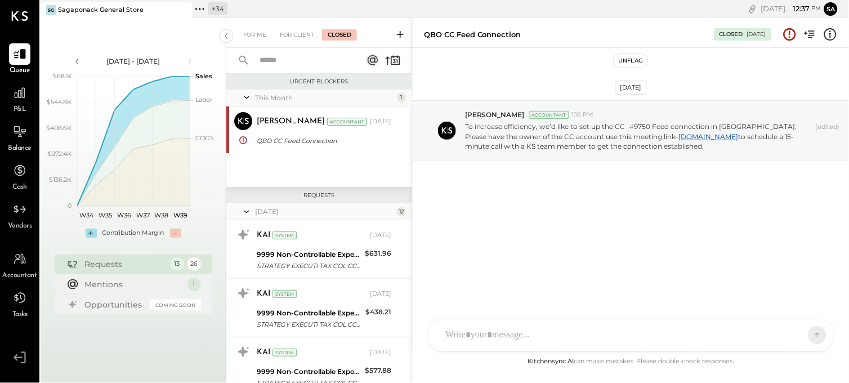
click at [406, 77] on div "Urgent Blockers" at bounding box center [319, 82] width 186 height 16
click at [386, 59] on icon at bounding box center [393, 60] width 16 height 16
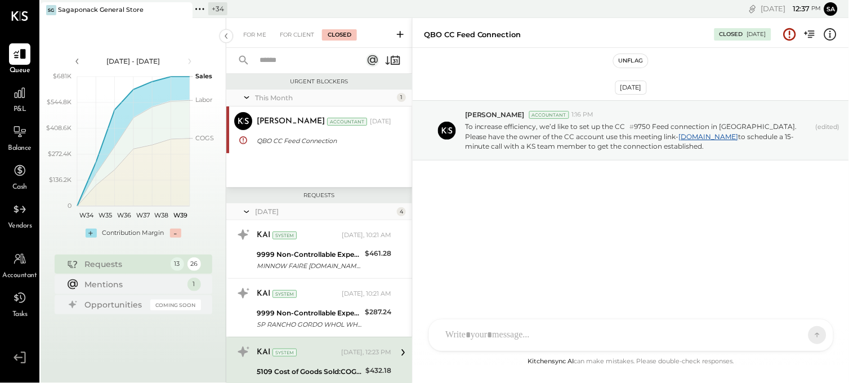
click at [275, 59] on input "text" at bounding box center [304, 60] width 102 height 19
click at [275, 59] on input "****" at bounding box center [304, 60] width 102 height 19
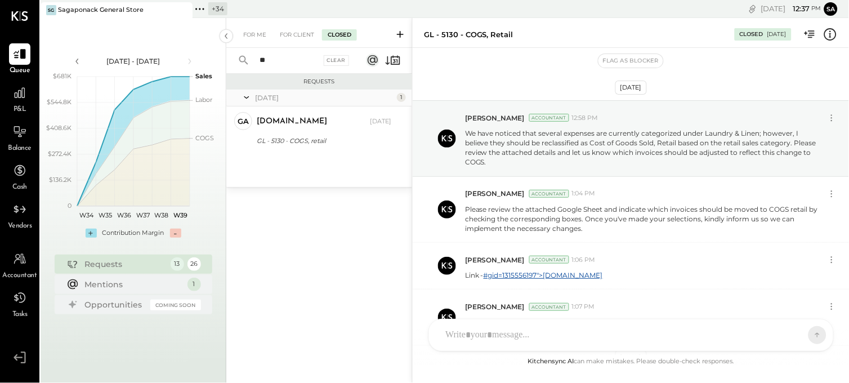
type input "*"
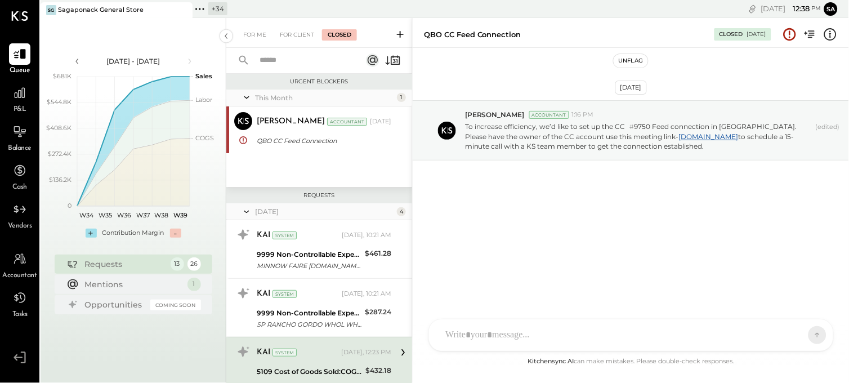
click at [372, 59] on rect at bounding box center [373, 61] width 14 height 14
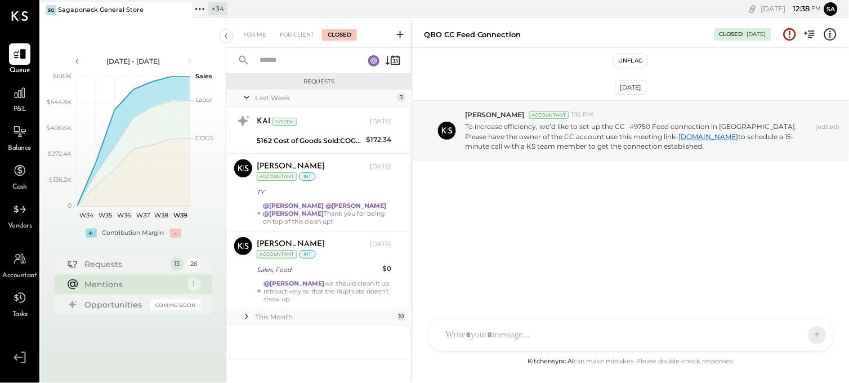
click at [246, 317] on icon at bounding box center [246, 316] width 11 height 11
click at [297, 66] on input "text" at bounding box center [305, 60] width 104 height 19
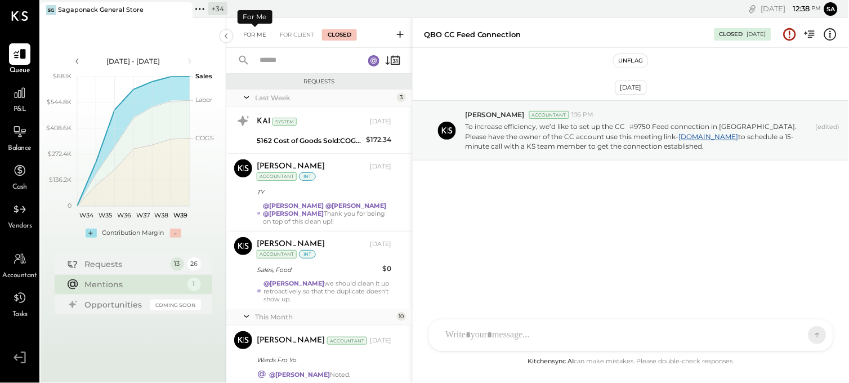
click at [248, 35] on div "For Me" at bounding box center [255, 34] width 34 height 11
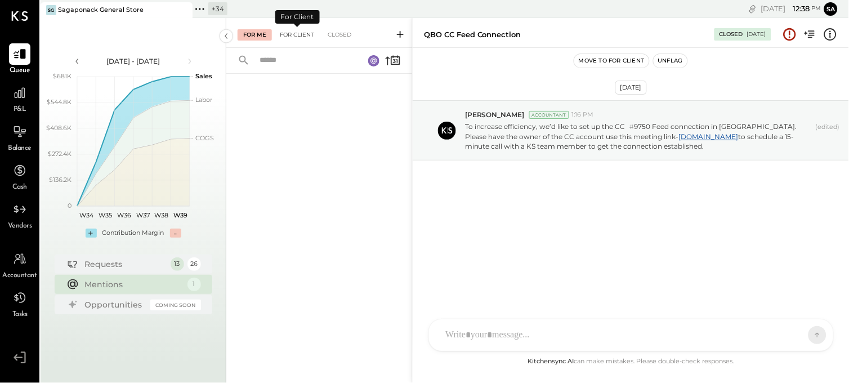
click at [296, 30] on div "For Client" at bounding box center [297, 34] width 46 height 11
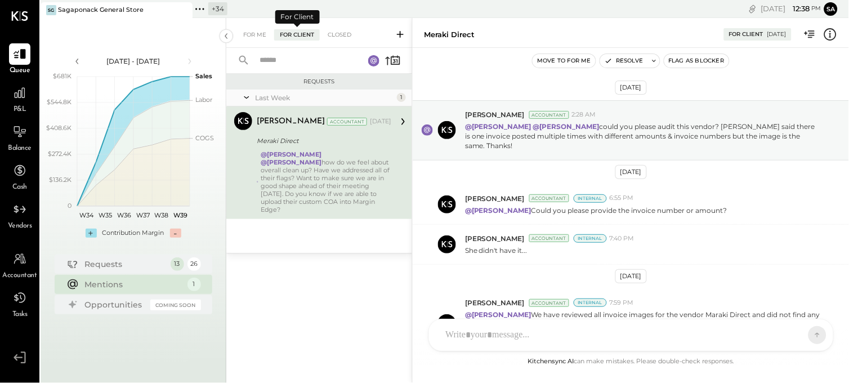
scroll to position [137, 0]
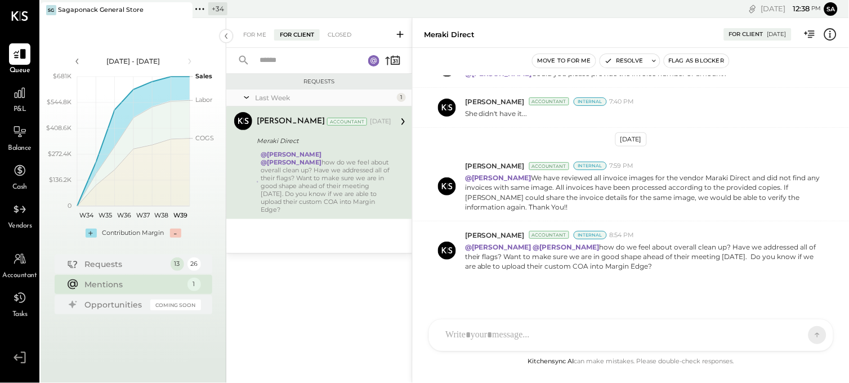
click at [252, 97] on icon at bounding box center [246, 97] width 11 height 28
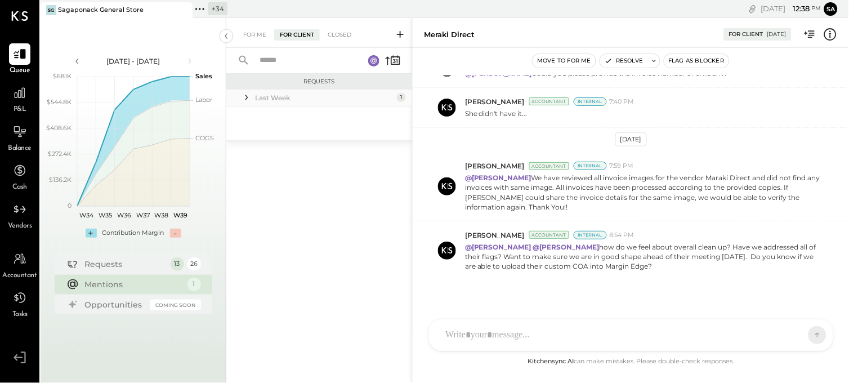
click at [246, 97] on icon at bounding box center [246, 97] width 11 height 11
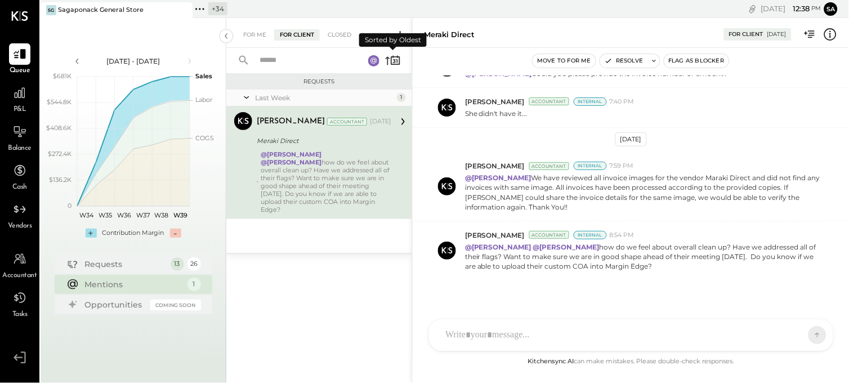
click at [388, 59] on icon at bounding box center [388, 61] width 5 height 8
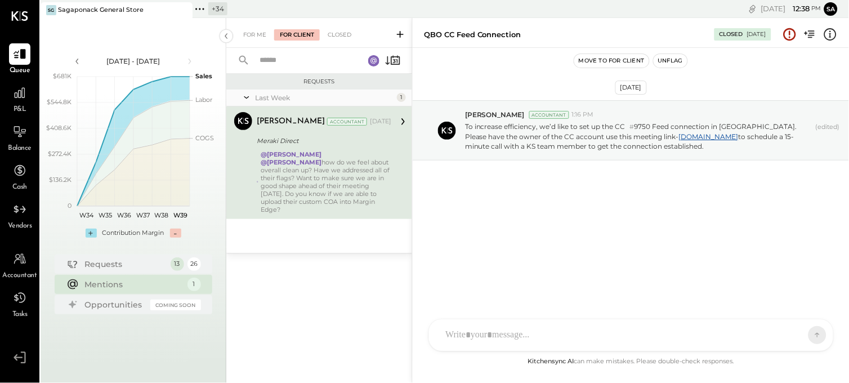
click at [248, 99] on icon at bounding box center [246, 97] width 11 height 28
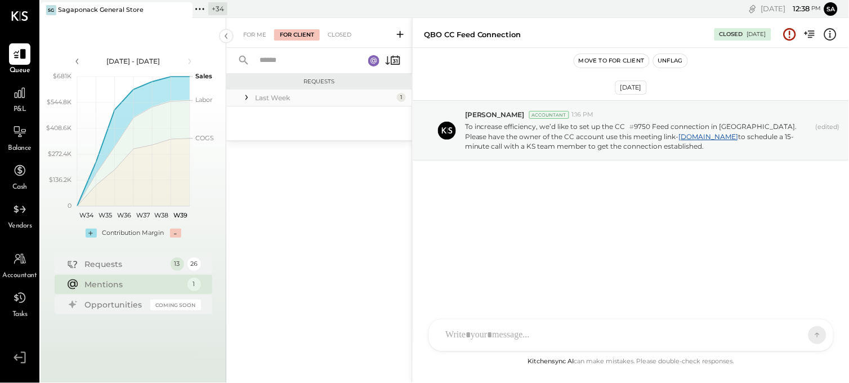
click at [248, 99] on icon at bounding box center [246, 97] width 11 height 11
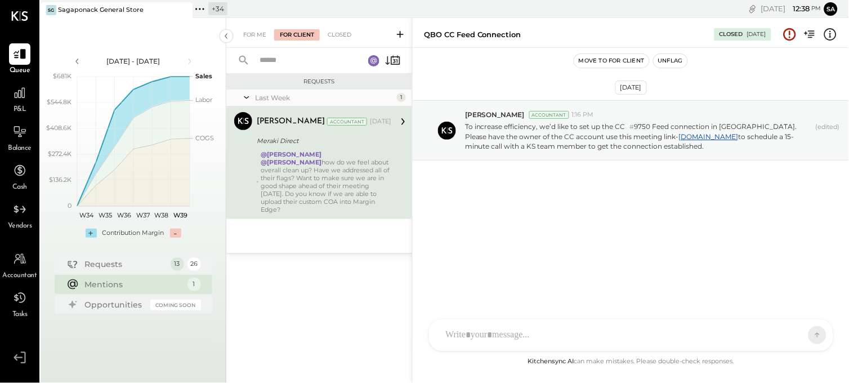
click at [376, 63] on rect at bounding box center [373, 60] width 11 height 11
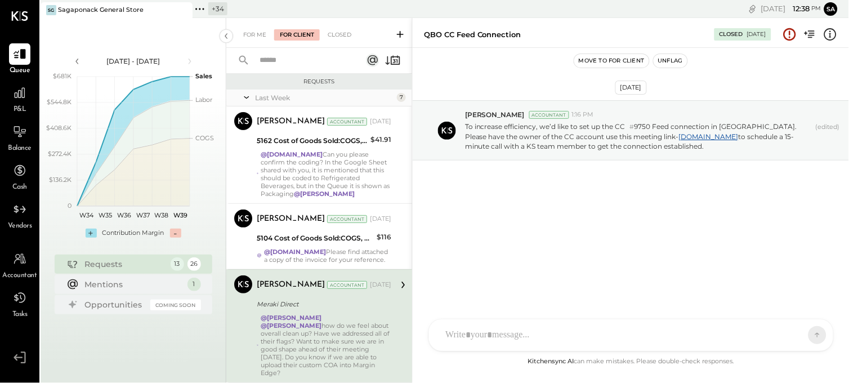
scroll to position [93, 0]
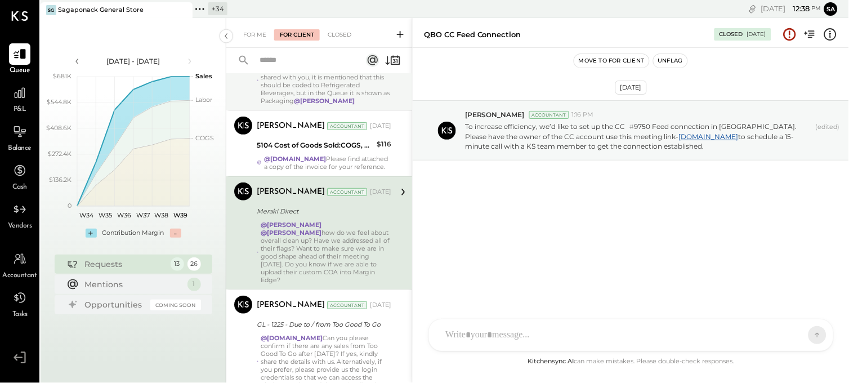
drag, startPoint x: 409, startPoint y: 121, endPoint x: 408, endPoint y: 96, distance: 24.2
click at [408, 96] on div "Sarang Khandhar Accountant Sarang Khandhar Accountant Sep 22, 2025 5162 Cost of…" at bounding box center [319, 315] width 186 height 603
click at [454, 217] on div "May 15th, 2025 Janvi Soni Accountant 1:16 PM To increase efficiency, we’d like …" at bounding box center [631, 160] width 437 height 169
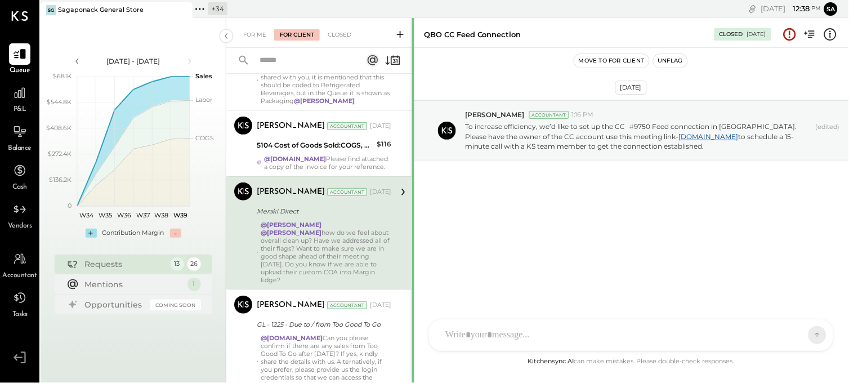
click at [412, 122] on div at bounding box center [413, 383] width 2 height 730
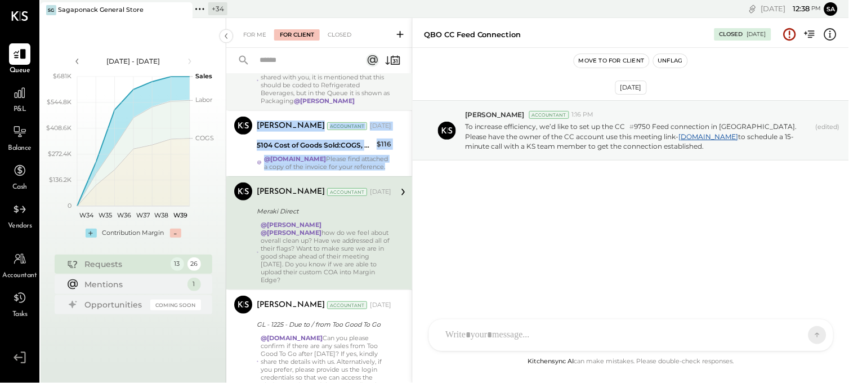
drag, startPoint x: 409, startPoint y: 117, endPoint x: 409, endPoint y: 104, distance: 13.0
click at [409, 104] on div "Sarang Khandhar Accountant Sarang Khandhar Accountant Sep 22, 2025 5162 Cost of…" at bounding box center [319, 315] width 186 height 603
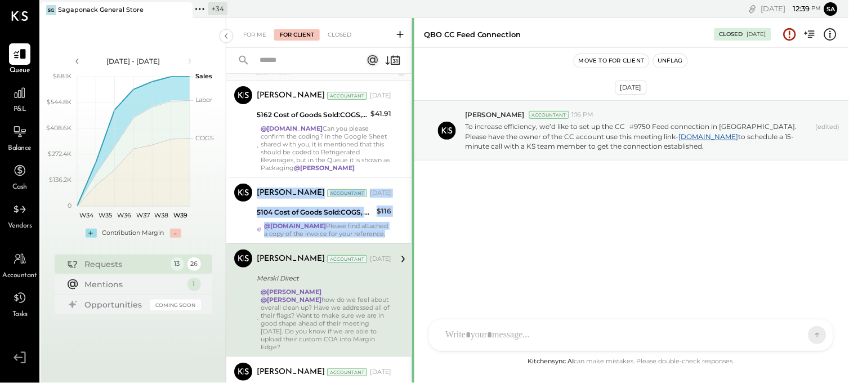
scroll to position [0, 0]
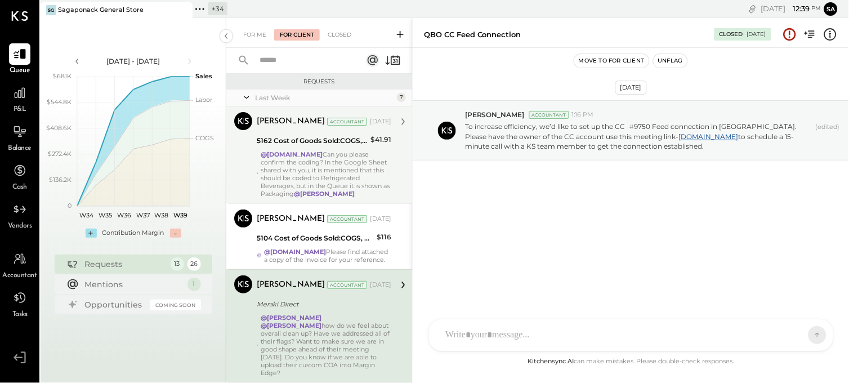
click at [342, 167] on div "@gabby.green Can you please confirm the coding? In the Google Sheet shared with…" at bounding box center [326, 173] width 131 height 47
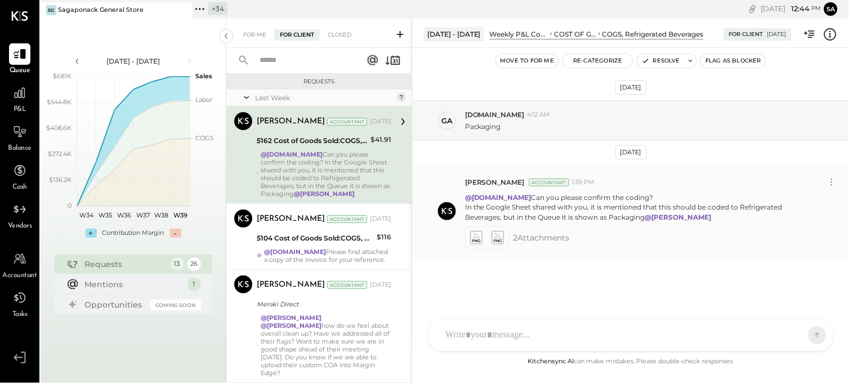
click at [475, 243] on icon at bounding box center [476, 237] width 12 height 13
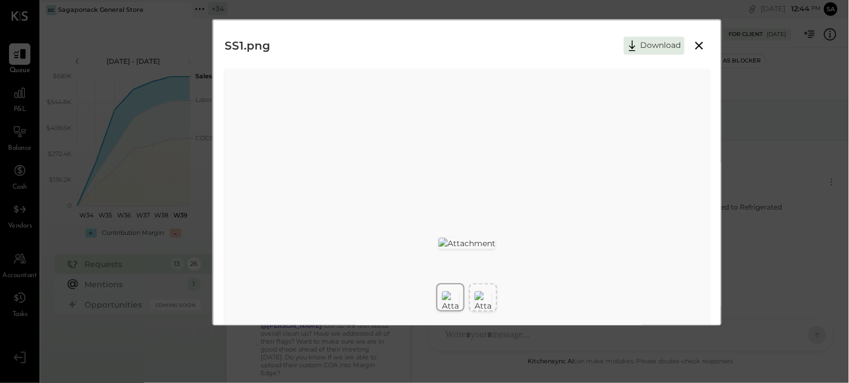
click at [697, 46] on icon at bounding box center [700, 46] width 14 height 14
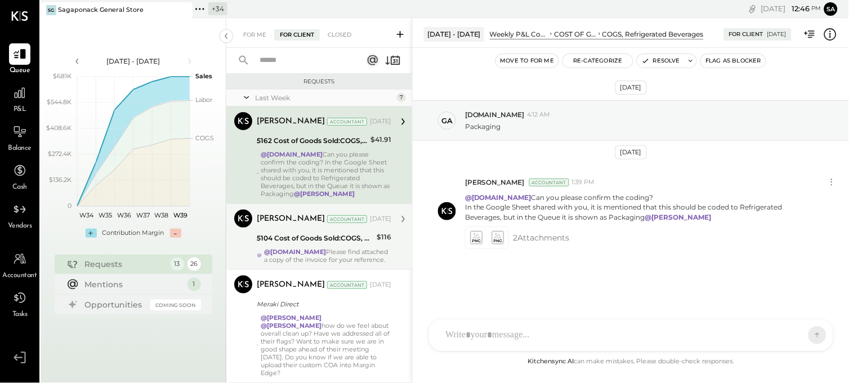
click at [296, 265] on div "Sarang Khandhar Accountant Sarang Khandhar Accountant Sep 22, 2025 5104 Cost of…" at bounding box center [319, 236] width 186 height 66
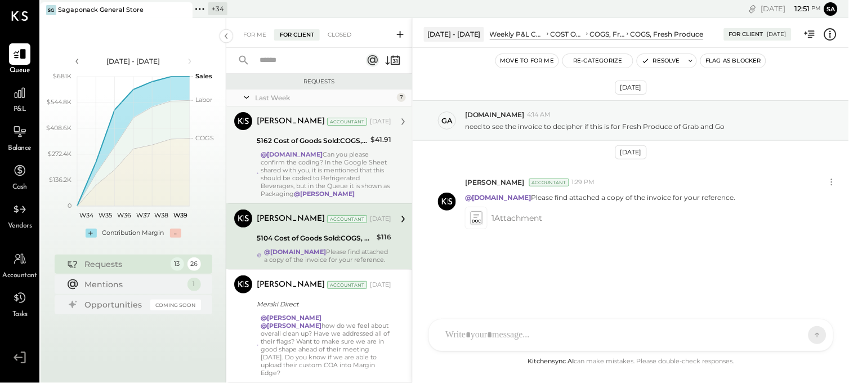
click at [286, 68] on input "text" at bounding box center [304, 60] width 102 height 19
click at [354, 141] on div "5162 Cost of Goods Sold:COGS, Retail & Market:COGS, Refrigerated Beverages" at bounding box center [312, 140] width 110 height 11
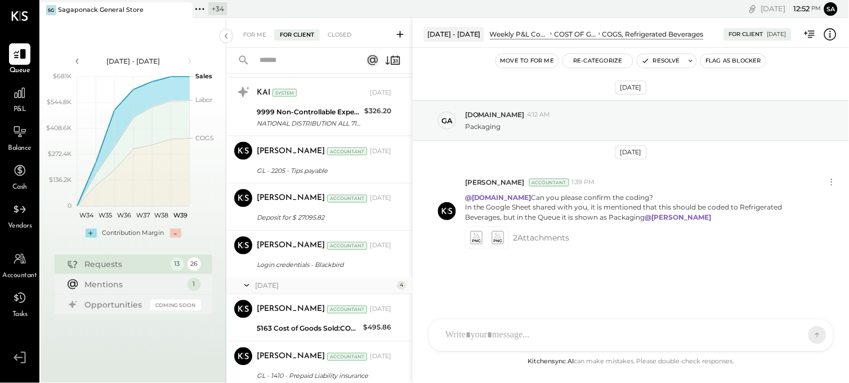
scroll to position [1478, 0]
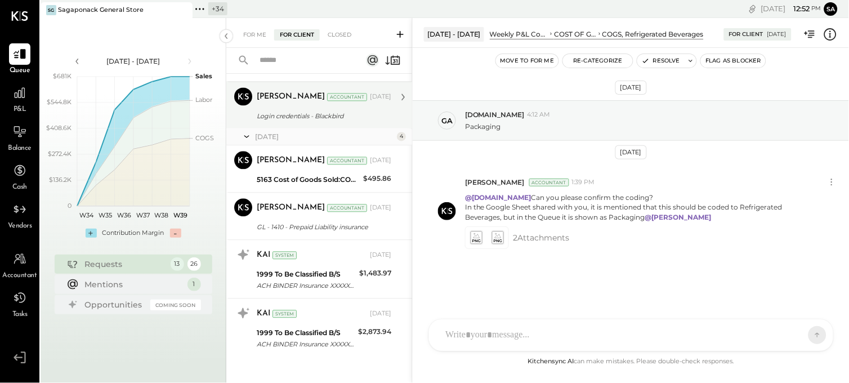
click at [322, 111] on div "Login credentials - Blackbird" at bounding box center [322, 116] width 131 height 11
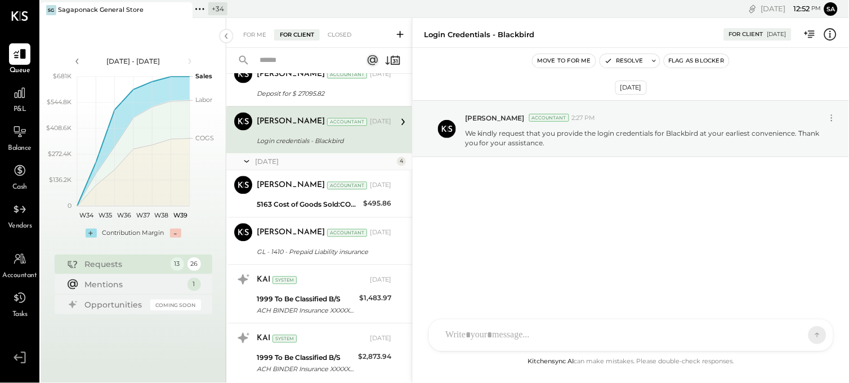
scroll to position [1378, 0]
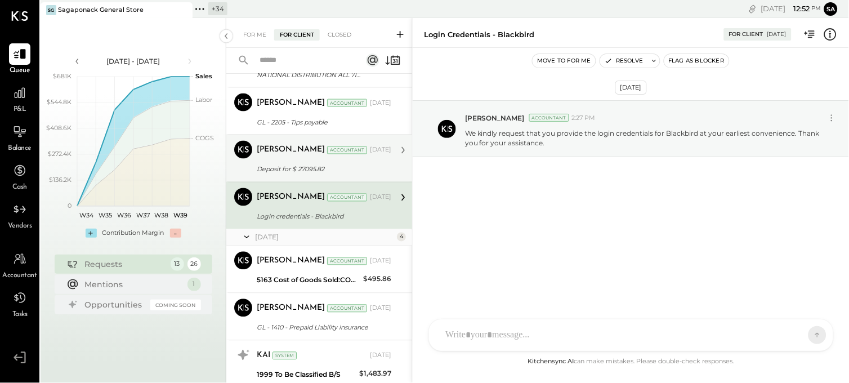
click at [286, 164] on div "Deposit for $ 27095.82" at bounding box center [322, 169] width 131 height 11
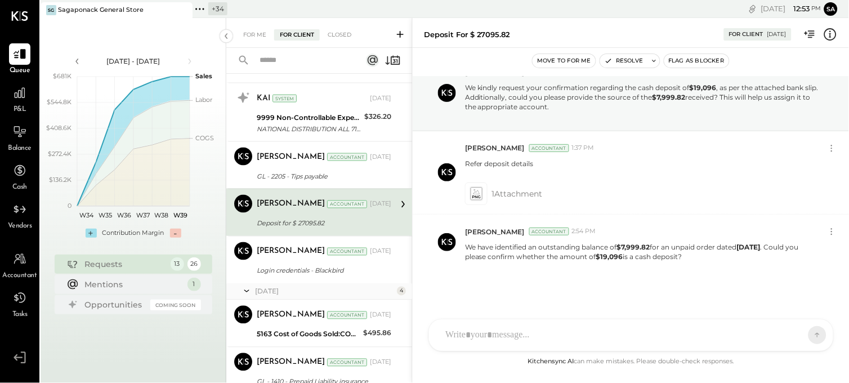
scroll to position [1303, 0]
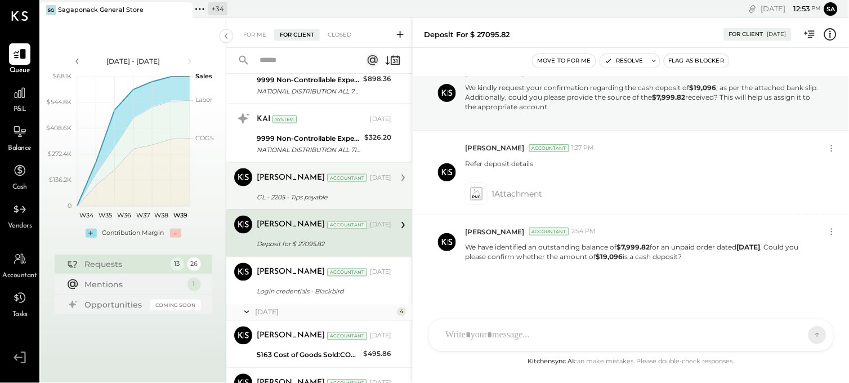
click at [284, 181] on div "Sarang Khandhar Accountant Aug 05, 2025 GL - 2205 - Tips payable Please find th…" at bounding box center [324, 185] width 135 height 35
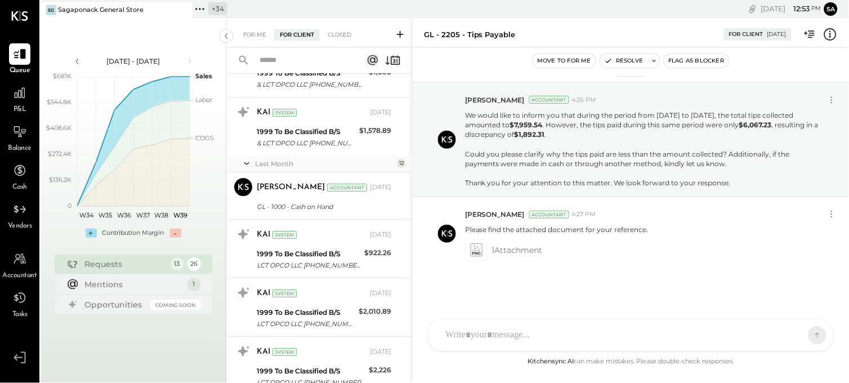
scroll to position [727, 0]
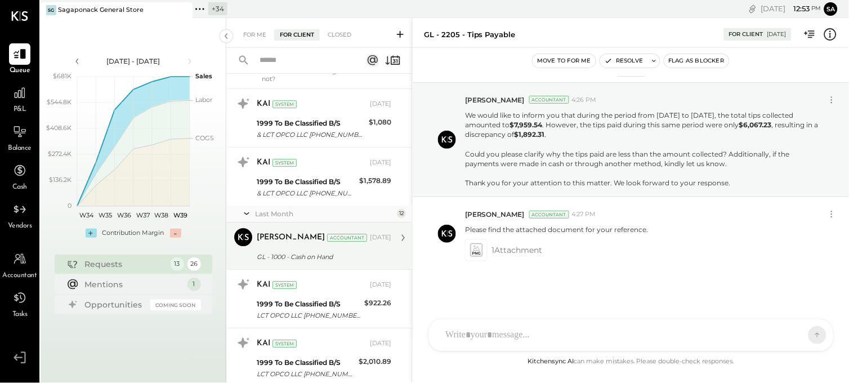
click at [314, 251] on div "GL - 1000 - Cash on Hand" at bounding box center [322, 256] width 131 height 11
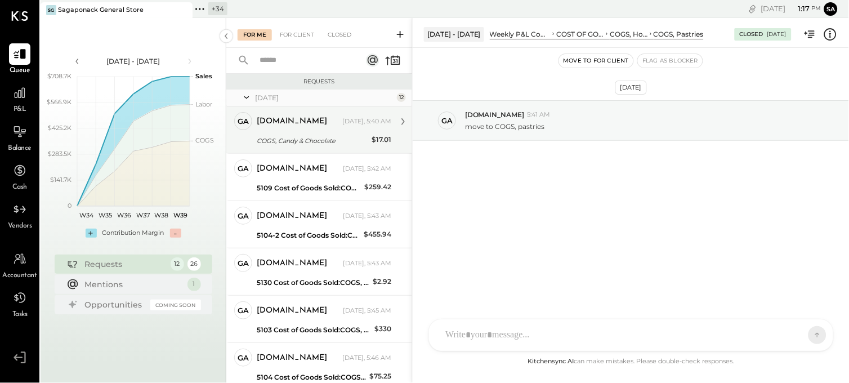
click at [323, 140] on div "COGS, Candy & Chocolate" at bounding box center [313, 140] width 112 height 11
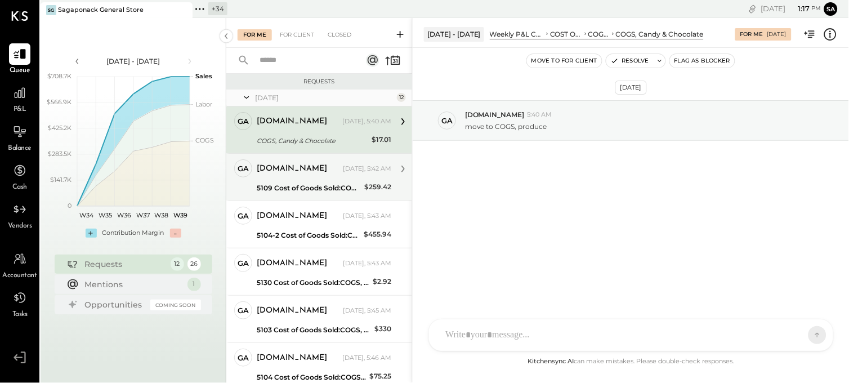
click at [308, 170] on div "[DOMAIN_NAME]" at bounding box center [299, 168] width 84 height 11
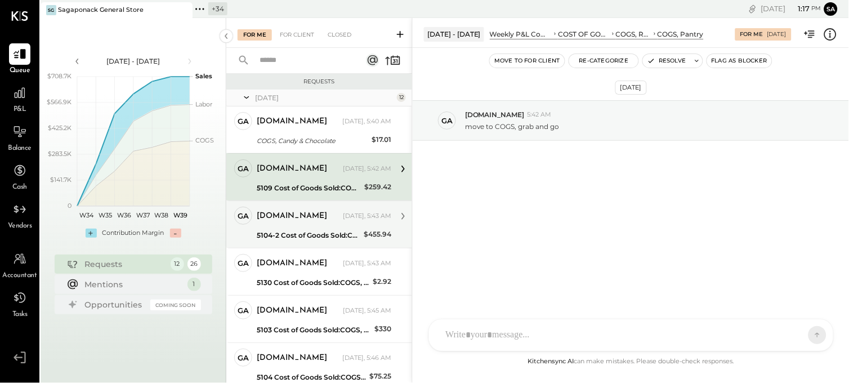
click at [331, 216] on div "[DOMAIN_NAME] [DATE], 5:43 AM" at bounding box center [324, 216] width 135 height 16
